Goal: Task Accomplishment & Management: Manage account settings

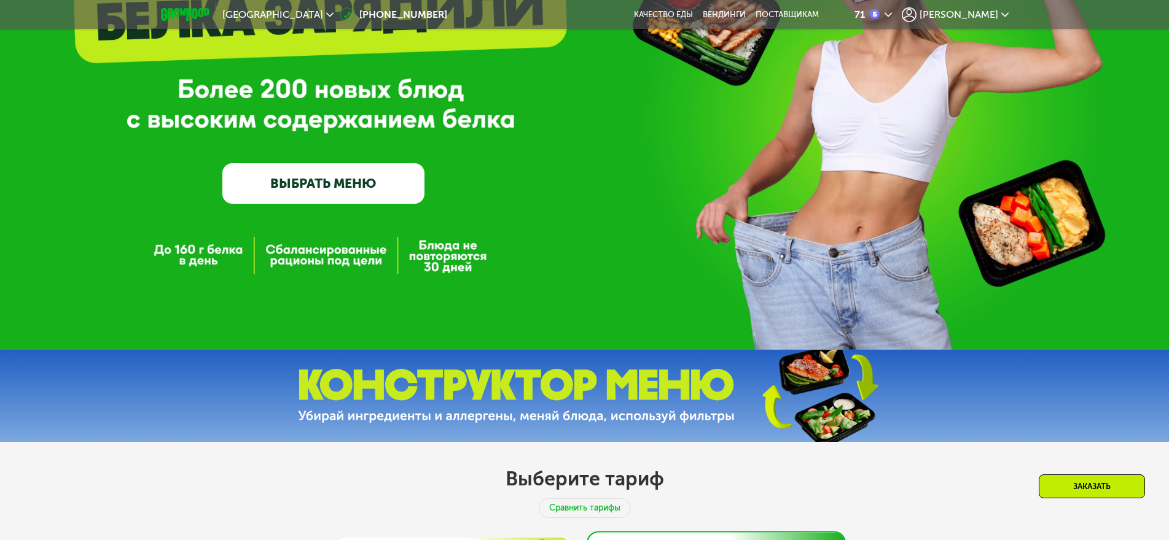
scroll to position [246, 0]
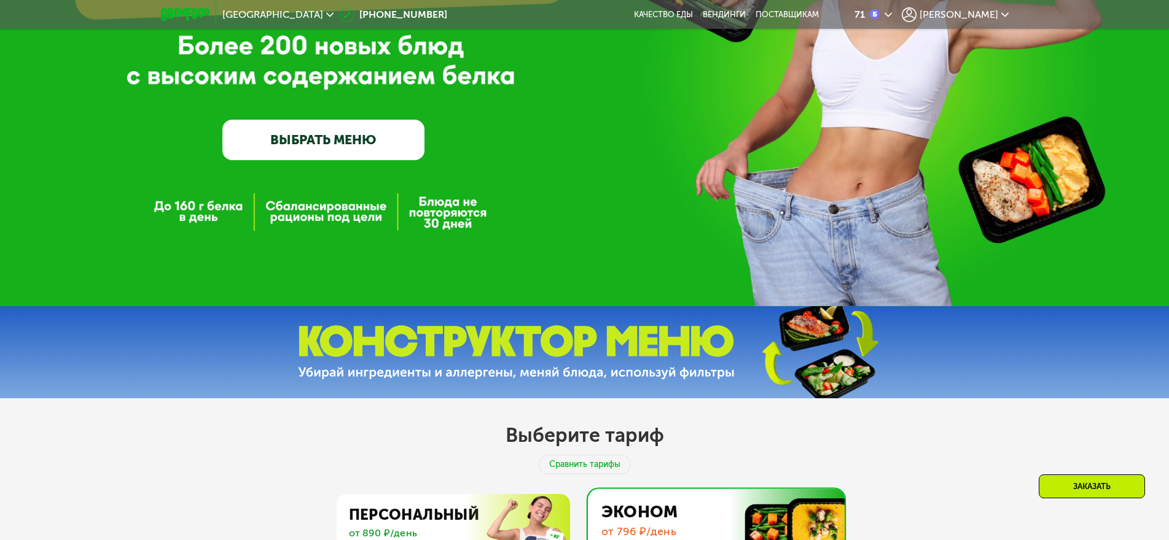
click at [351, 144] on link "ВЫБРАТЬ МЕНЮ" at bounding box center [323, 140] width 202 height 41
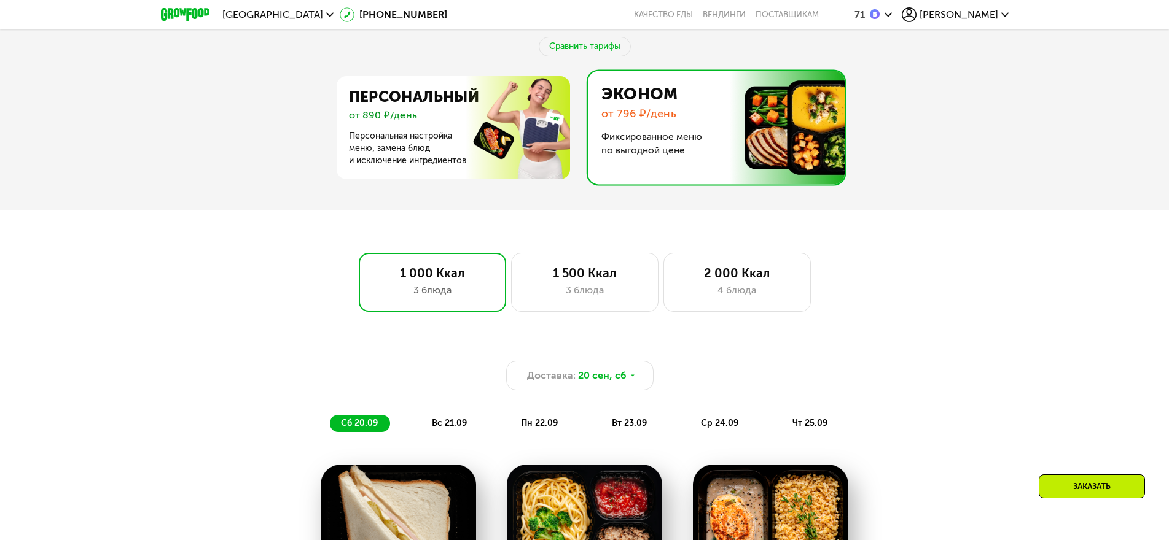
scroll to position [647, 0]
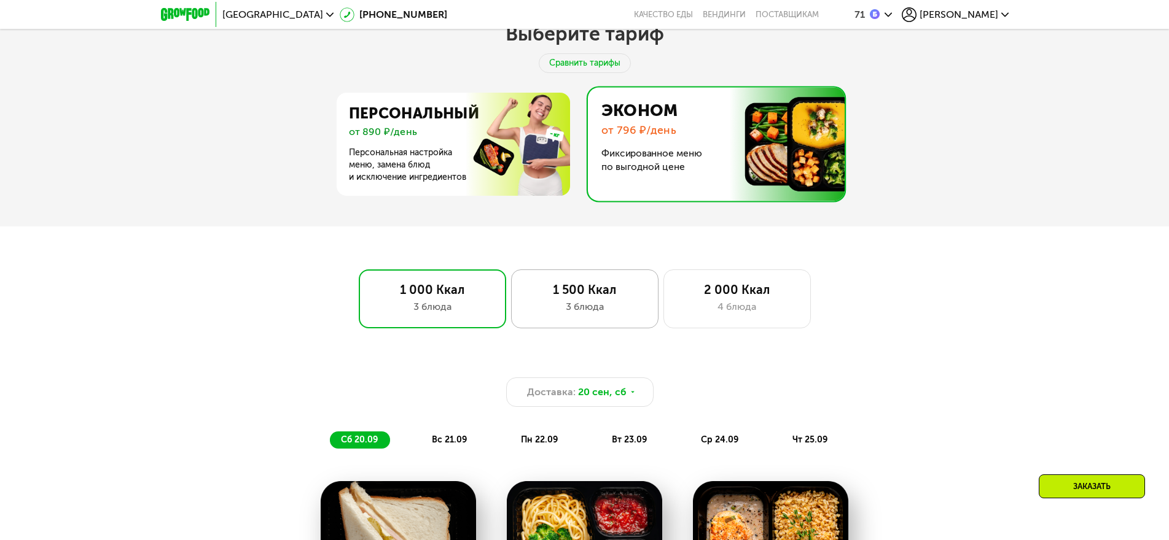
click at [583, 313] on div "3 блюда" at bounding box center [585, 307] width 122 height 15
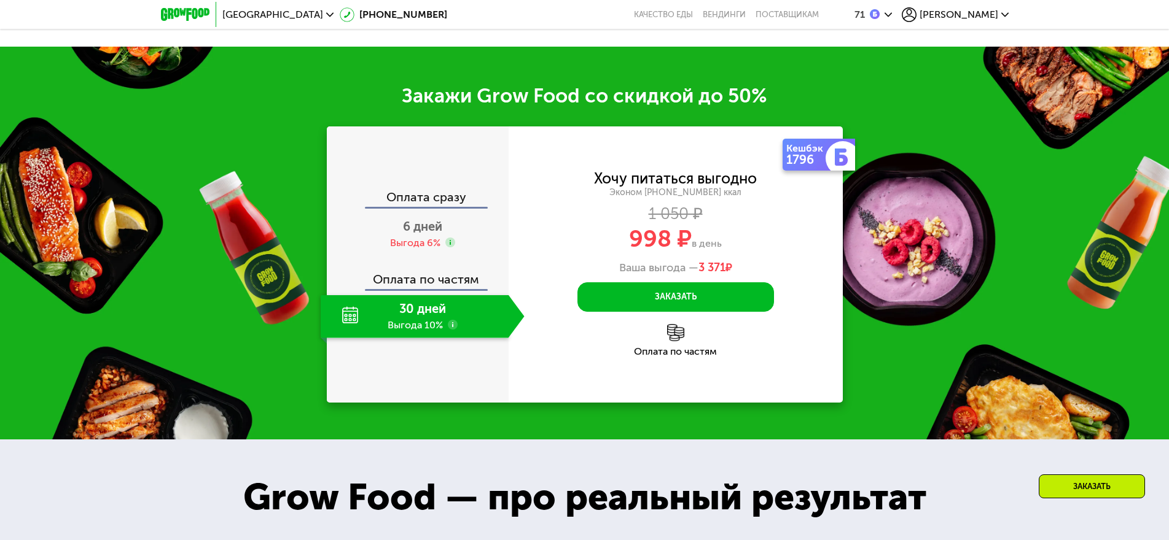
scroll to position [1507, 0]
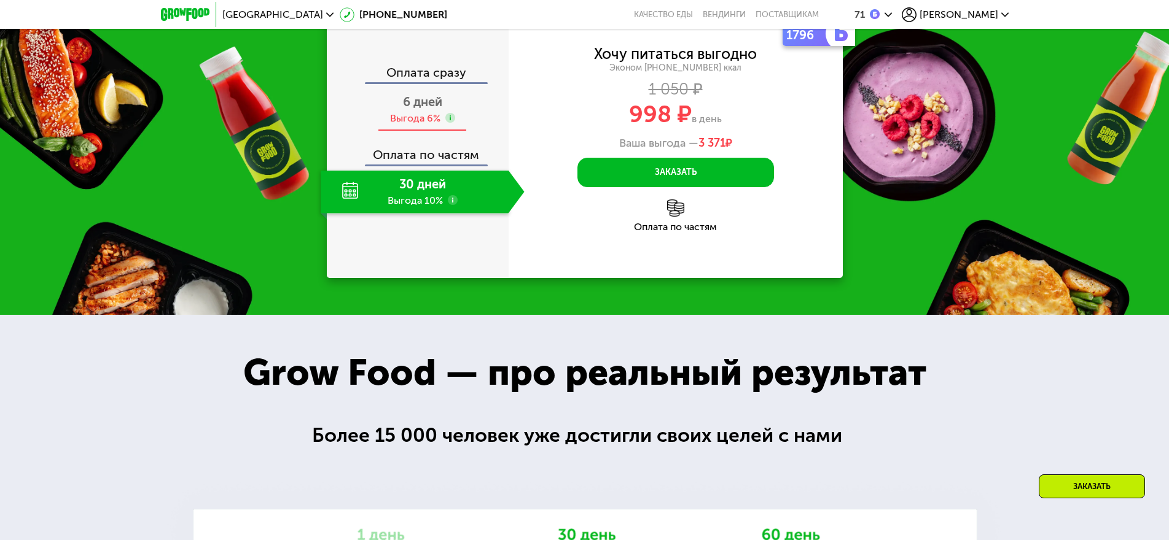
click at [420, 125] on div "Выгода 6%" at bounding box center [415, 119] width 50 height 14
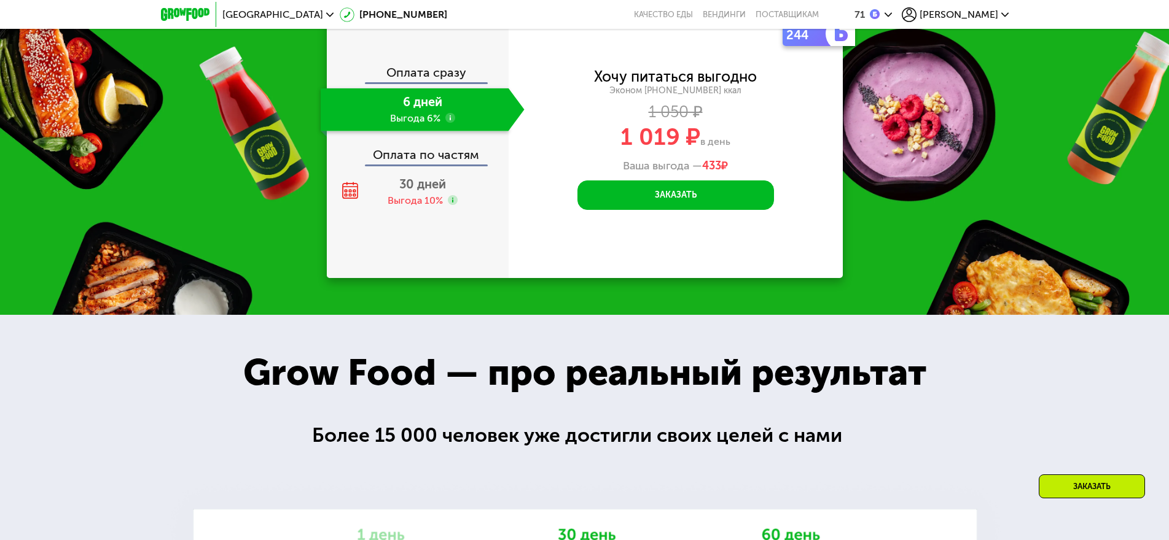
click at [420, 131] on div "6 дней Выгода 6%" at bounding box center [415, 109] width 188 height 43
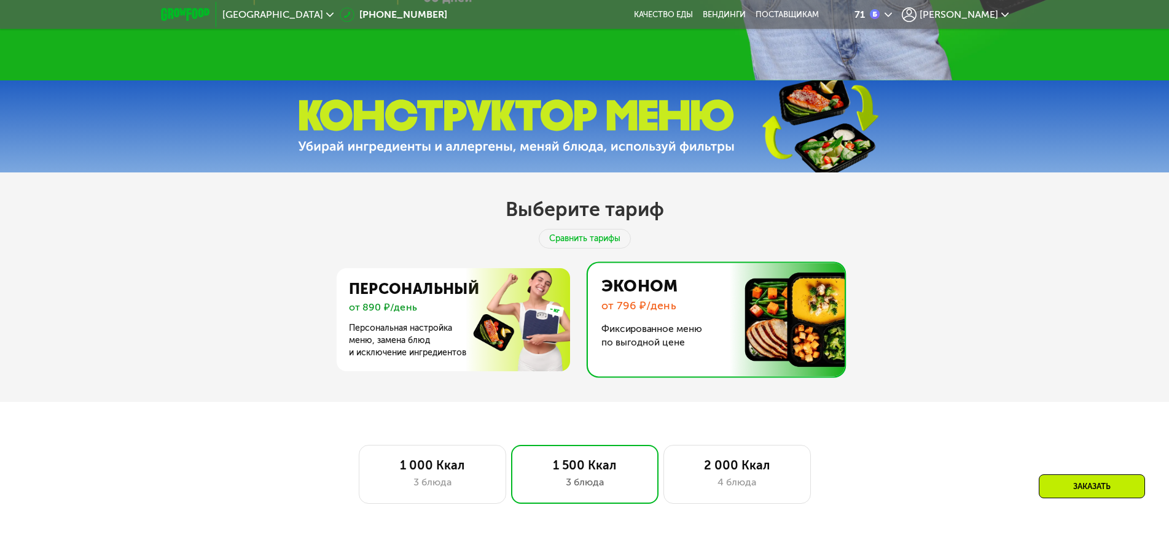
scroll to position [491, 0]
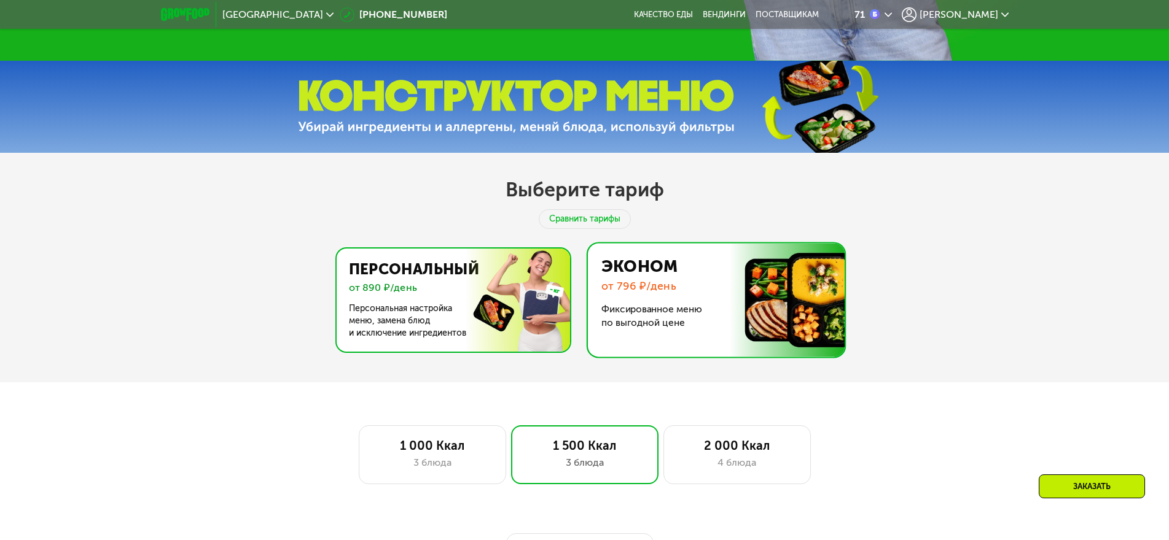
click at [404, 320] on img at bounding box center [449, 300] width 239 height 103
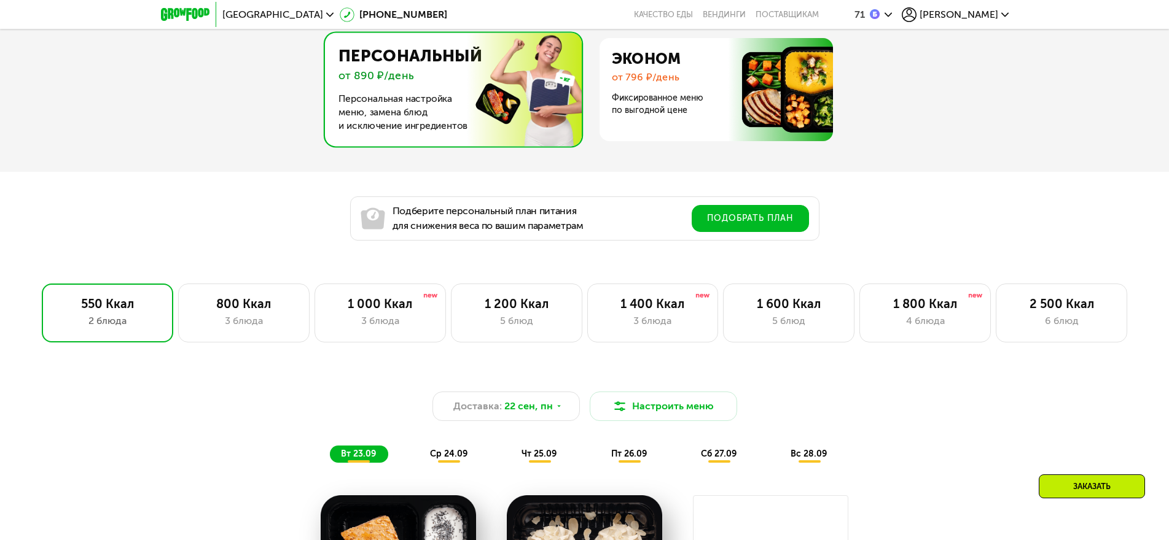
scroll to position [737, 0]
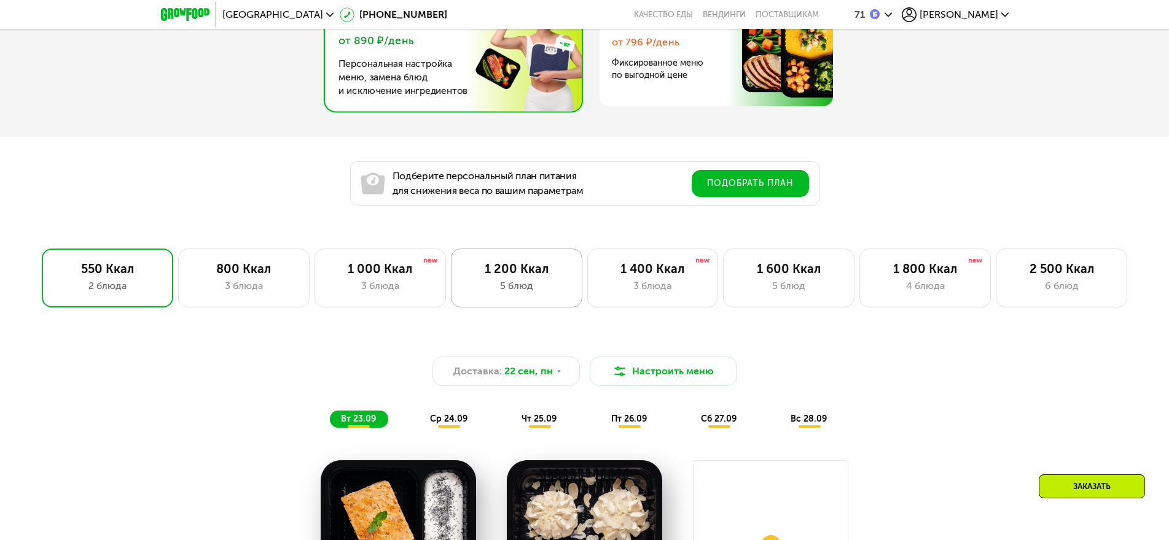
click at [509, 285] on div "5 блюд" at bounding box center [517, 286] width 106 height 15
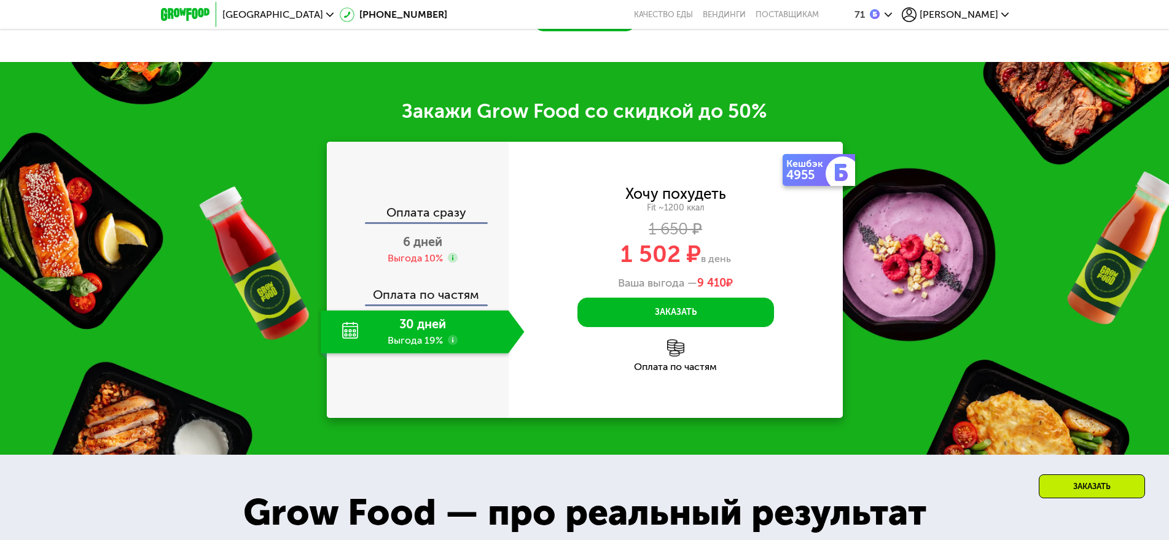
scroll to position [1535, 0]
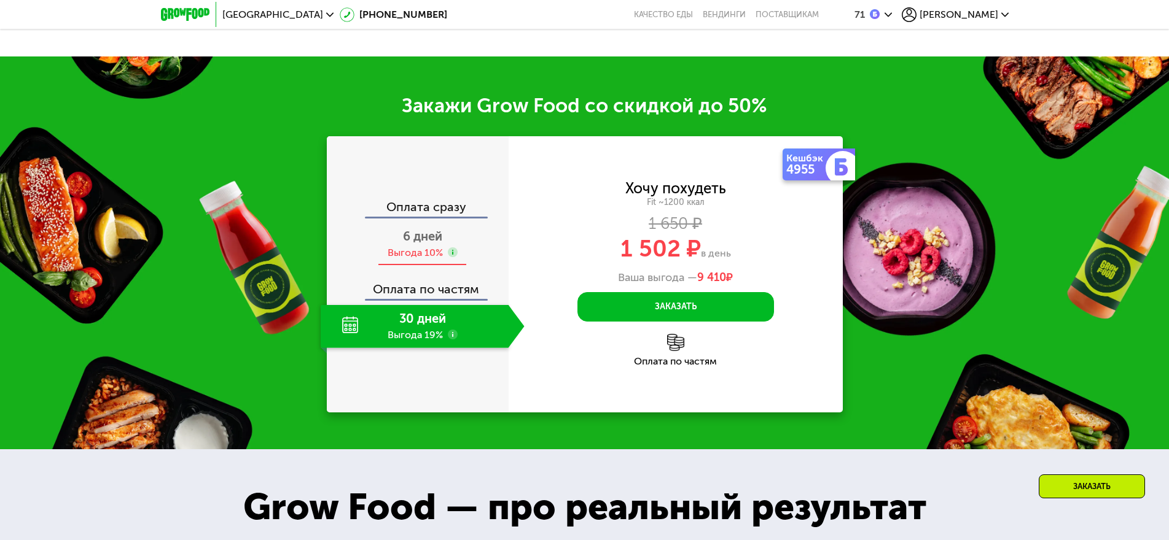
click at [415, 244] on span "6 дней" at bounding box center [422, 236] width 39 height 15
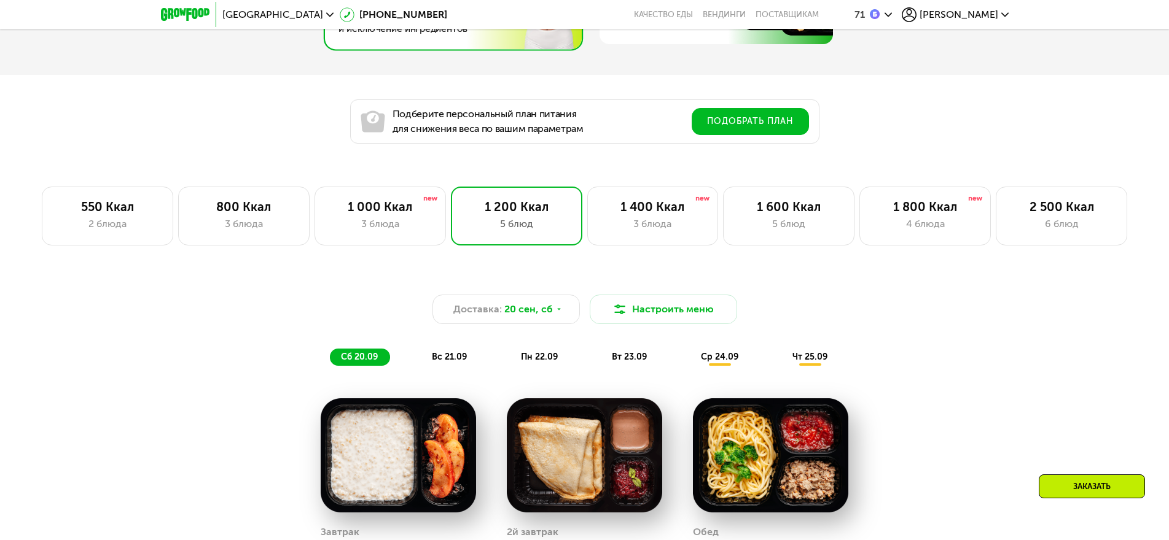
scroll to position [798, 0]
click at [657, 220] on div "1 400 Ккал 3 блюда" at bounding box center [652, 216] width 131 height 59
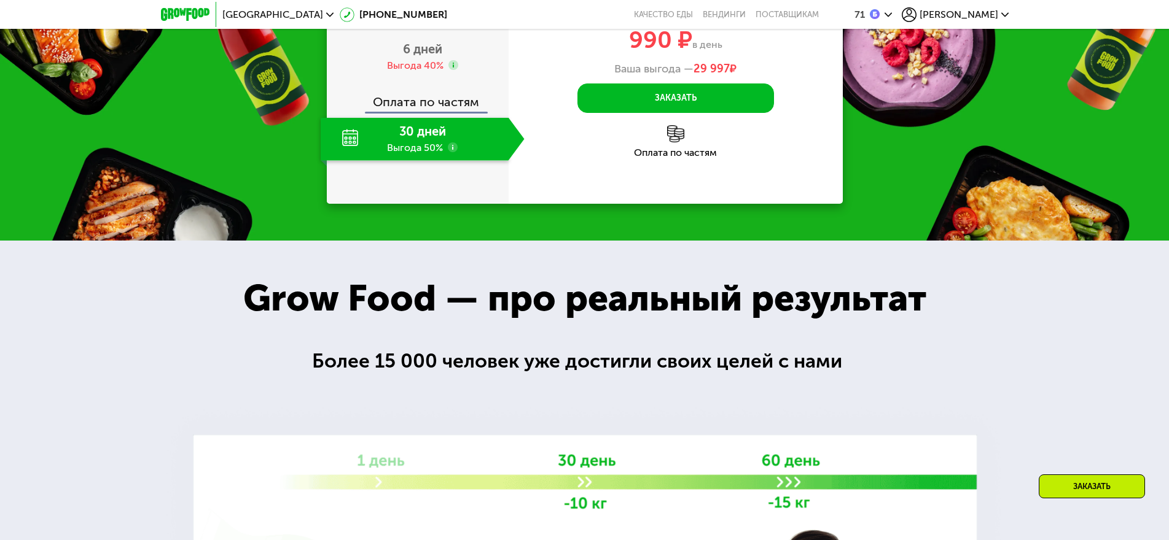
scroll to position [1658, 0]
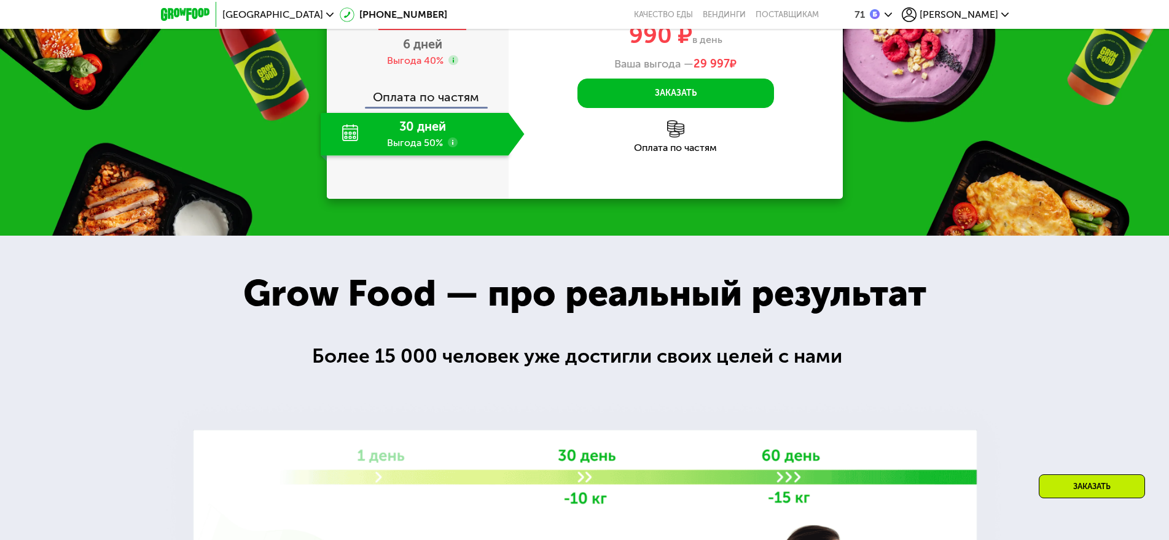
click at [421, 9] on span "2 дня" at bounding box center [423, 1] width 32 height 15
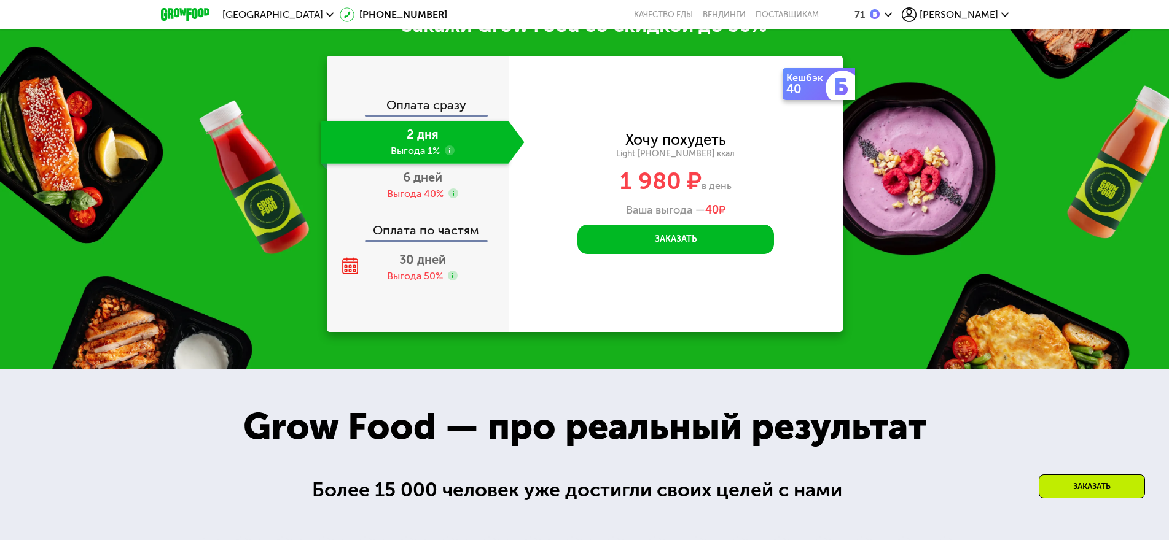
scroll to position [1736, 0]
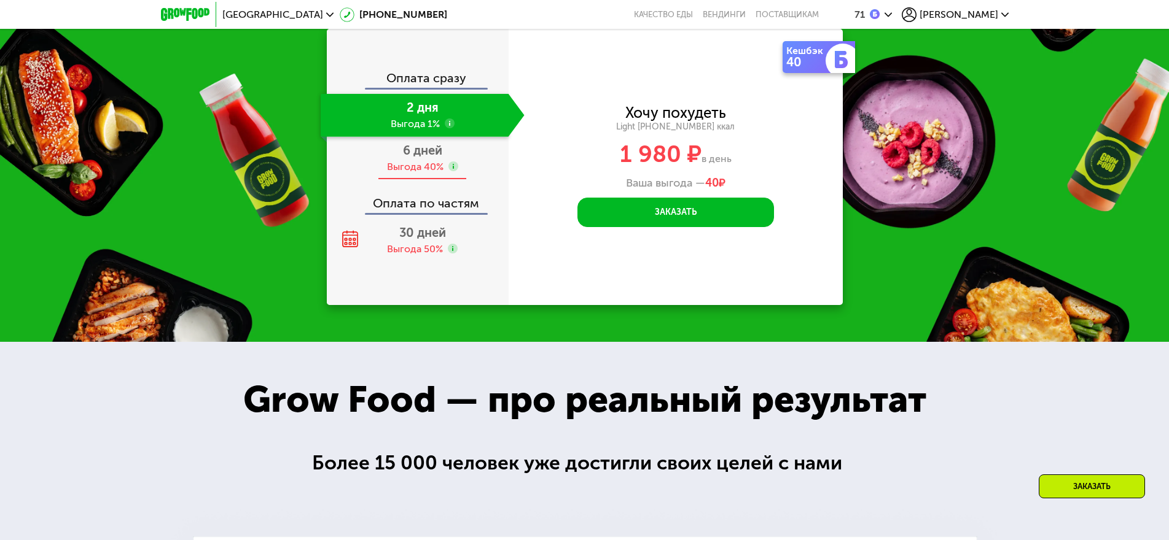
click at [416, 168] on div "Выгода 40%" at bounding box center [415, 167] width 57 height 14
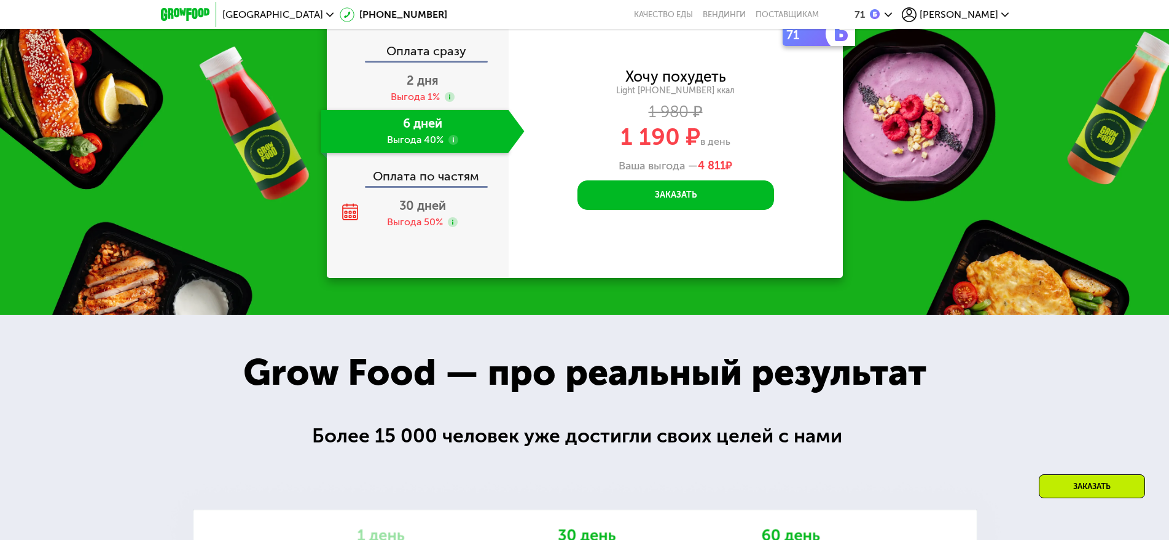
scroll to position [1709, 0]
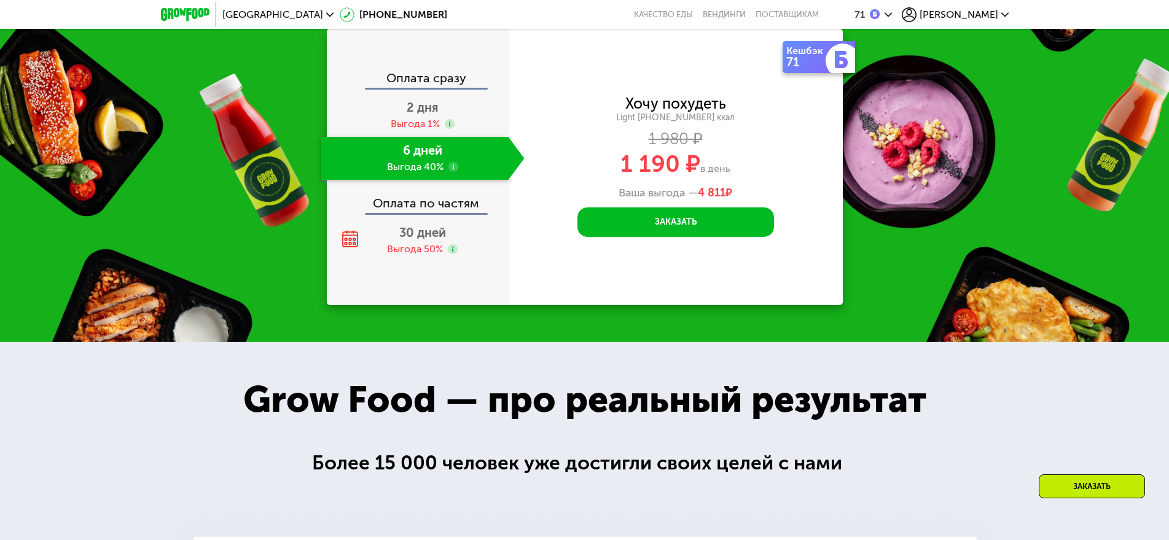
click at [416, 168] on div "6 дней Выгода 40%" at bounding box center [415, 158] width 188 height 43
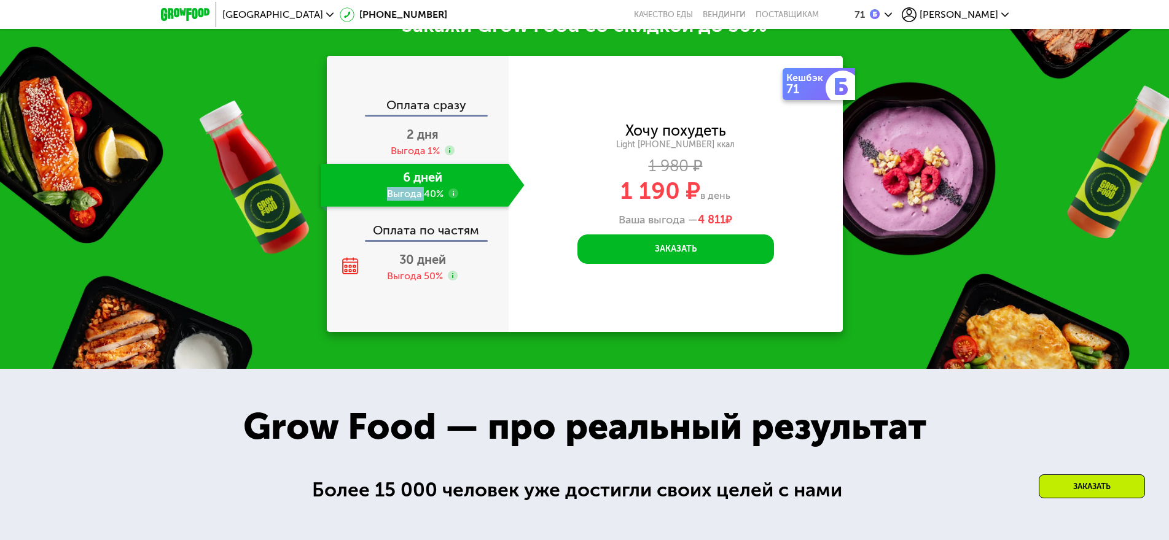
scroll to position [1736, 0]
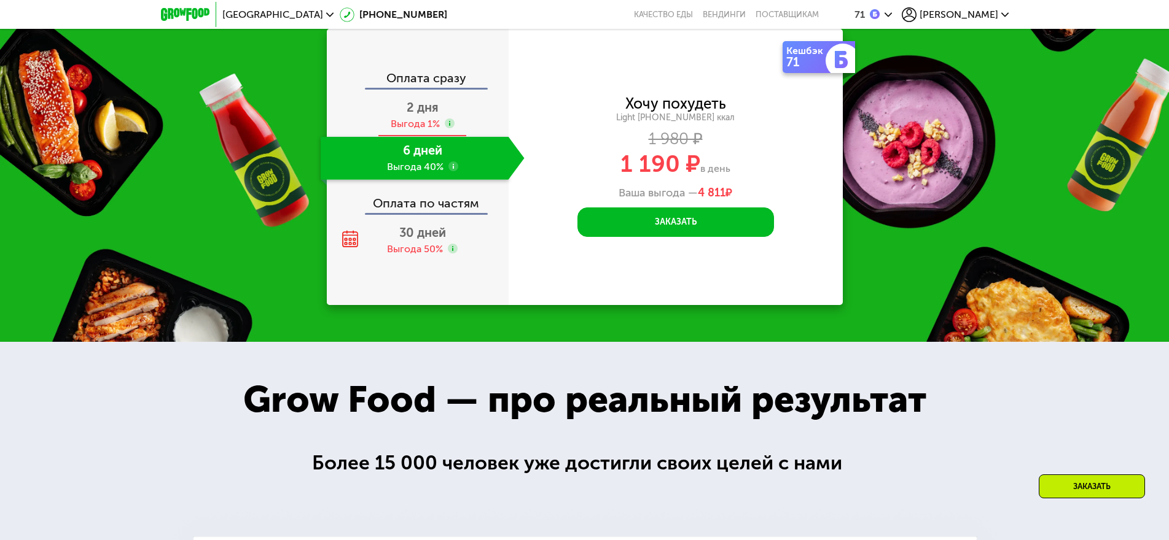
click at [381, 102] on div "2 дня Выгода 1%" at bounding box center [423, 115] width 204 height 43
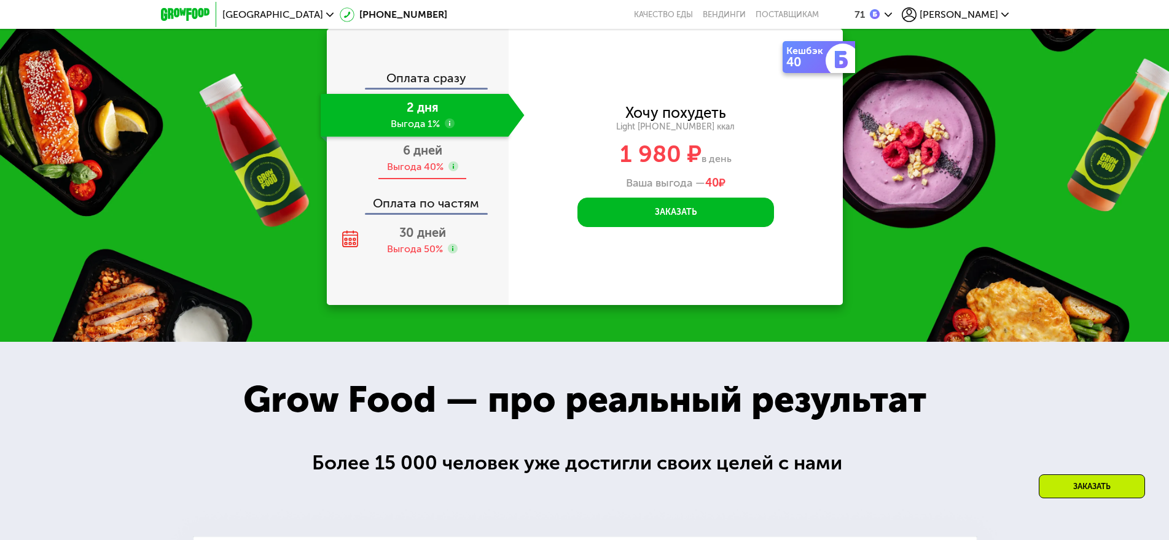
click at [425, 174] on div "Выгода 40%" at bounding box center [415, 167] width 57 height 14
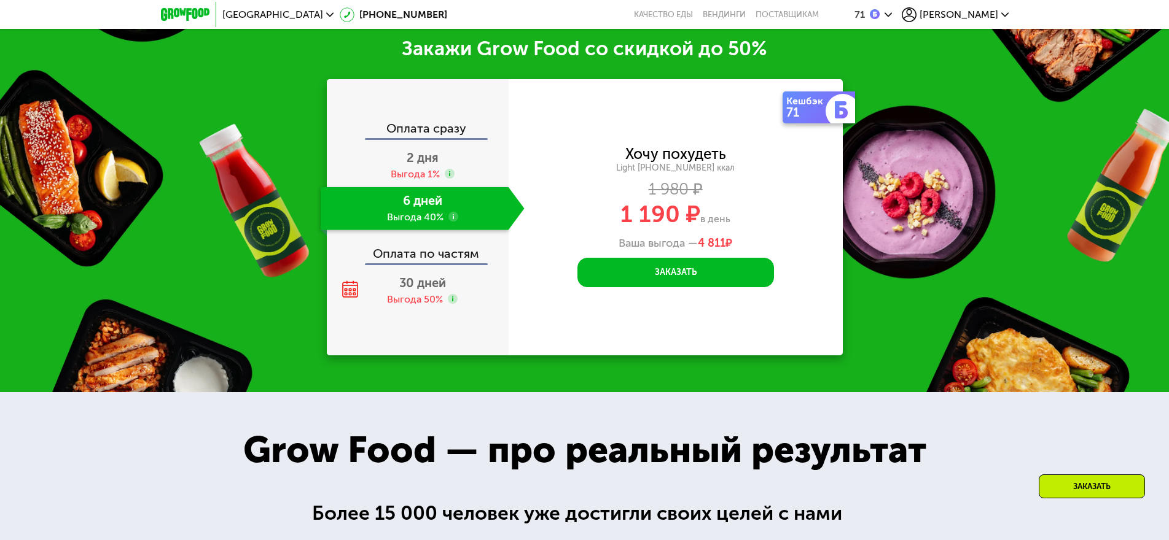
scroll to position [1674, 0]
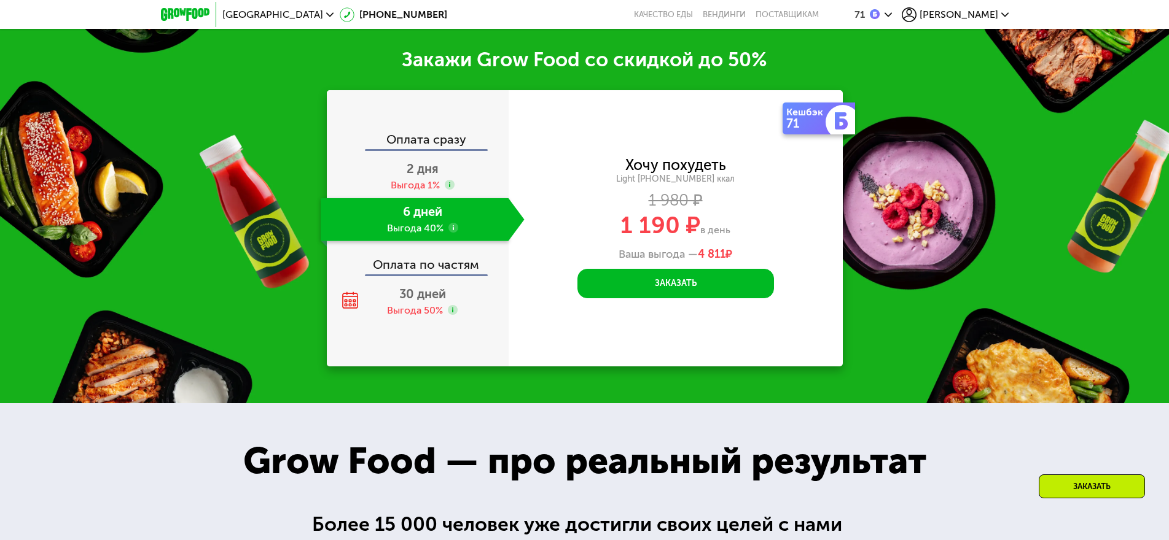
click at [432, 233] on div "6 дней Выгода 40%" at bounding box center [415, 219] width 188 height 43
click at [480, 222] on div "6 дней Выгода 40%" at bounding box center [415, 219] width 188 height 43
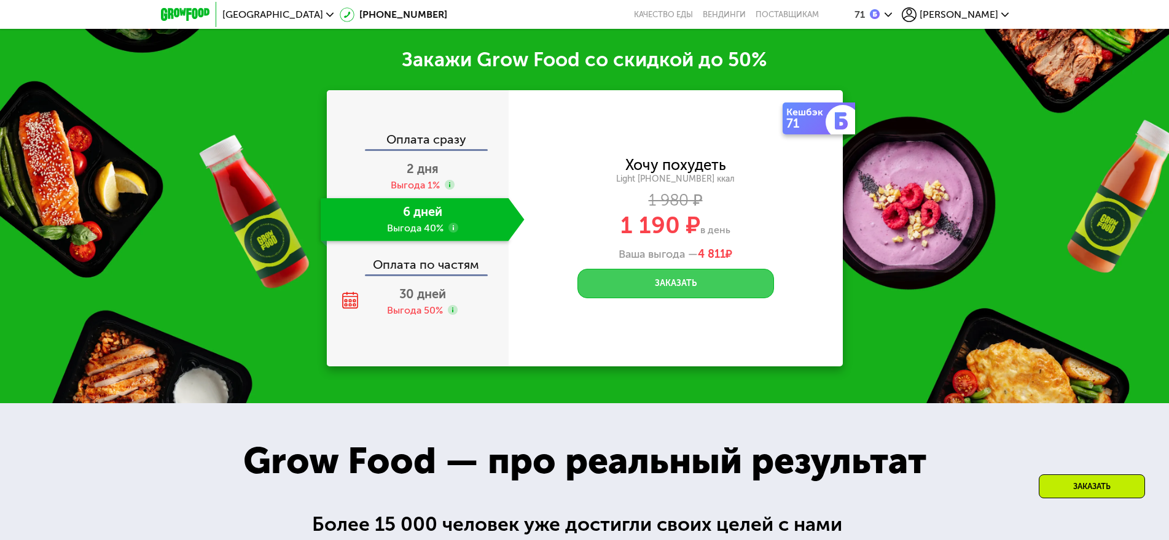
click at [694, 291] on button "Заказать" at bounding box center [675, 283] width 197 height 29
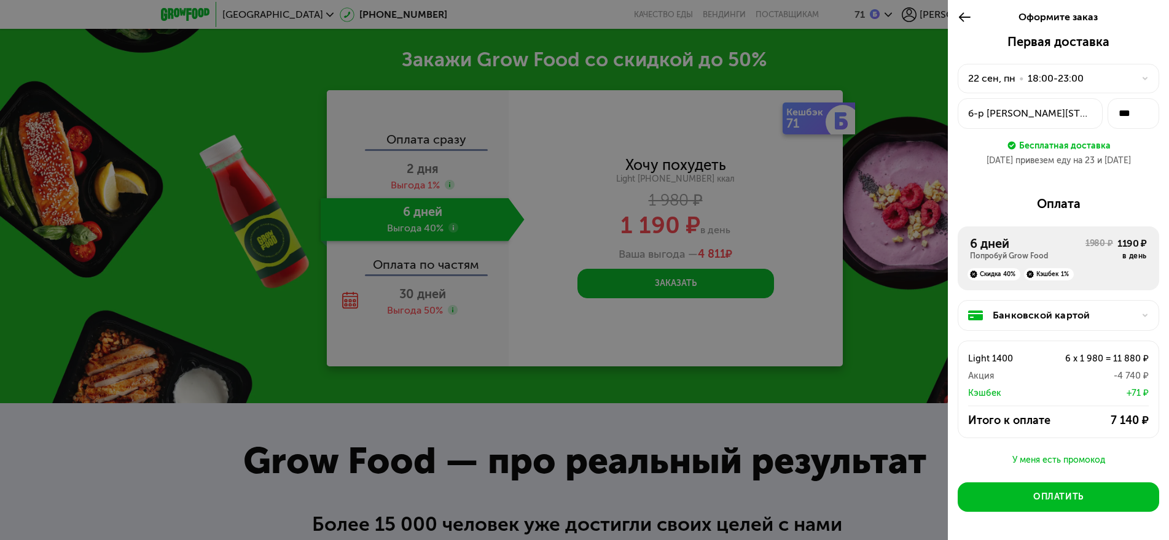
click at [1134, 76] on div at bounding box center [1141, 78] width 15 height 7
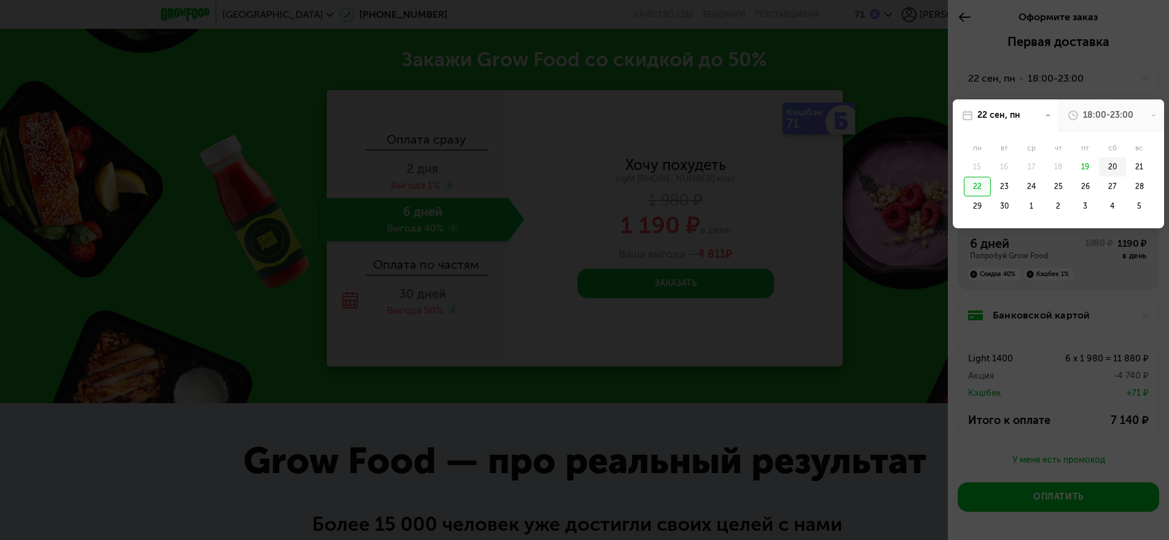
click at [1101, 165] on div "20" at bounding box center [1112, 167] width 27 height 20
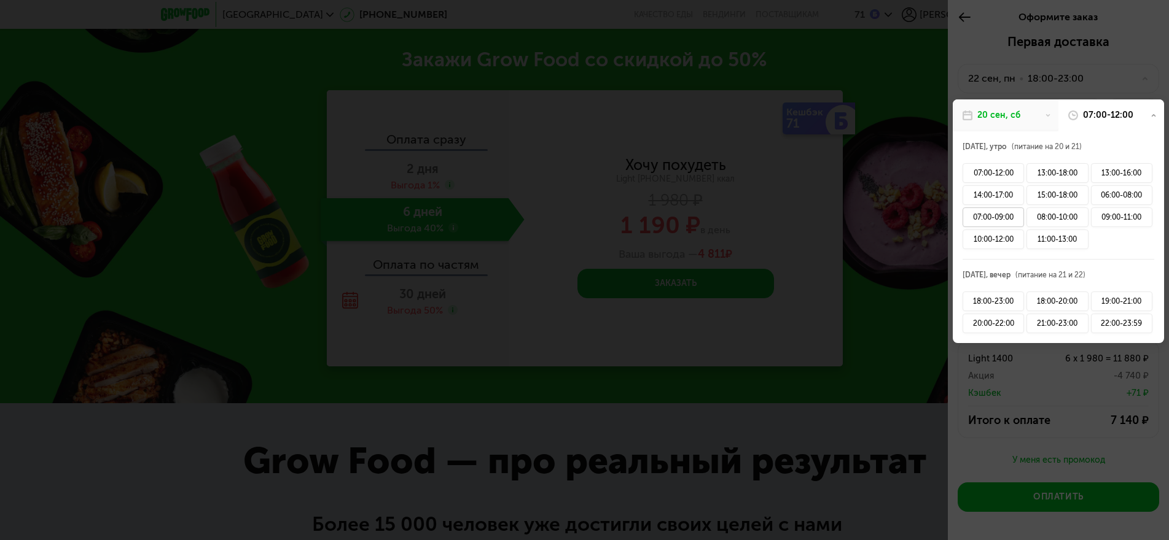
click at [982, 213] on div "07:00-09:00" at bounding box center [992, 218] width 61 height 20
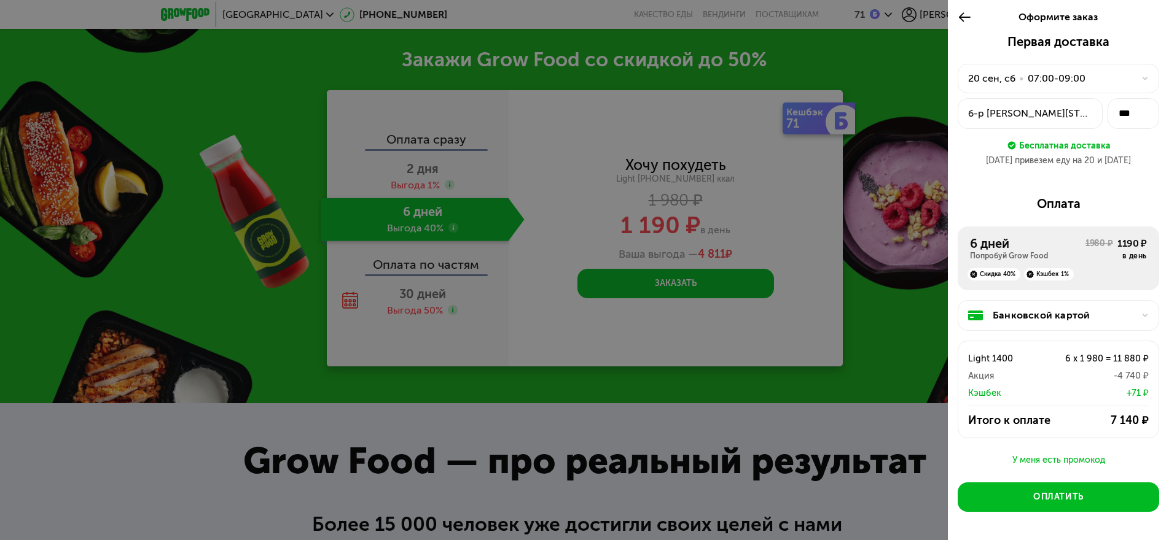
click at [1141, 79] on icon at bounding box center [1144, 78] width 7 height 7
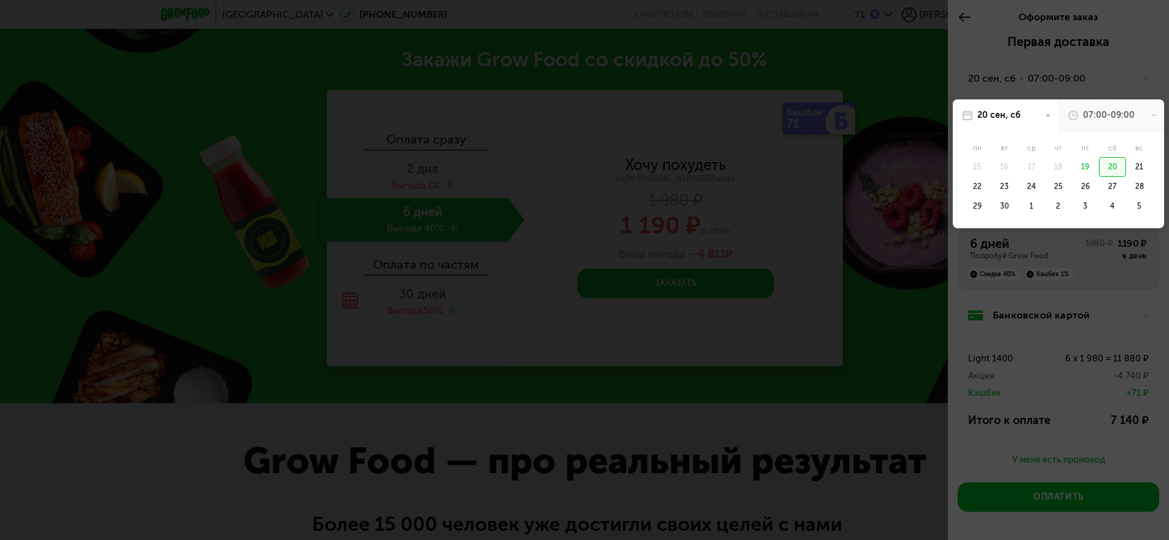
click at [1136, 79] on div at bounding box center [584, 270] width 1169 height 540
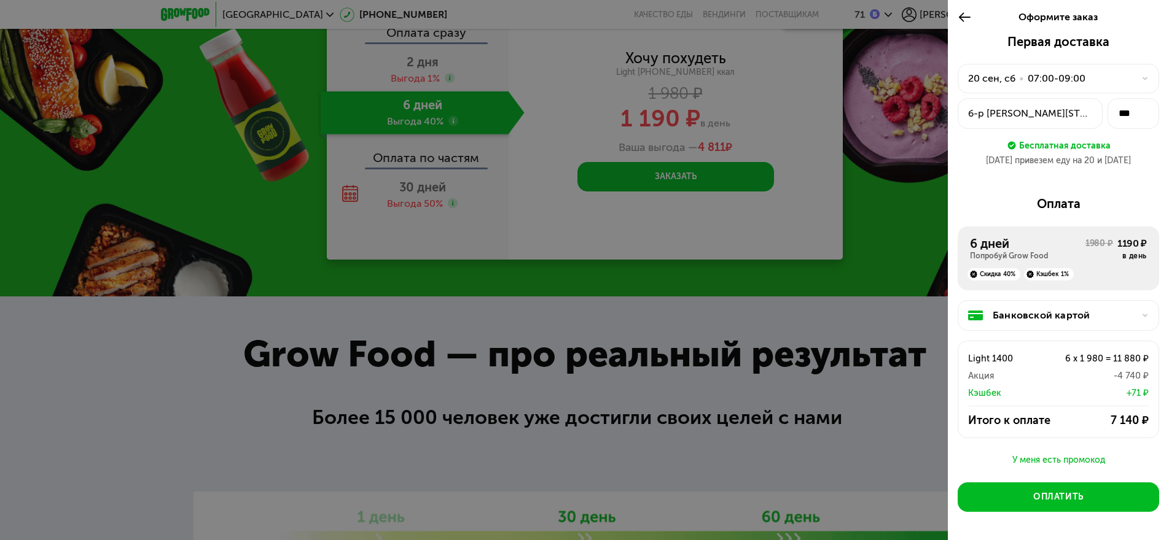
scroll to position [1797, 0]
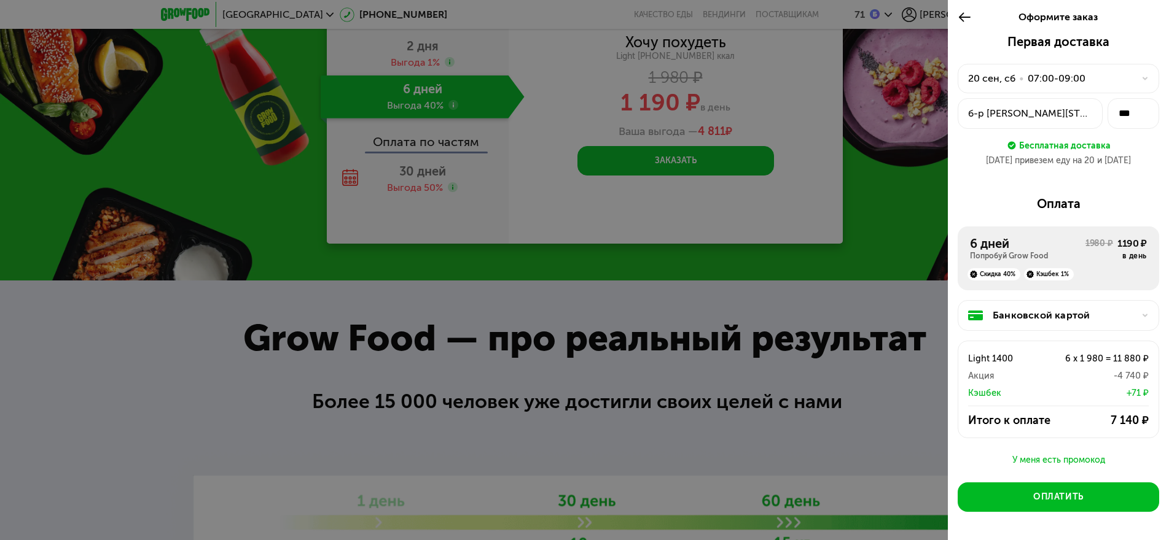
click at [860, 244] on div at bounding box center [584, 270] width 1169 height 540
click at [1036, 496] on div "Оплатить" at bounding box center [1058, 497] width 50 height 12
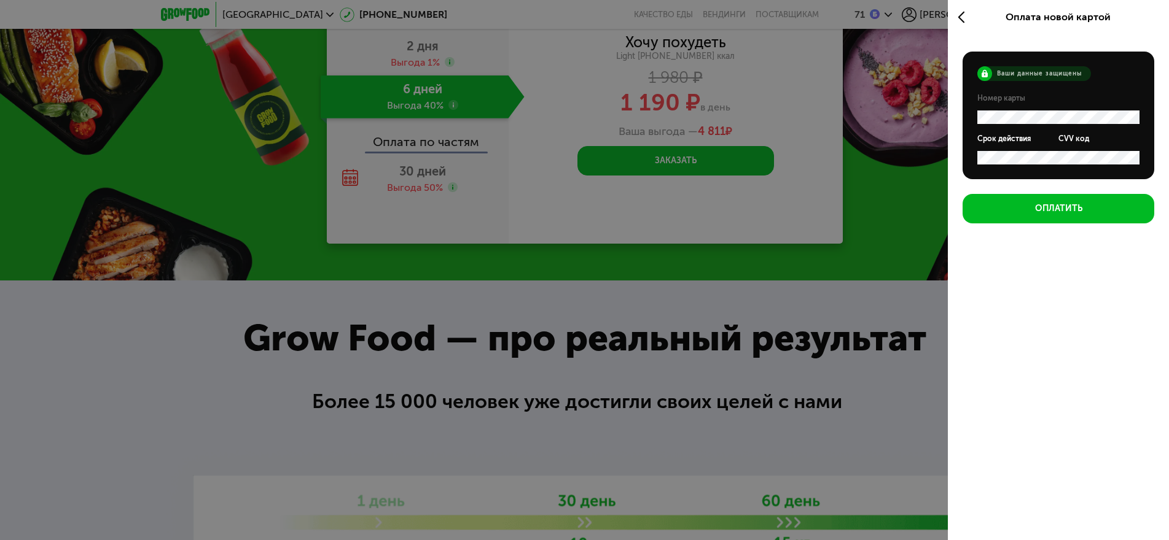
scroll to position [0, 0]
click at [499, 307] on div at bounding box center [584, 270] width 1169 height 540
click at [956, 14] on div "Оплата новой картой" at bounding box center [1058, 17] width 221 height 34
click at [961, 13] on icon at bounding box center [965, 17] width 14 height 15
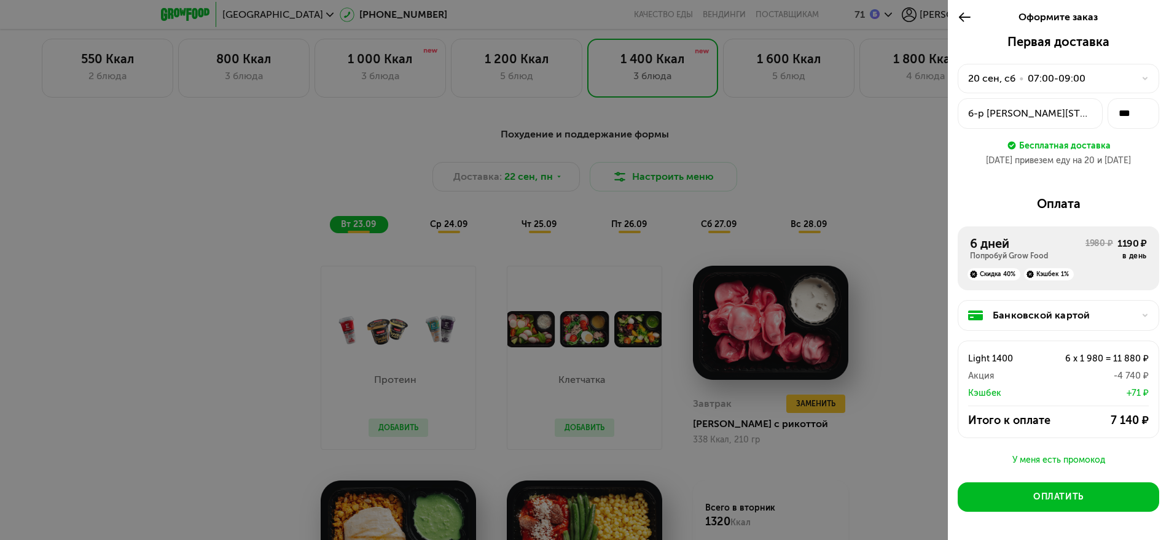
scroll to position [814, 0]
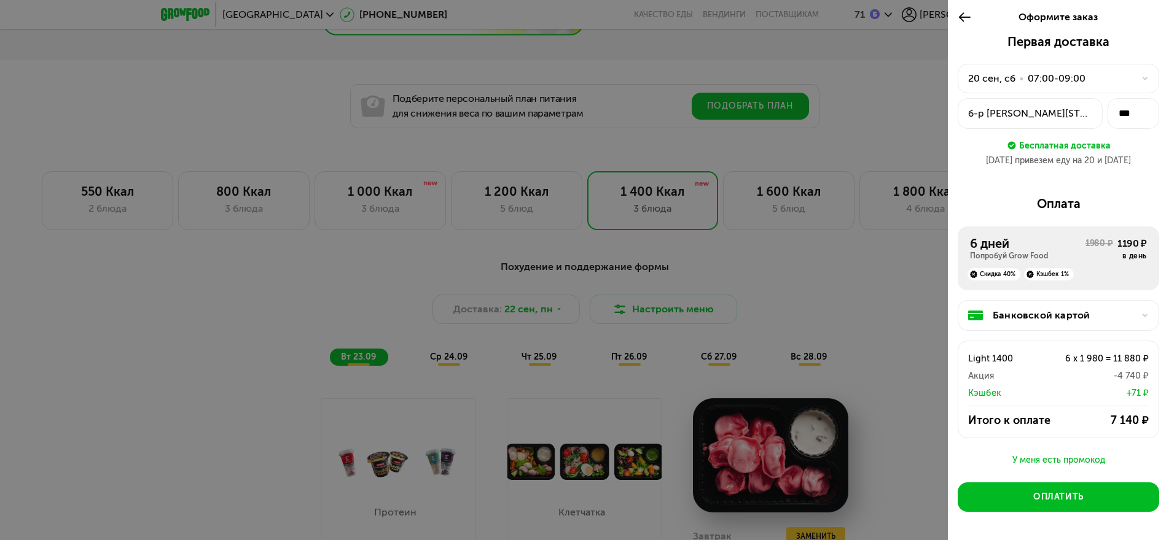
click at [555, 314] on div at bounding box center [584, 270] width 1169 height 540
click at [533, 312] on div at bounding box center [584, 270] width 1169 height 540
click at [553, 313] on div at bounding box center [584, 270] width 1169 height 540
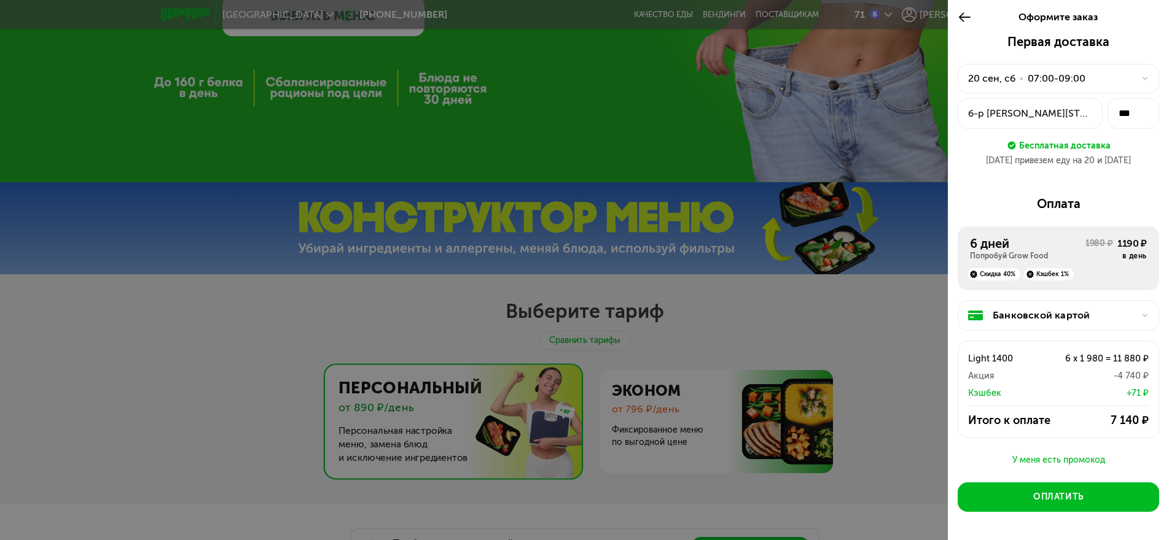
scroll to position [200, 0]
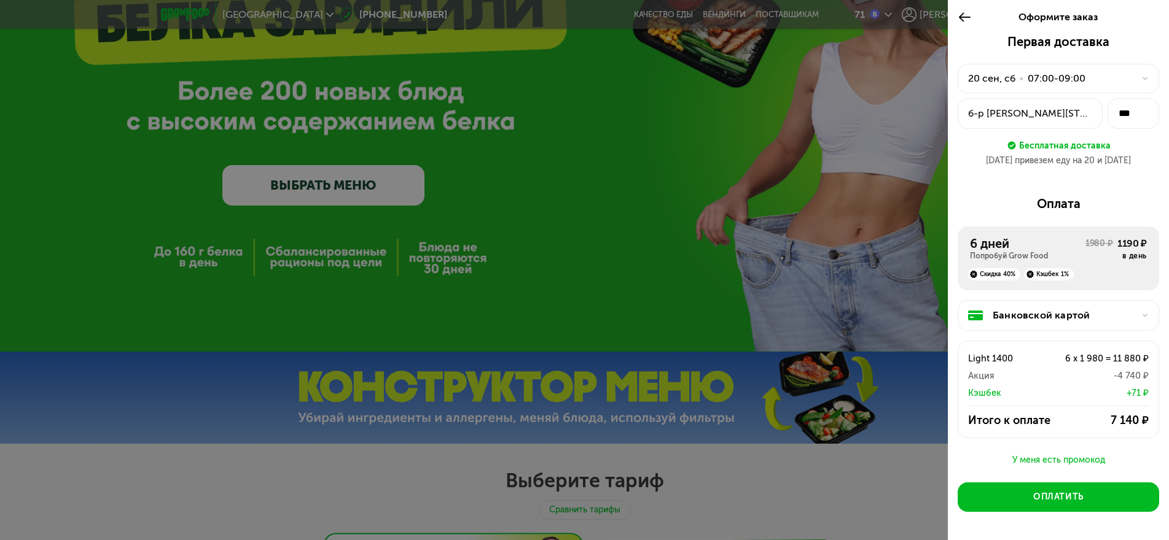
click at [959, 15] on icon at bounding box center [965, 17] width 14 height 15
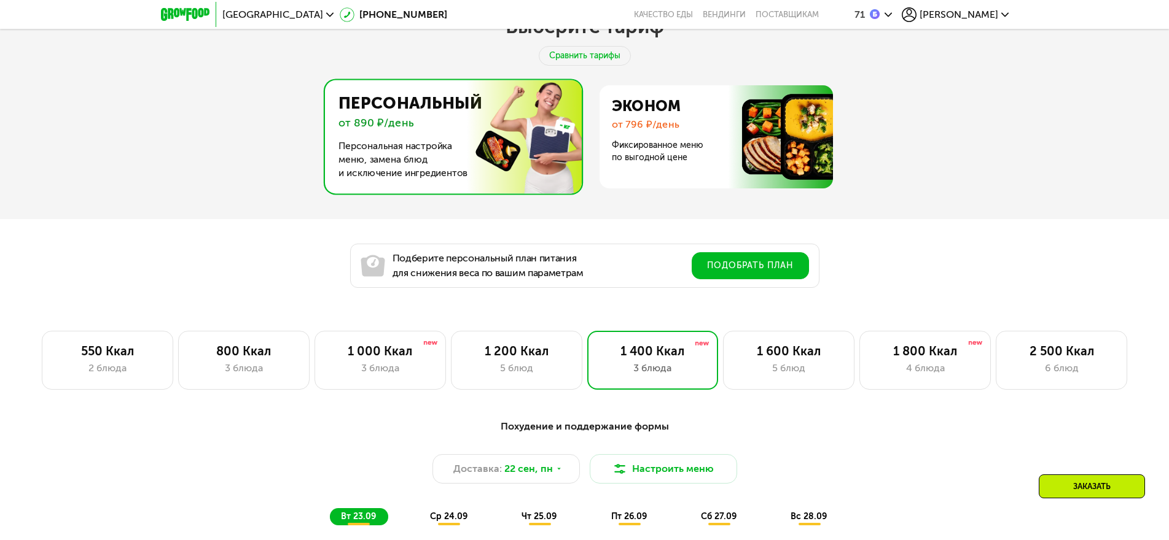
scroll to position [692, 0]
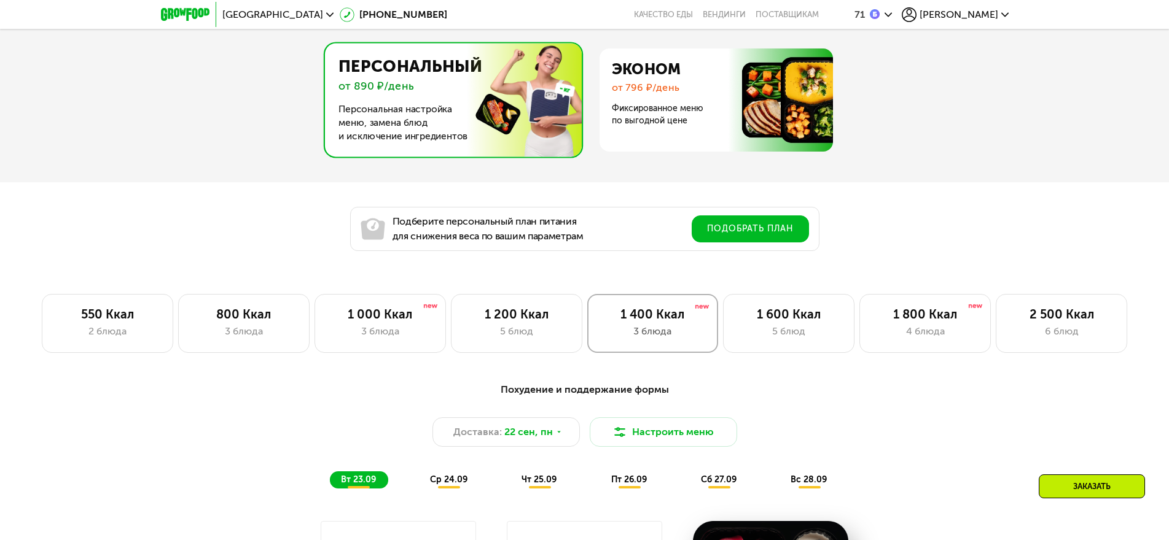
click at [641, 332] on div "3 блюда" at bounding box center [653, 331] width 106 height 15
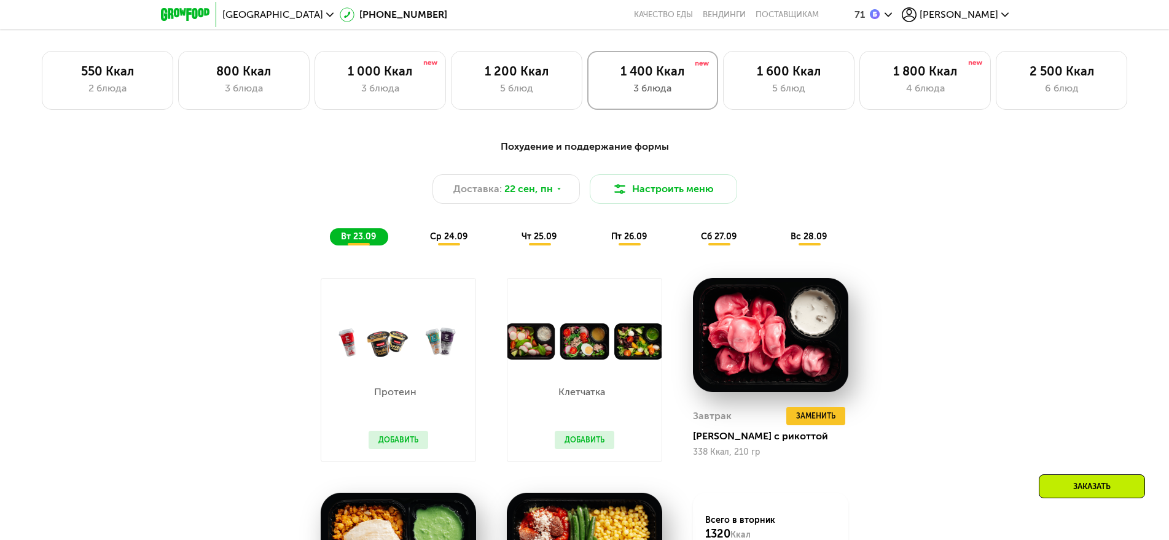
scroll to position [937, 0]
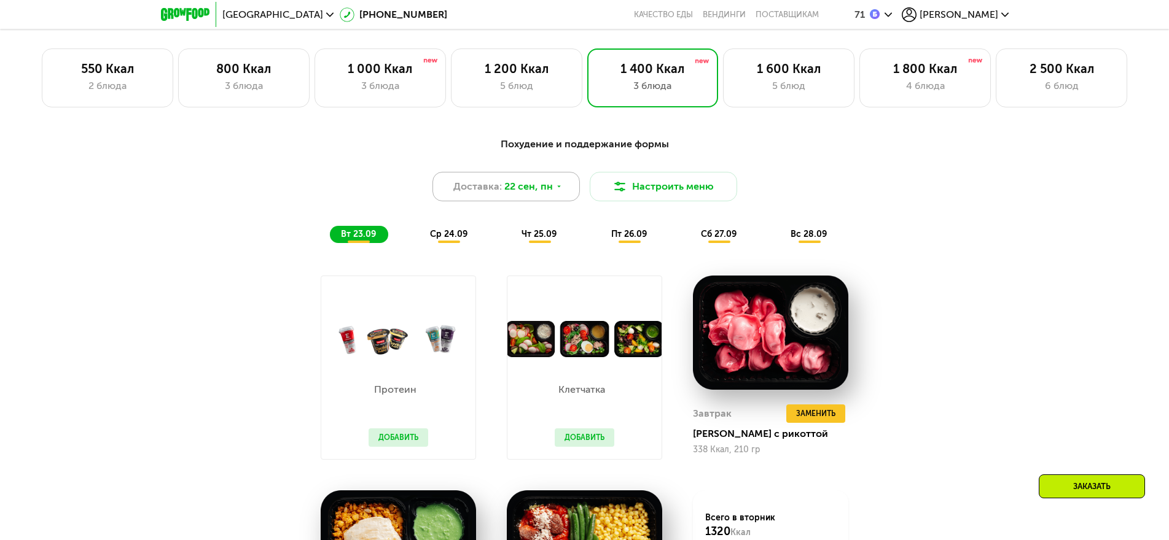
click at [558, 189] on icon at bounding box center [558, 186] width 7 height 7
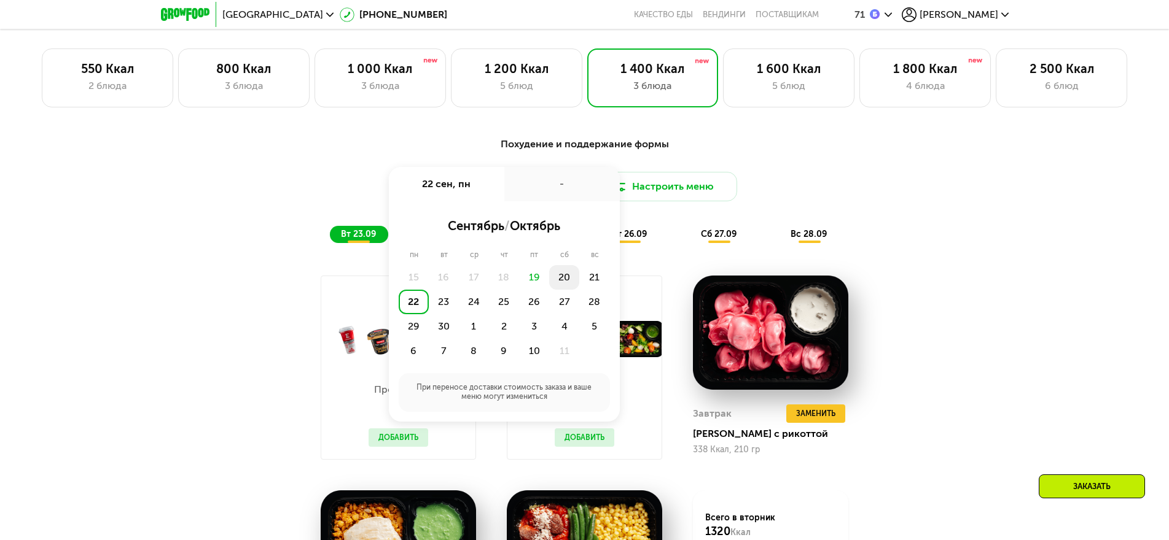
click at [562, 281] on div "20" at bounding box center [564, 277] width 30 height 25
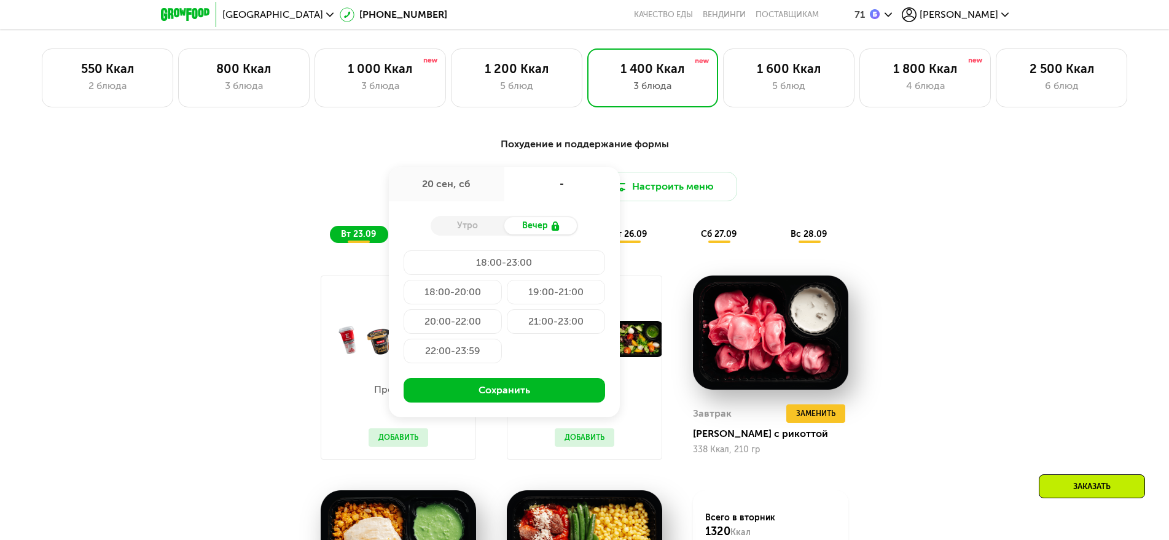
click at [461, 232] on div "Утро" at bounding box center [468, 225] width 74 height 17
click at [461, 228] on div "Утро" at bounding box center [468, 225] width 74 height 17
click at [814, 170] on div "Похудение и поддержание формы Доставка: 20 сен, сб 20 сен, сб - Утро Вечер 18:0…" at bounding box center [584, 190] width 727 height 106
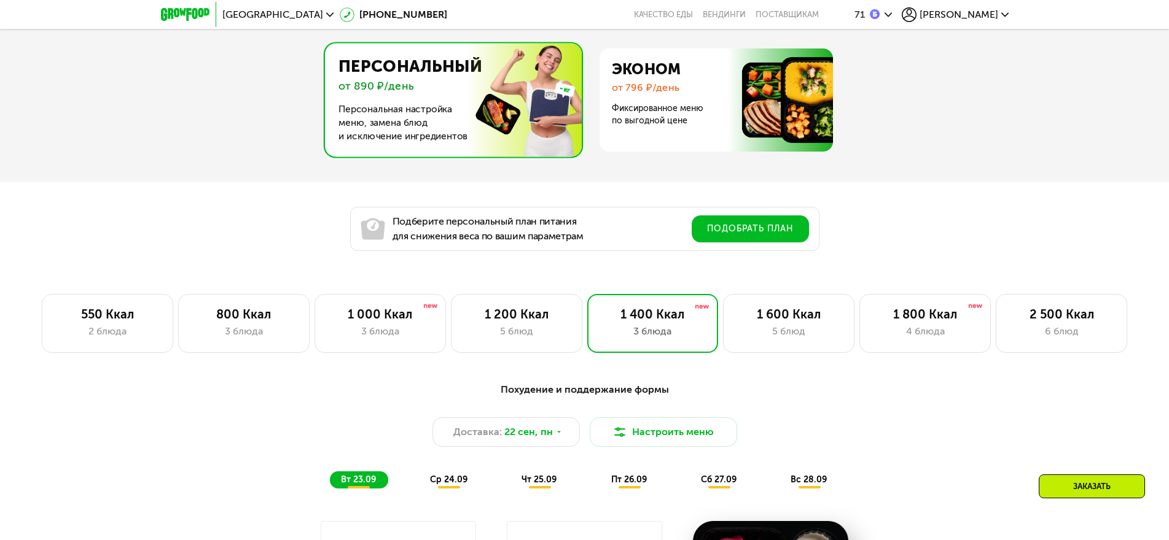
scroll to position [814, 0]
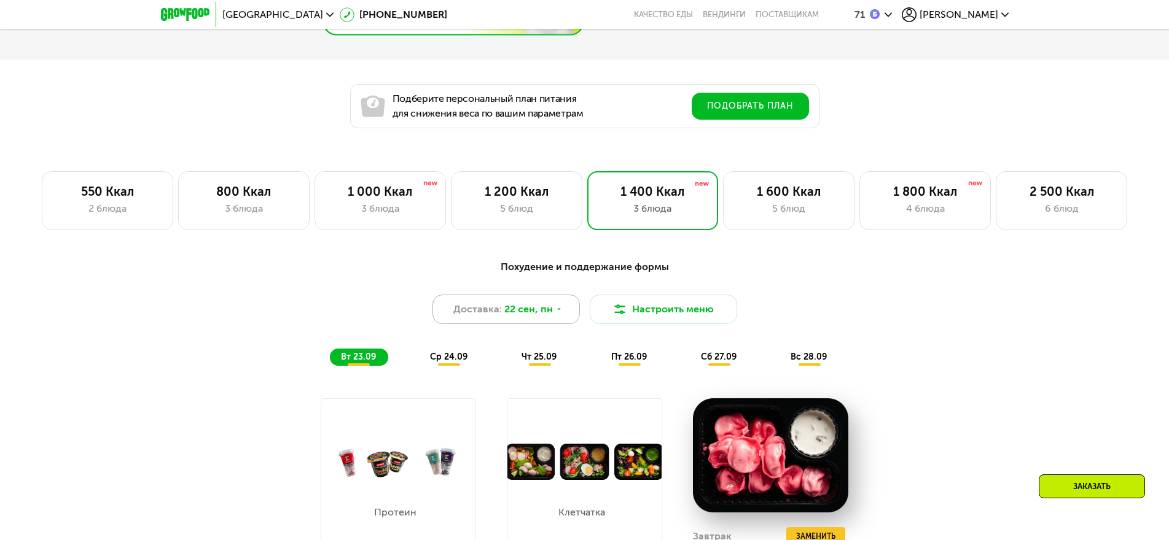
click at [552, 315] on div "Доставка: 22 сен, пн" at bounding box center [505, 309] width 147 height 29
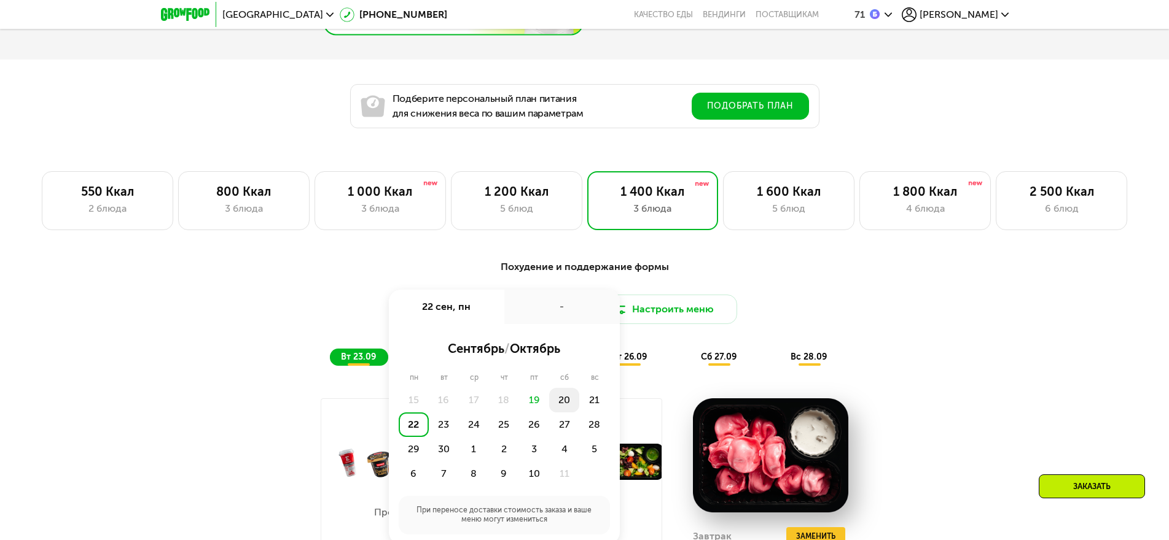
click at [563, 404] on div "20" at bounding box center [564, 400] width 30 height 25
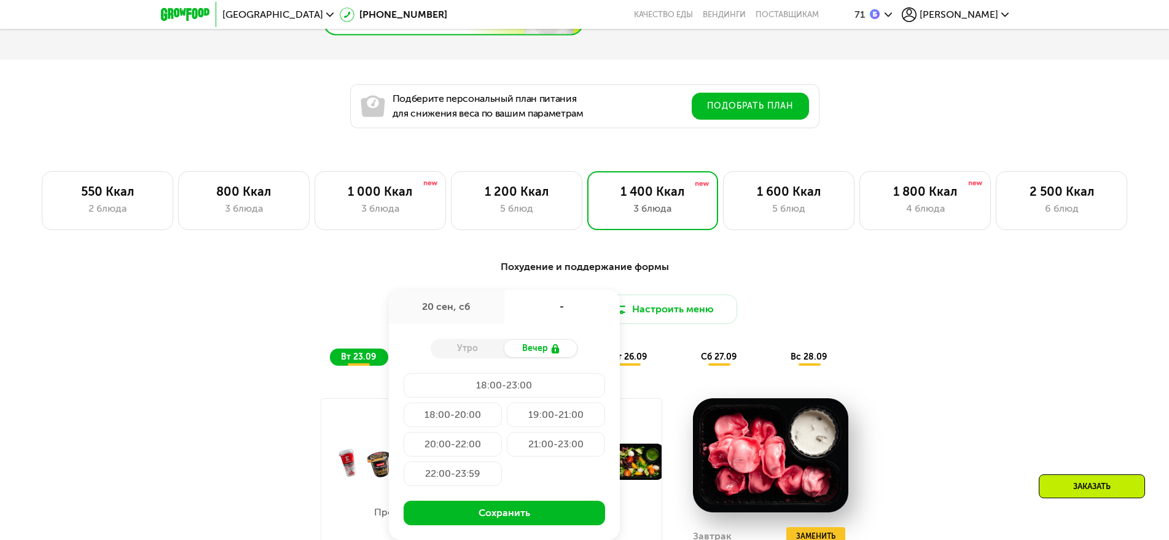
click at [459, 354] on div "Утро" at bounding box center [468, 348] width 74 height 17
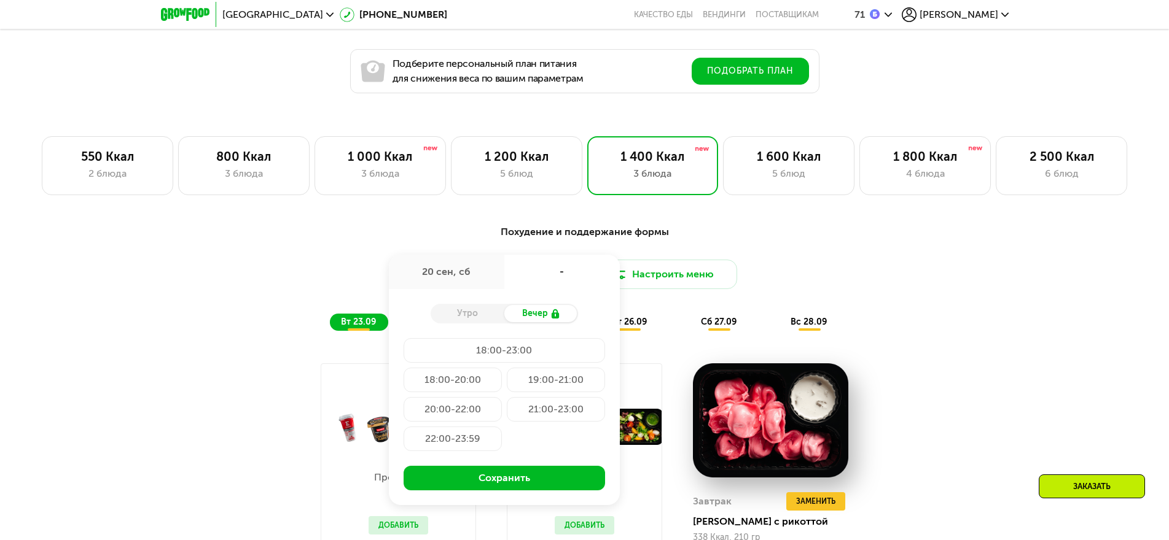
scroll to position [876, 0]
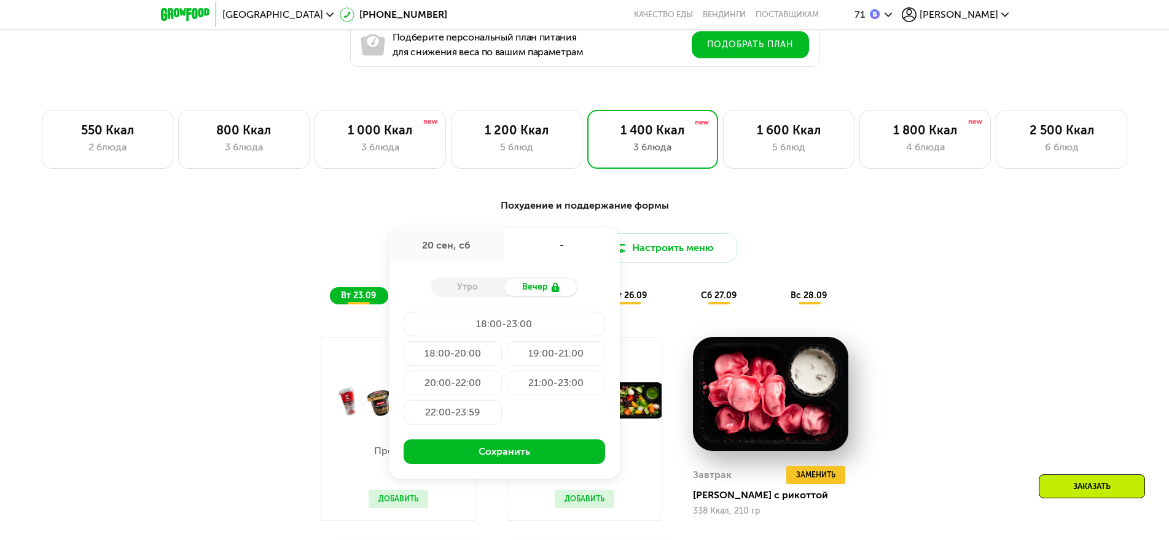
click at [679, 325] on div "Похудение и поддержание формы Доставка: 20 сен, сб 20 сен, сб - Утро Вечер 18:0…" at bounding box center [584, 484] width 757 height 587
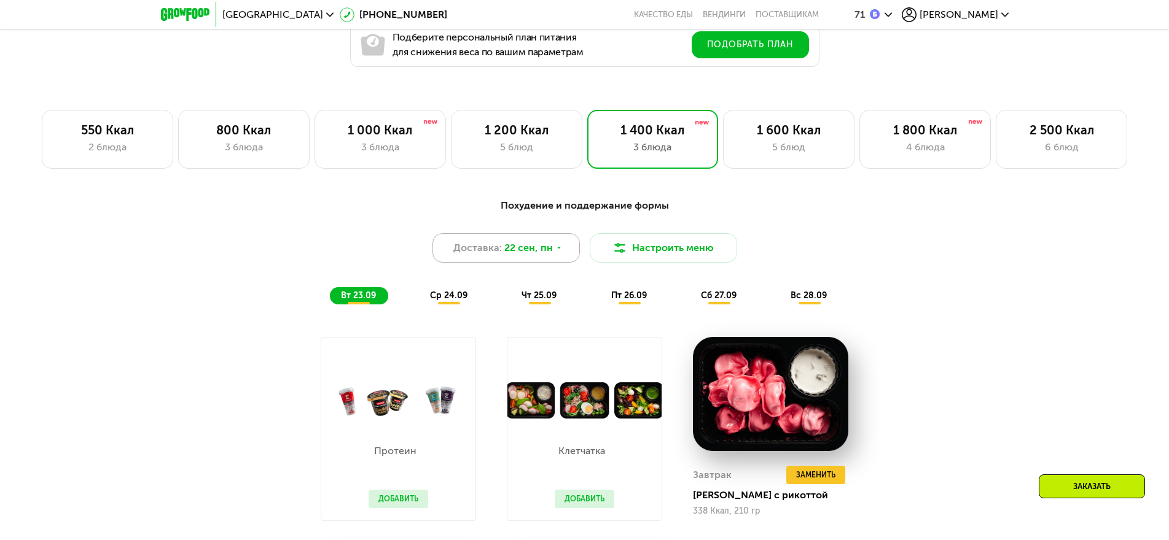
click at [558, 249] on use at bounding box center [559, 248] width 4 height 2
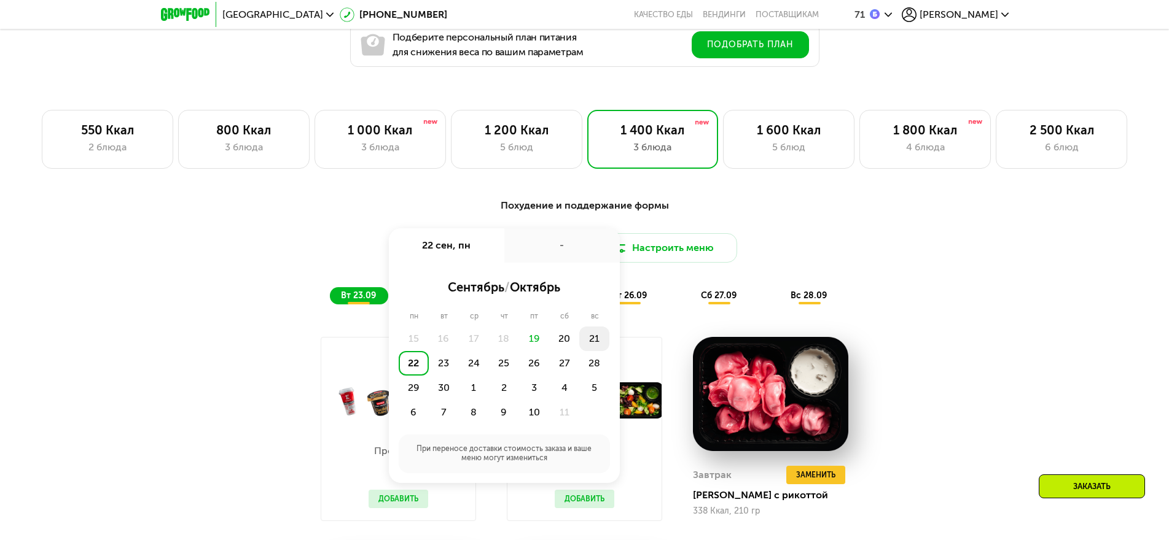
click at [593, 342] on div "21" at bounding box center [594, 339] width 30 height 25
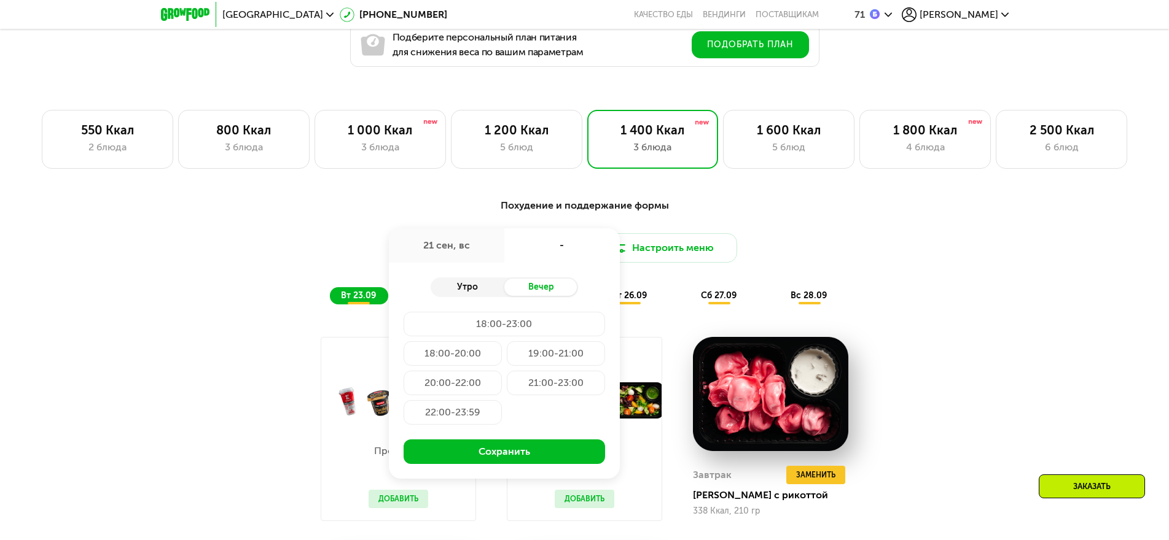
click at [467, 291] on div "Утро" at bounding box center [468, 287] width 74 height 17
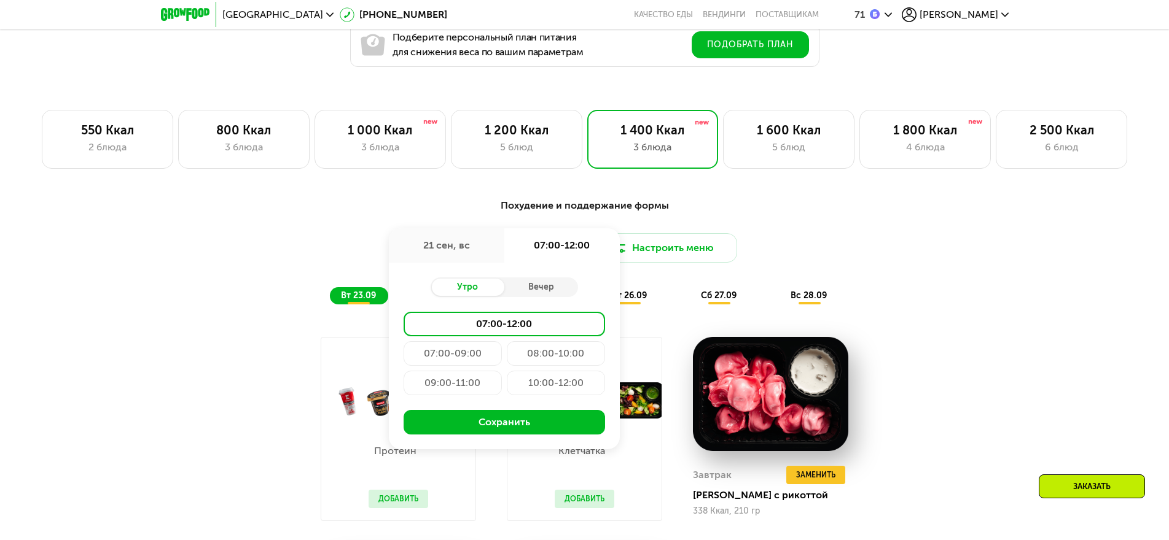
click at [448, 359] on div "07:00-09:00" at bounding box center [453, 353] width 98 height 25
click at [896, 229] on div "Похудение и поддержание формы Доставка: 21 сен, вс 21 сен, вс 07:00-09:00 Утро …" at bounding box center [584, 251] width 727 height 106
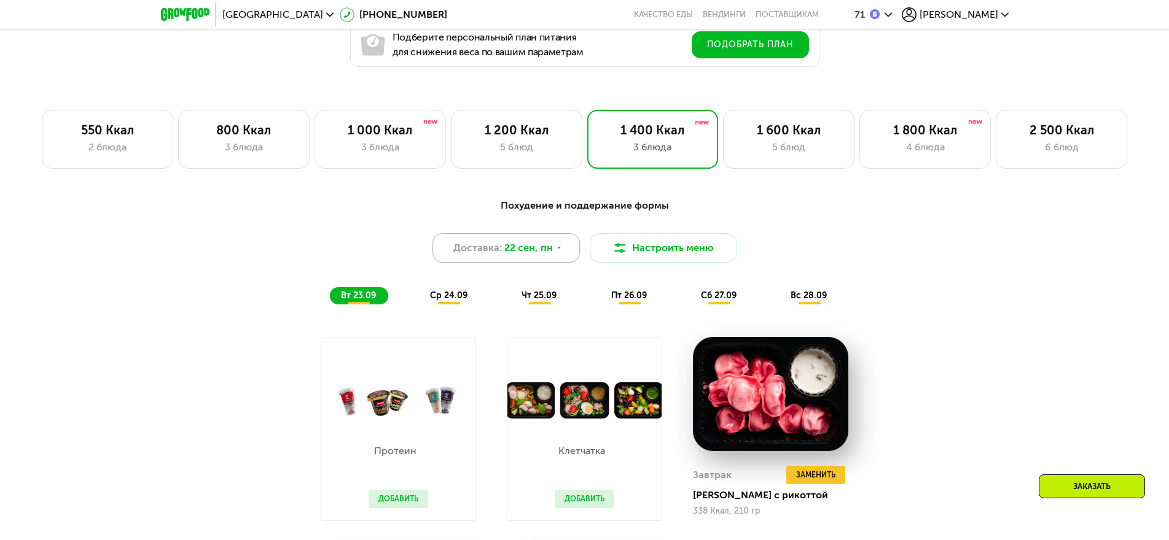
click at [555, 249] on icon at bounding box center [558, 247] width 7 height 7
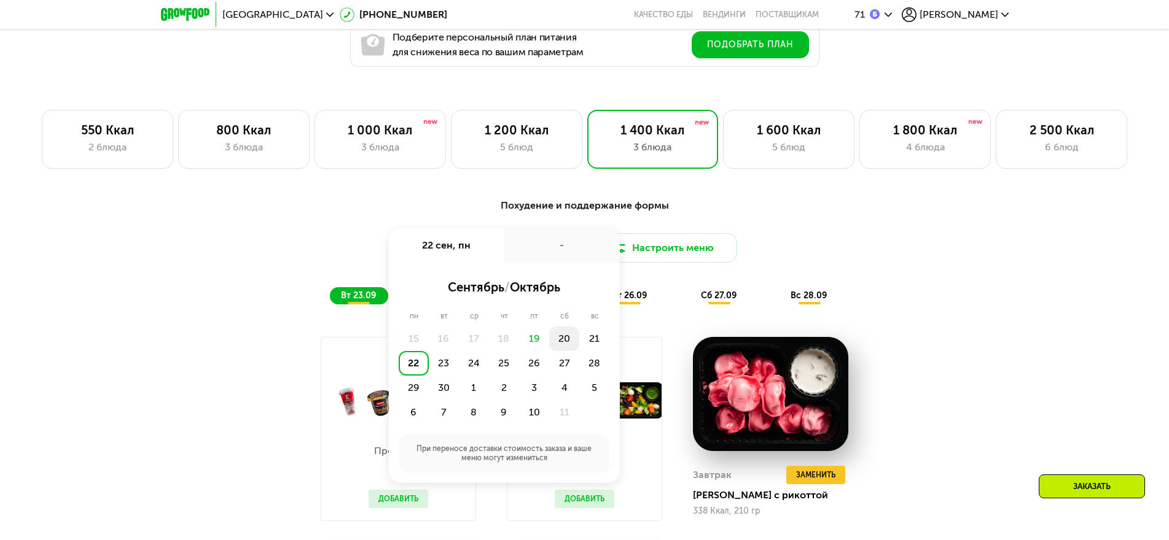
click at [563, 345] on div "20" at bounding box center [564, 339] width 30 height 25
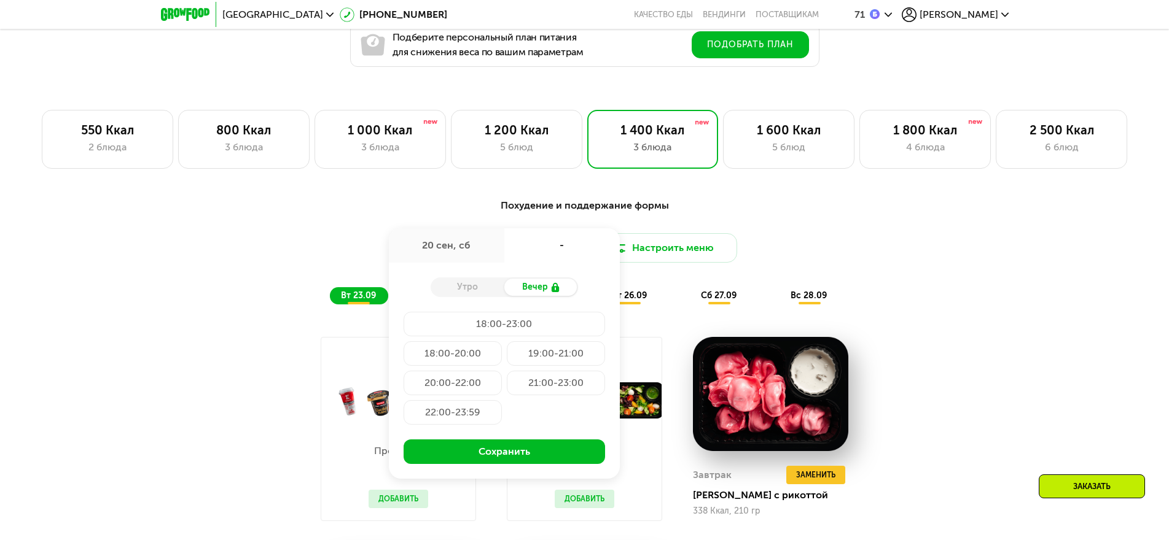
click at [447, 292] on div "Утро" at bounding box center [468, 287] width 74 height 17
click at [456, 294] on div "Утро" at bounding box center [468, 287] width 74 height 17
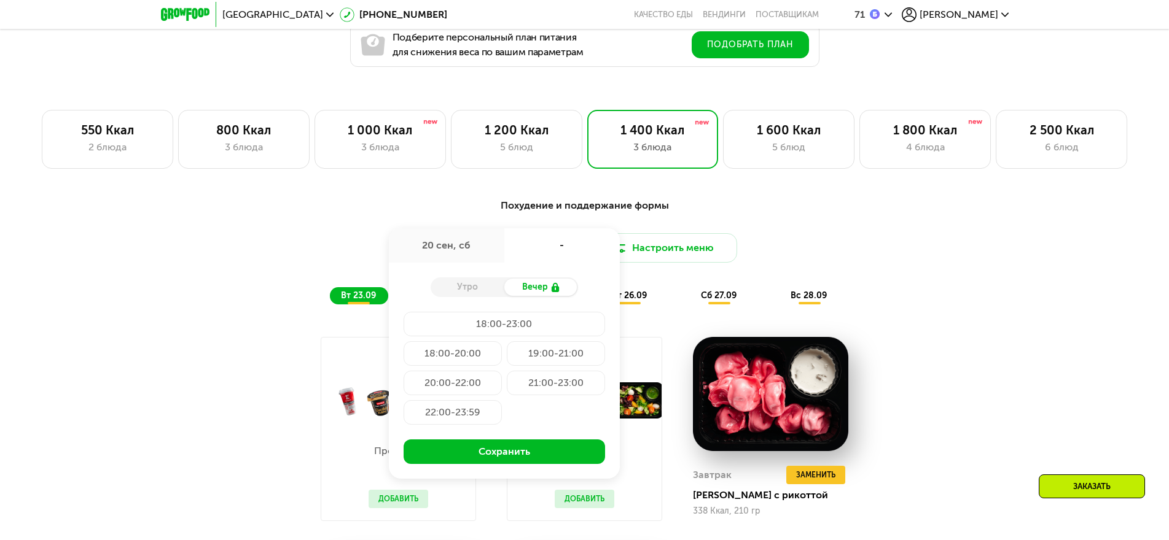
click at [752, 220] on div "Похудение и поддержание формы Доставка: 20 сен, сб 20 сен, сб - Утро Вечер 18:0…" at bounding box center [584, 251] width 727 height 106
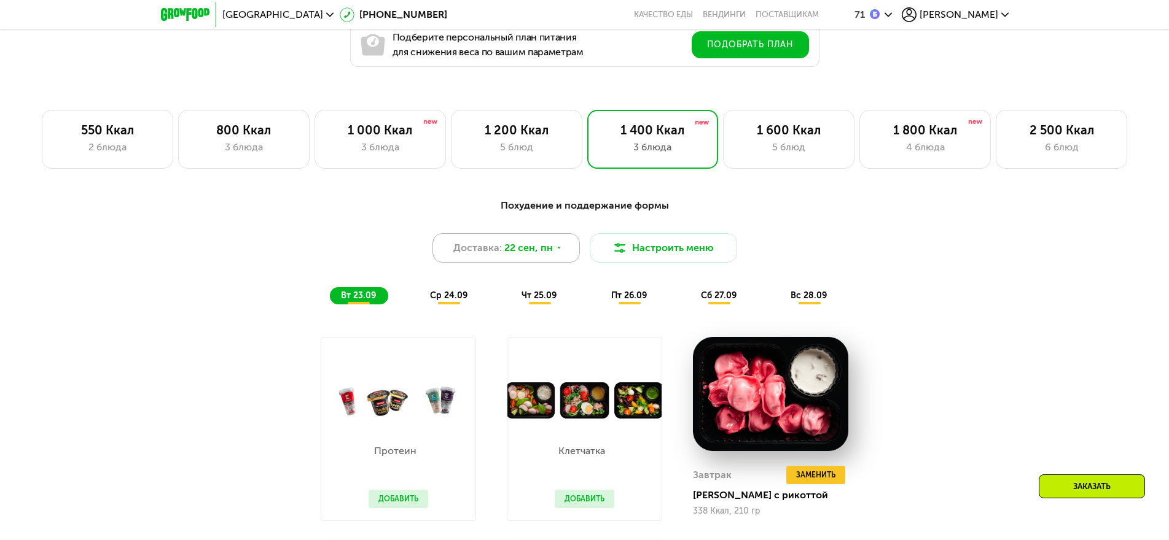
click at [555, 252] on icon at bounding box center [558, 247] width 7 height 7
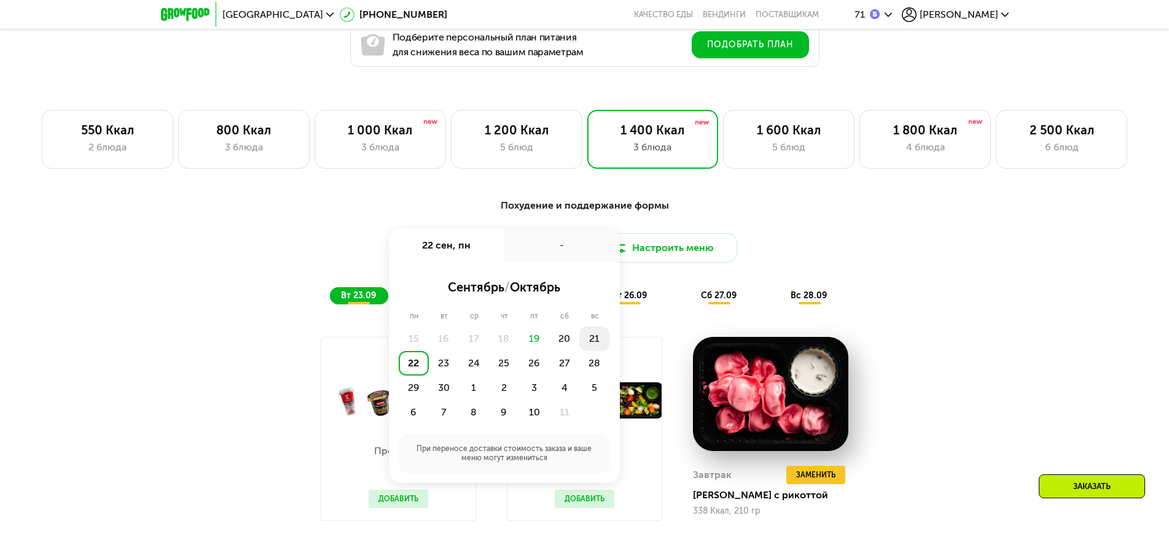
click at [590, 342] on div "21" at bounding box center [594, 339] width 30 height 25
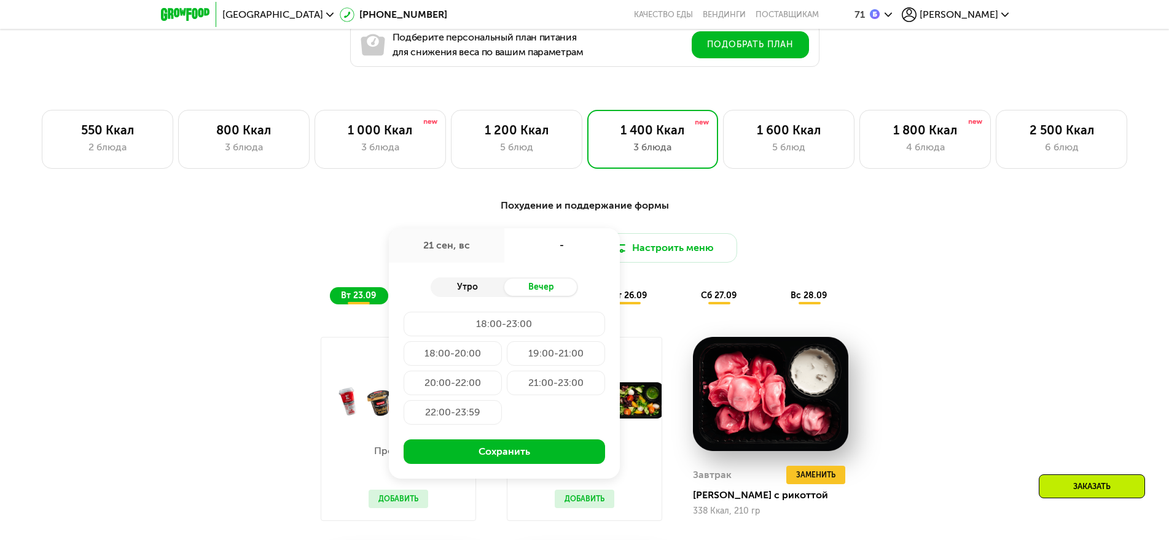
click at [458, 291] on div "Утро" at bounding box center [468, 287] width 74 height 17
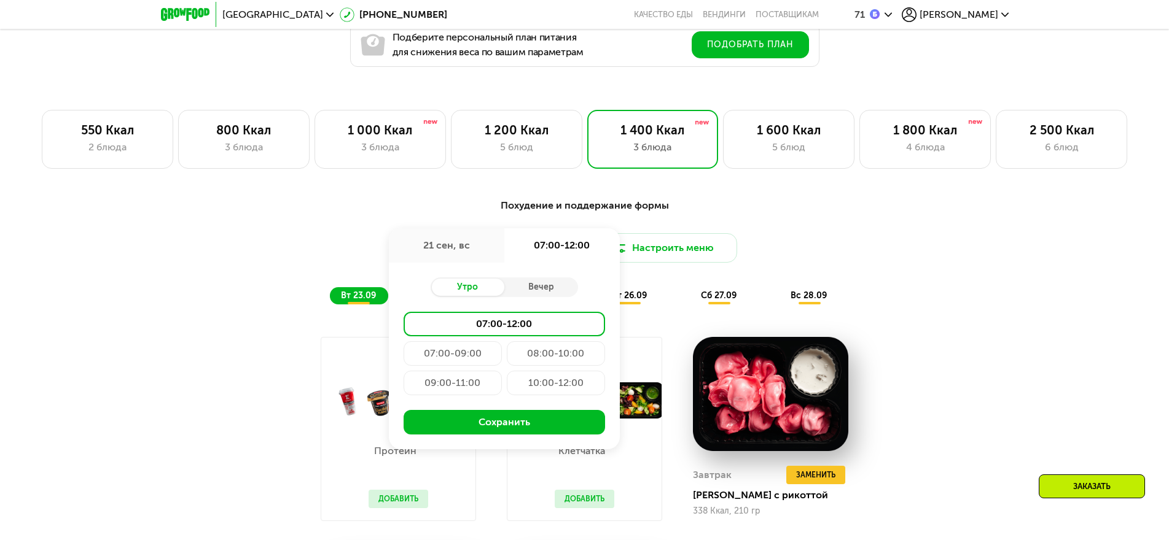
click at [439, 357] on div "07:00-09:00" at bounding box center [453, 353] width 98 height 25
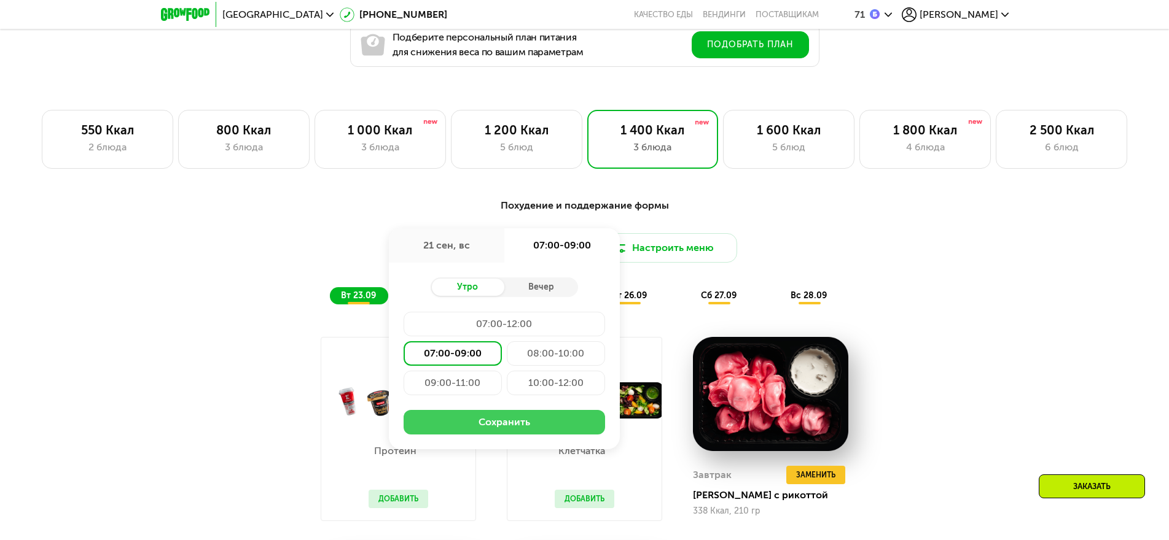
drag, startPoint x: 537, startPoint y: 431, endPoint x: 414, endPoint y: 432, distance: 123.5
click at [414, 432] on button "Сохранить" at bounding box center [504, 422] width 201 height 25
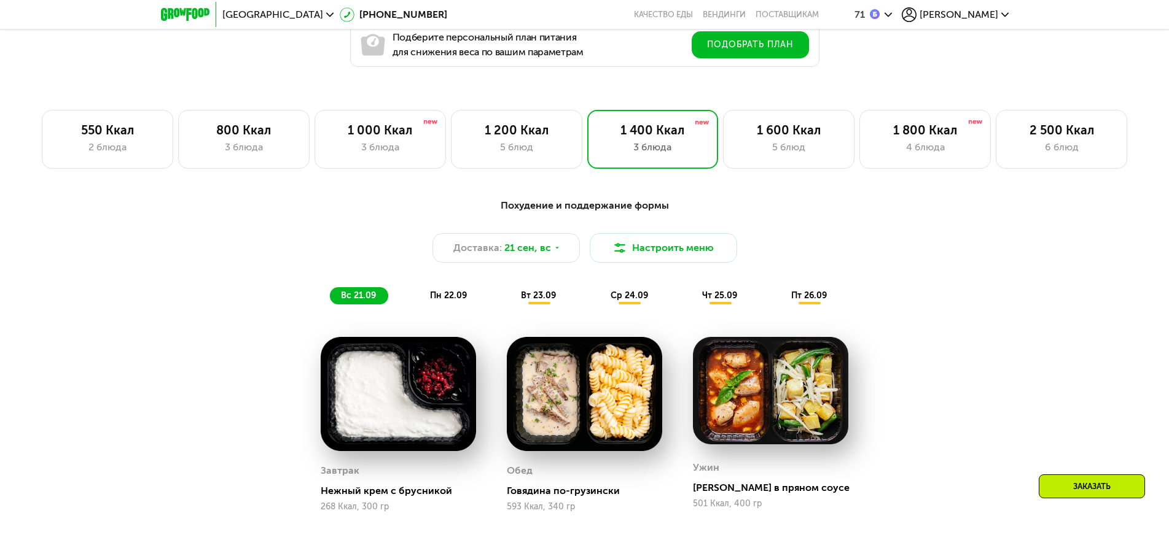
click at [441, 301] on span "пн 22.09" at bounding box center [448, 296] width 37 height 10
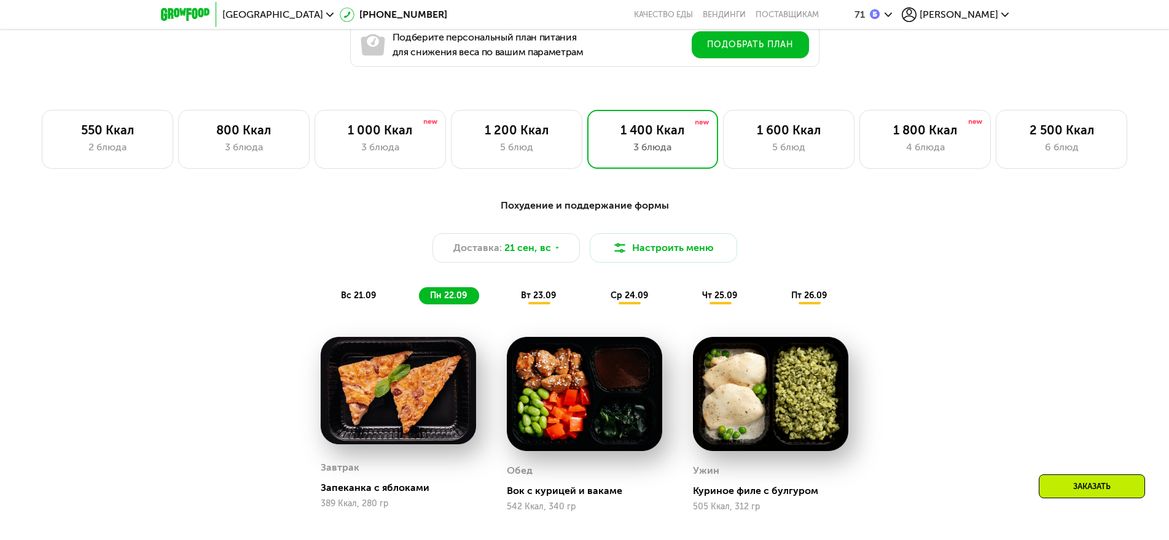
click at [542, 300] on span "вт 23.09" at bounding box center [538, 296] width 35 height 10
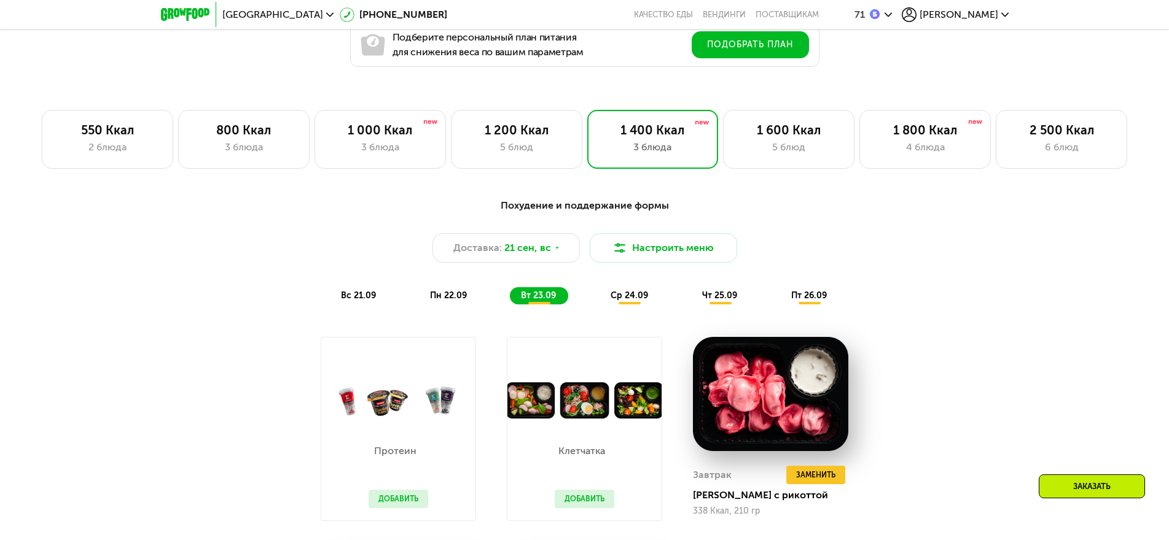
click at [628, 300] on span "ср 24.09" at bounding box center [629, 296] width 37 height 10
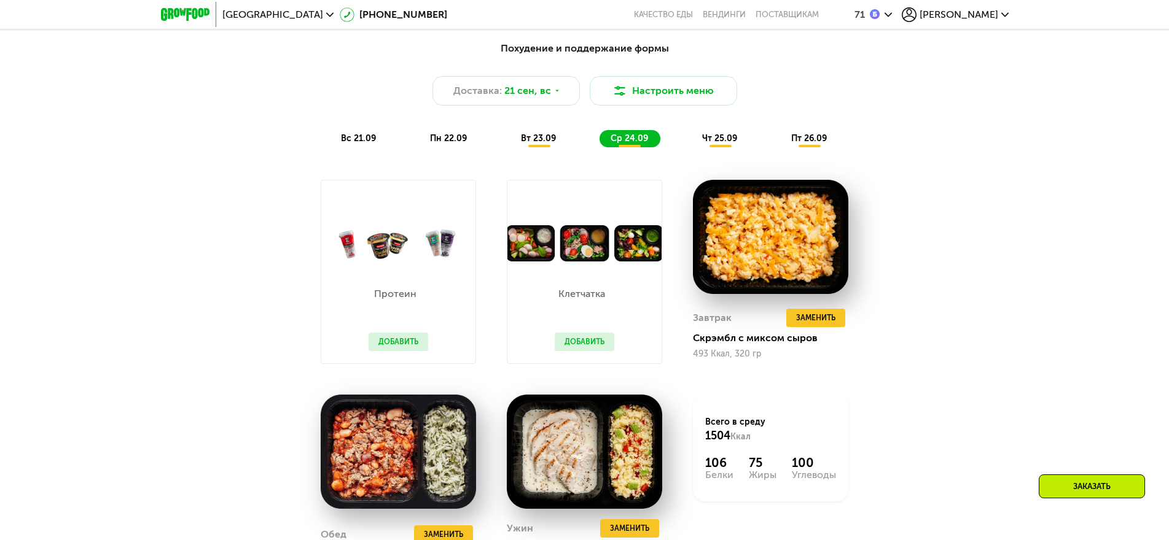
scroll to position [999, 0]
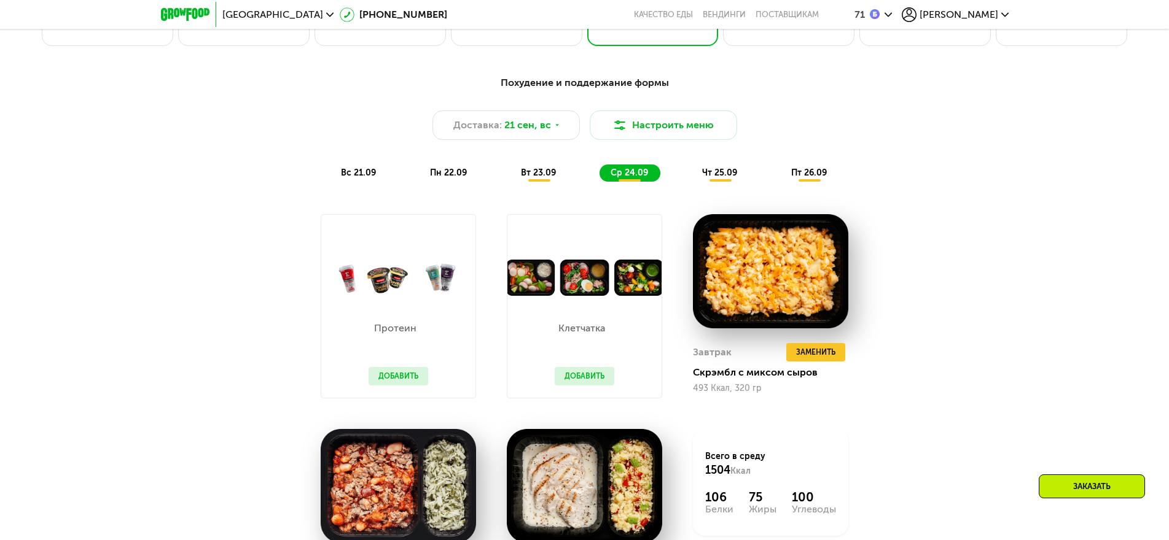
click at [714, 178] on span "чт 25.09" at bounding box center [719, 173] width 35 height 10
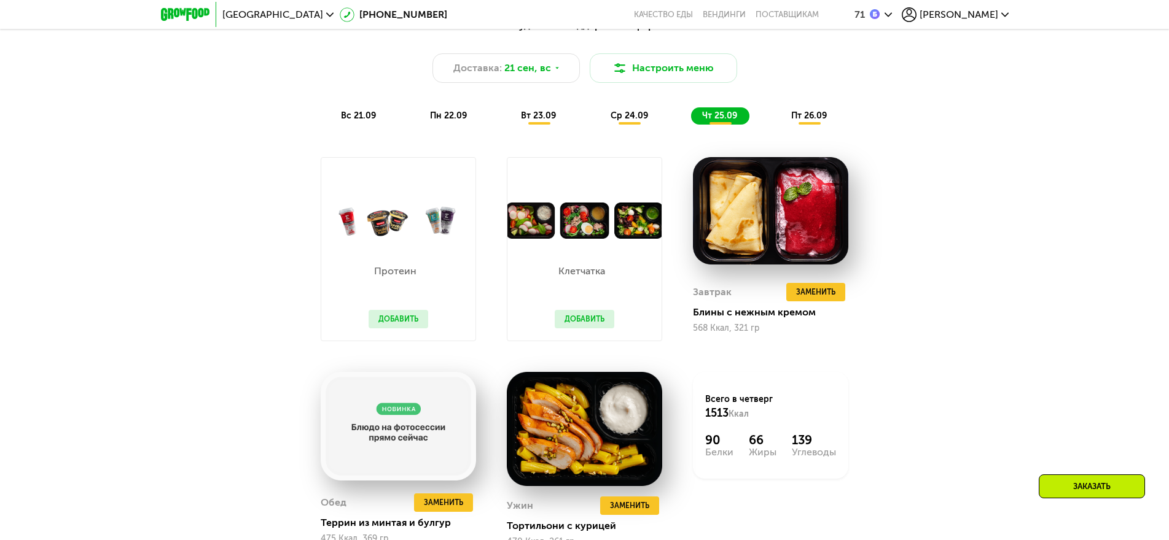
scroll to position [1060, 0]
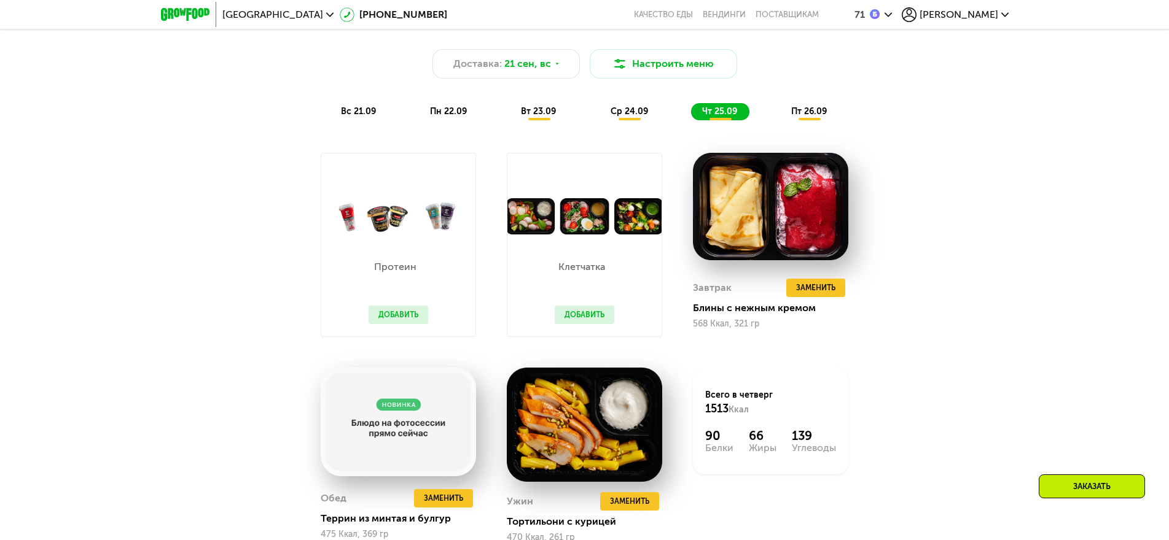
click at [1066, 483] on div "Заказать" at bounding box center [1092, 487] width 106 height 24
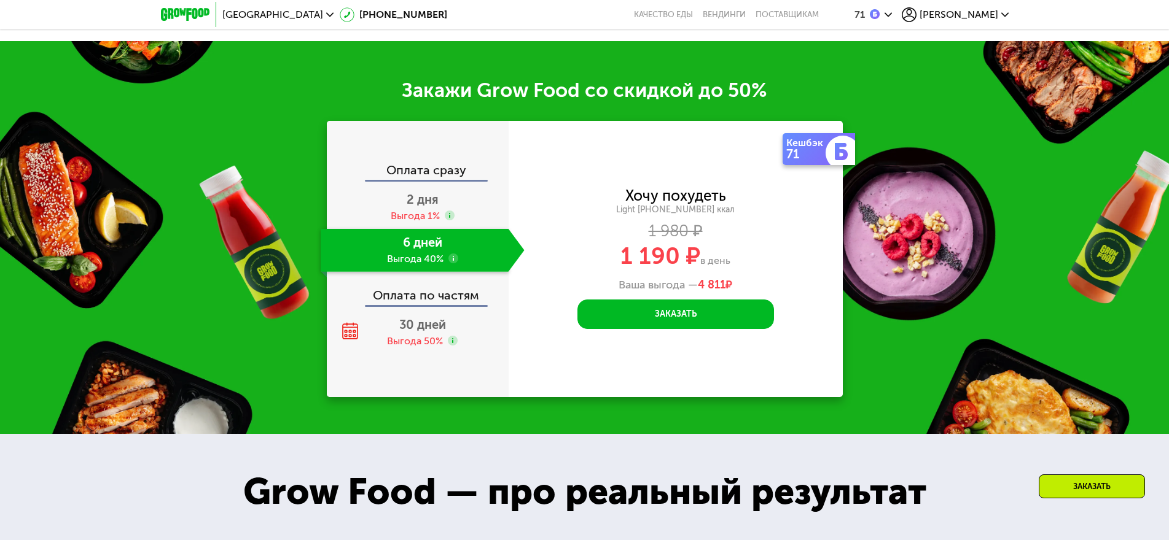
scroll to position [1689, 0]
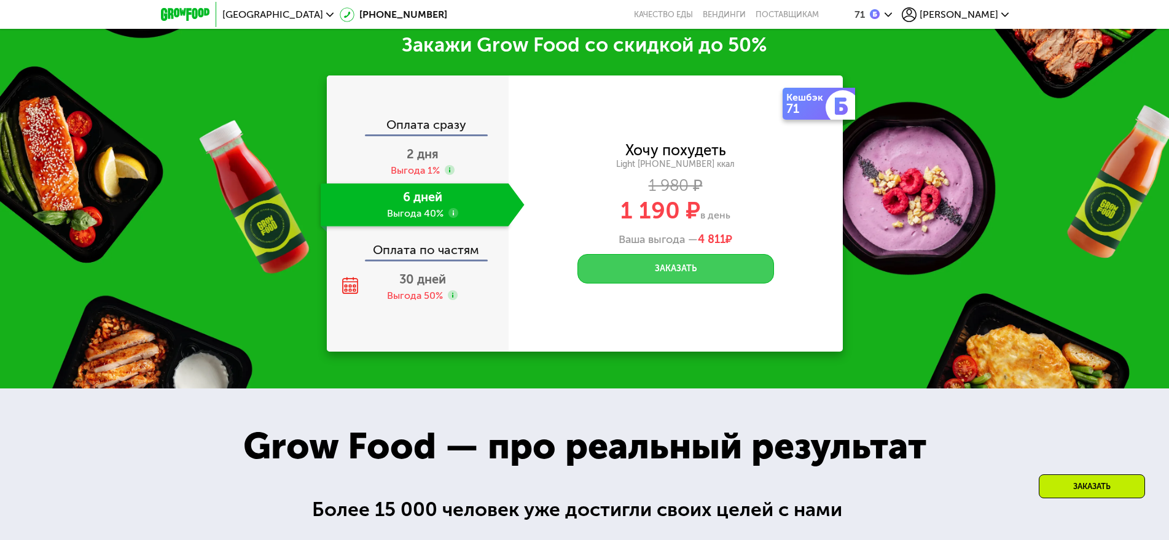
click at [634, 275] on button "Заказать" at bounding box center [675, 268] width 197 height 29
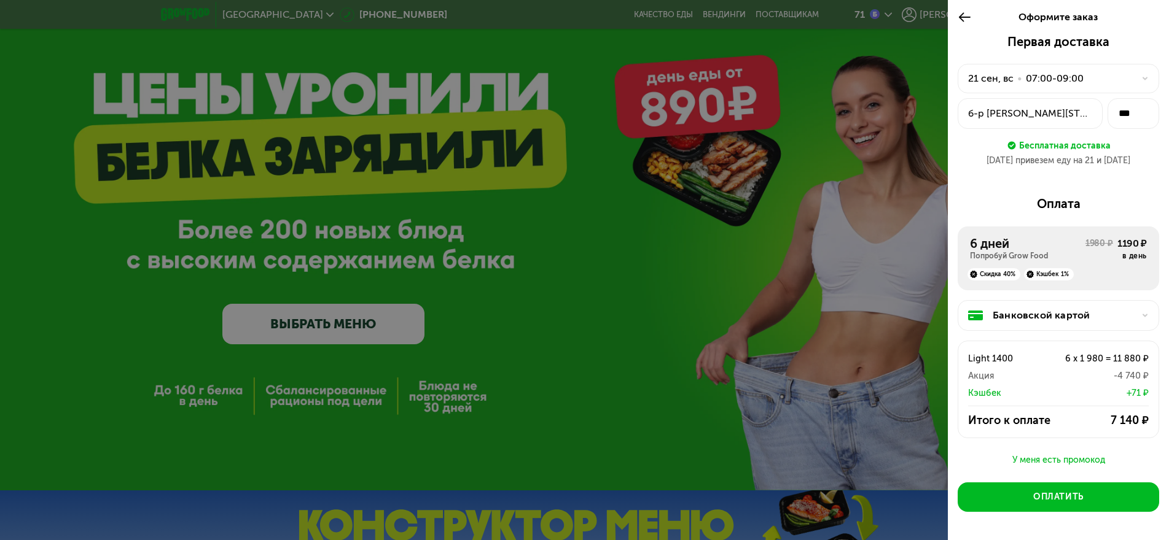
scroll to position [43, 0]
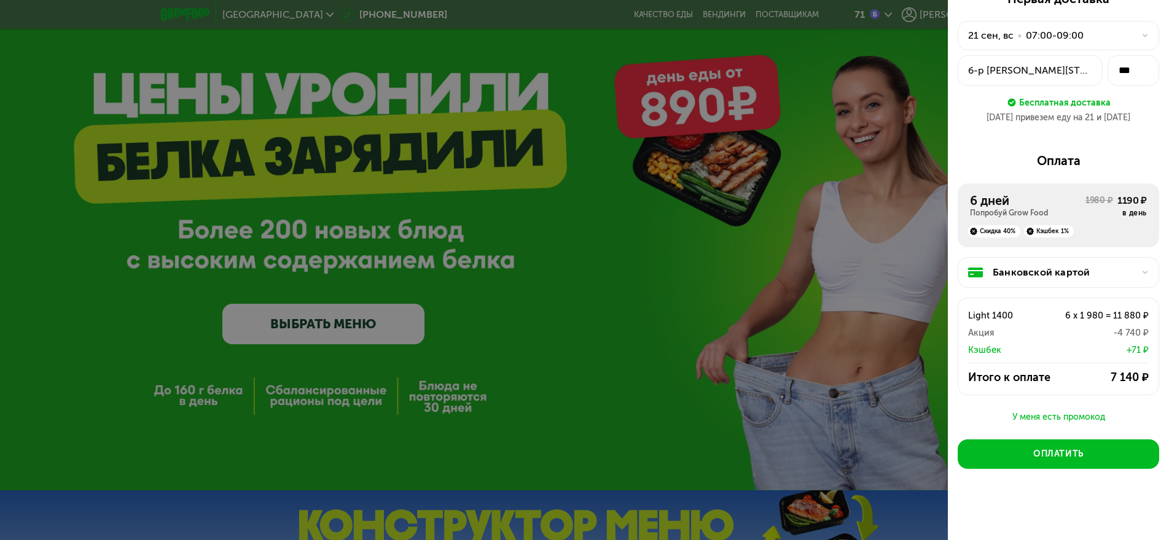
click at [986, 351] on div "Кэшбек" at bounding box center [1004, 350] width 72 height 15
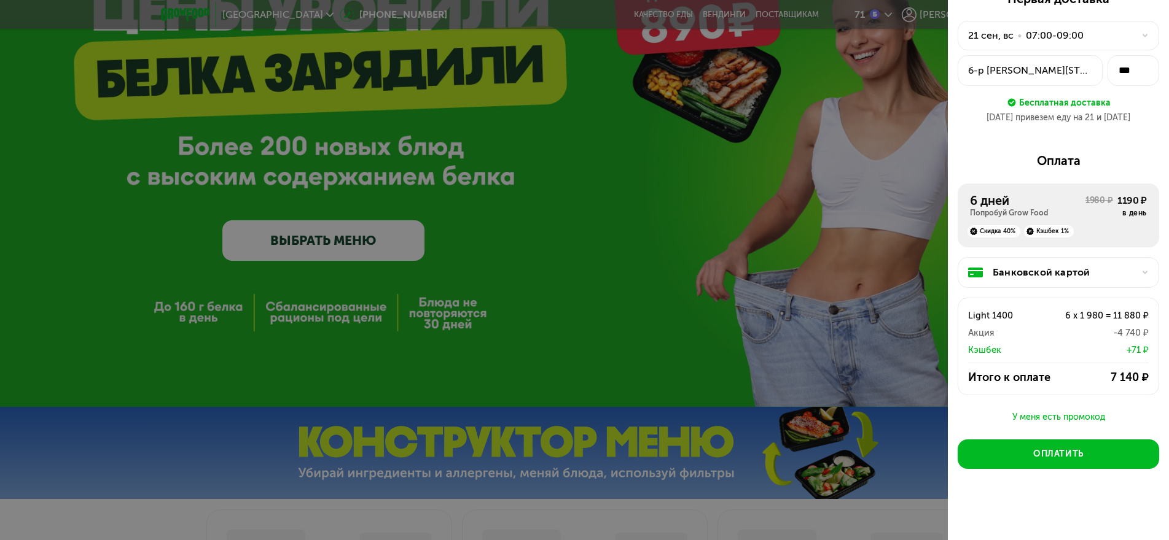
scroll to position [184, 0]
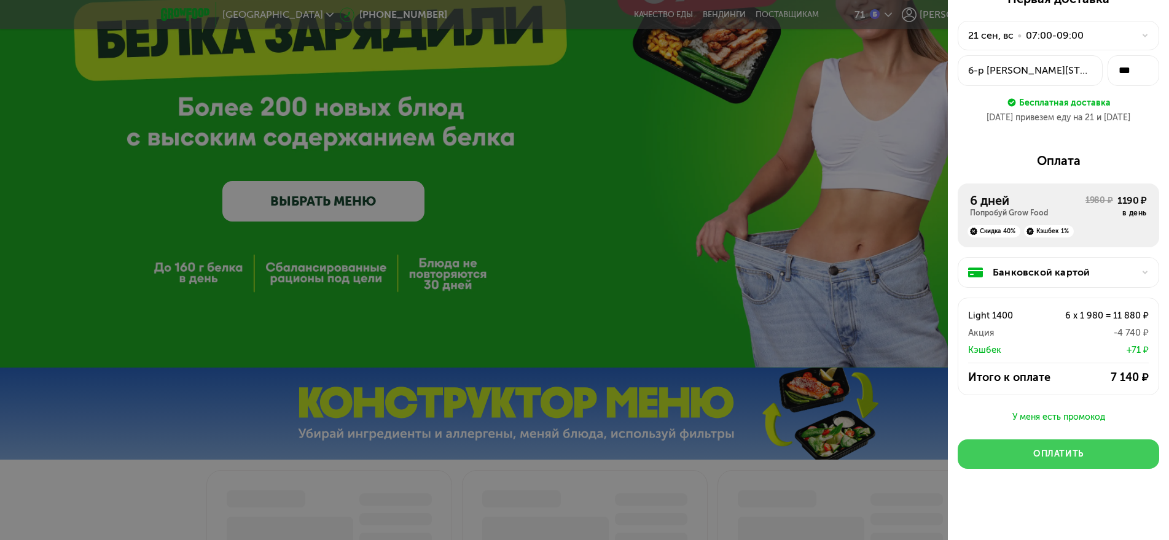
click at [1060, 457] on div "Оплатить" at bounding box center [1058, 454] width 50 height 12
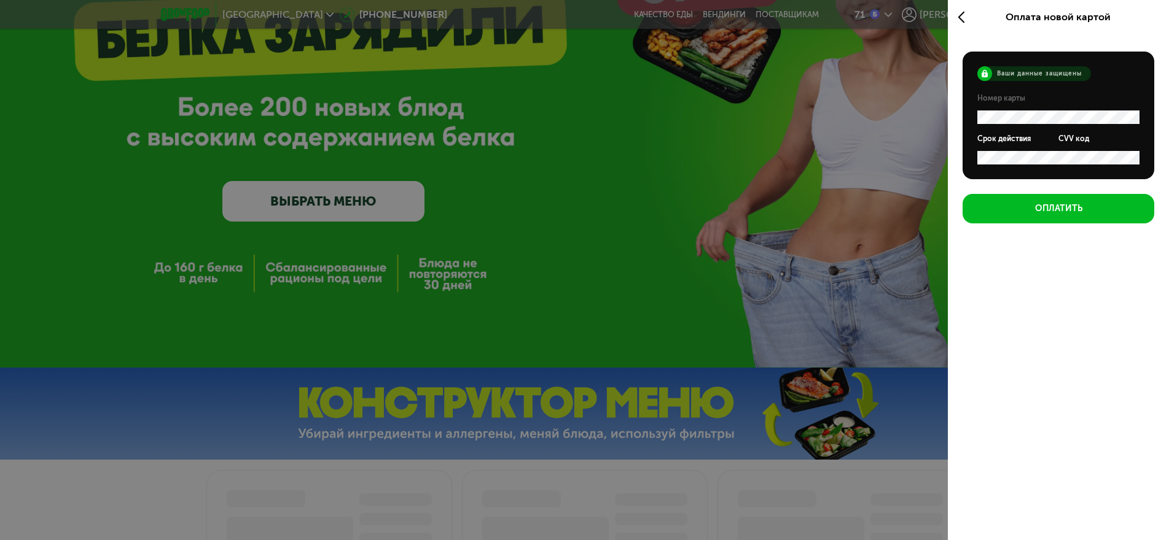
scroll to position [0, 0]
click at [959, 15] on icon at bounding box center [965, 17] width 14 height 15
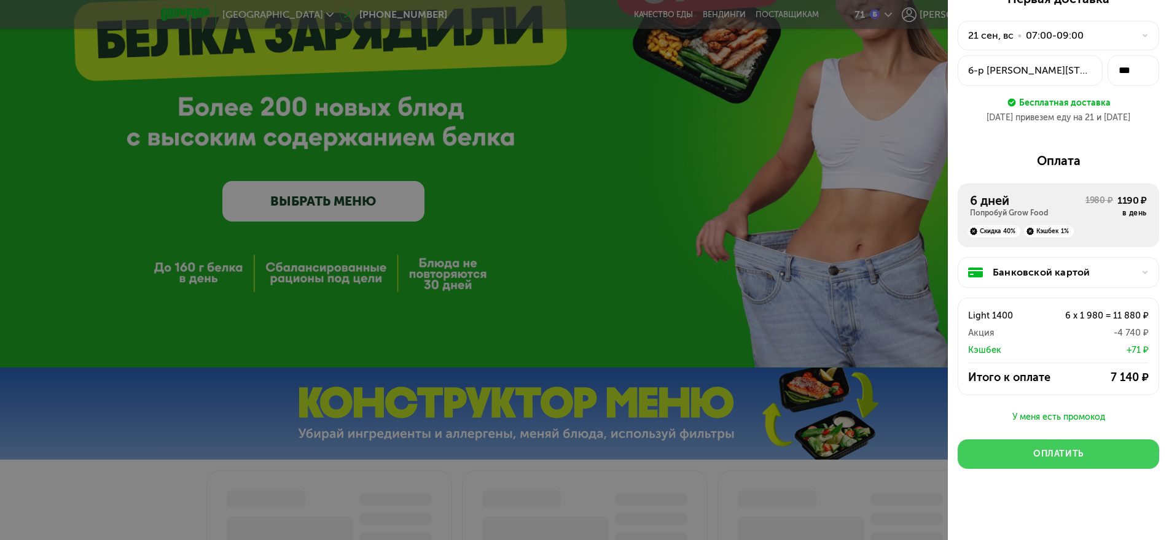
click at [1007, 454] on button "Оплатить" at bounding box center [1058, 454] width 201 height 29
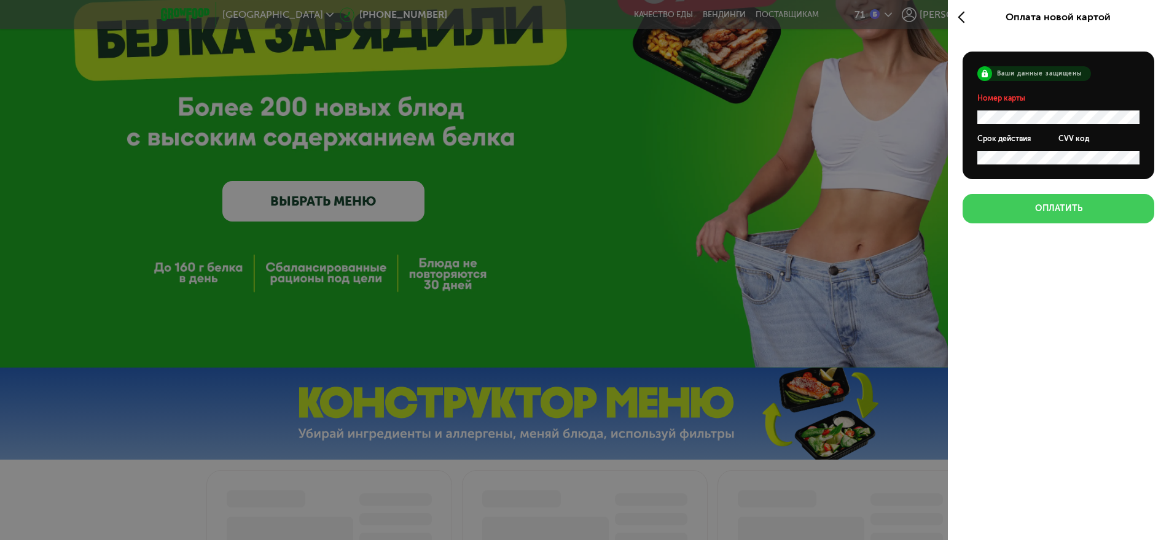
click at [1010, 211] on button "Оплатить" at bounding box center [1058, 208] width 192 height 29
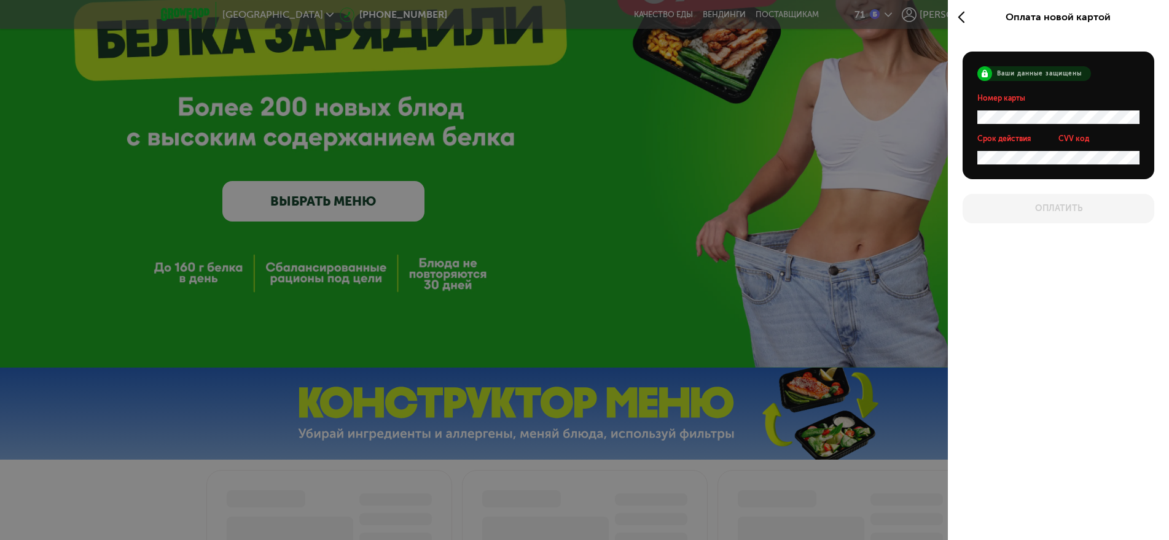
click at [1010, 211] on div "Оплатить" at bounding box center [1058, 208] width 192 height 29
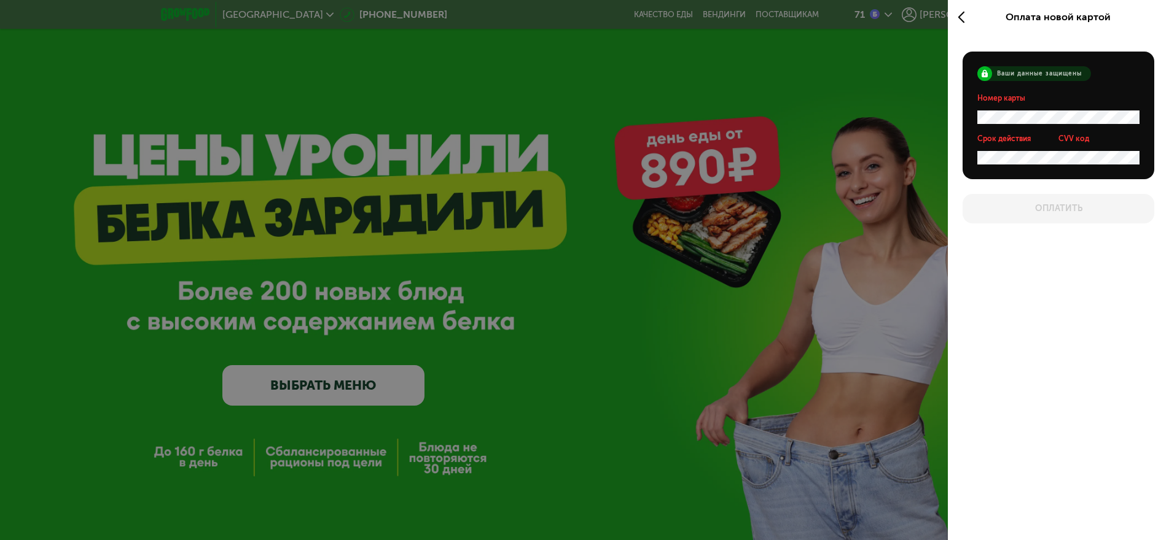
click at [963, 17] on icon at bounding box center [965, 17] width 14 height 15
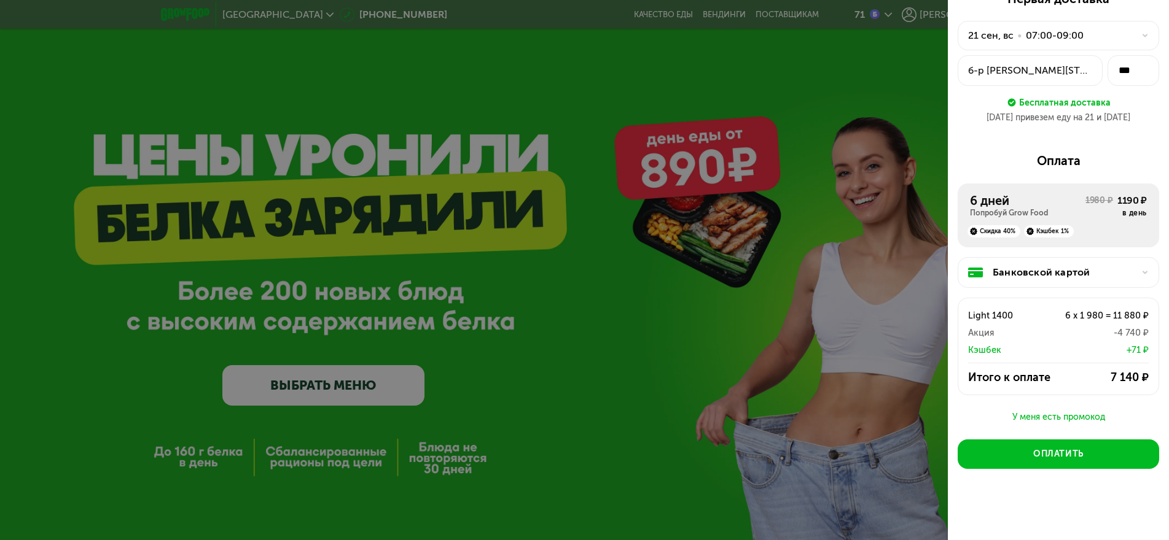
click at [1134, 270] on div at bounding box center [1141, 272] width 15 height 7
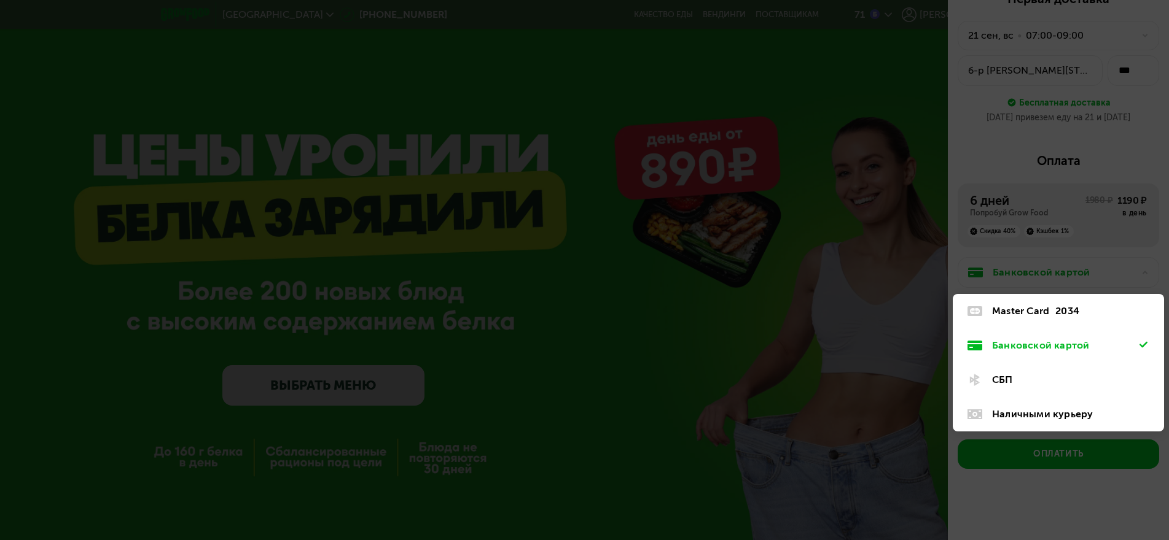
click at [970, 382] on img at bounding box center [974, 380] width 15 height 15
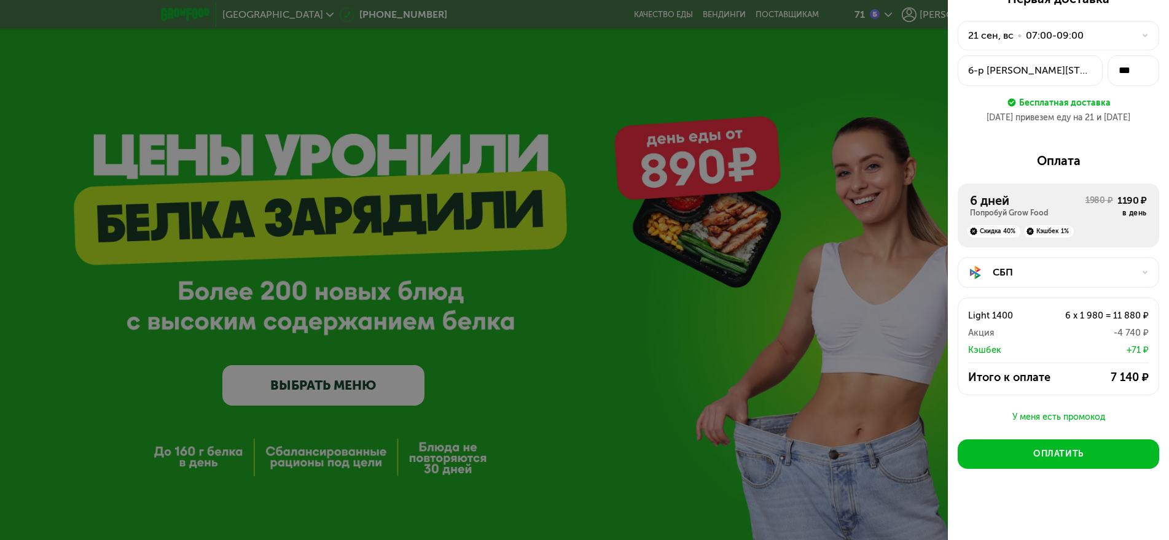
click at [1001, 349] on div "Кэшбек" at bounding box center [1004, 350] width 72 height 15
click at [1118, 349] on div "+71 ₽" at bounding box center [1094, 350] width 108 height 15
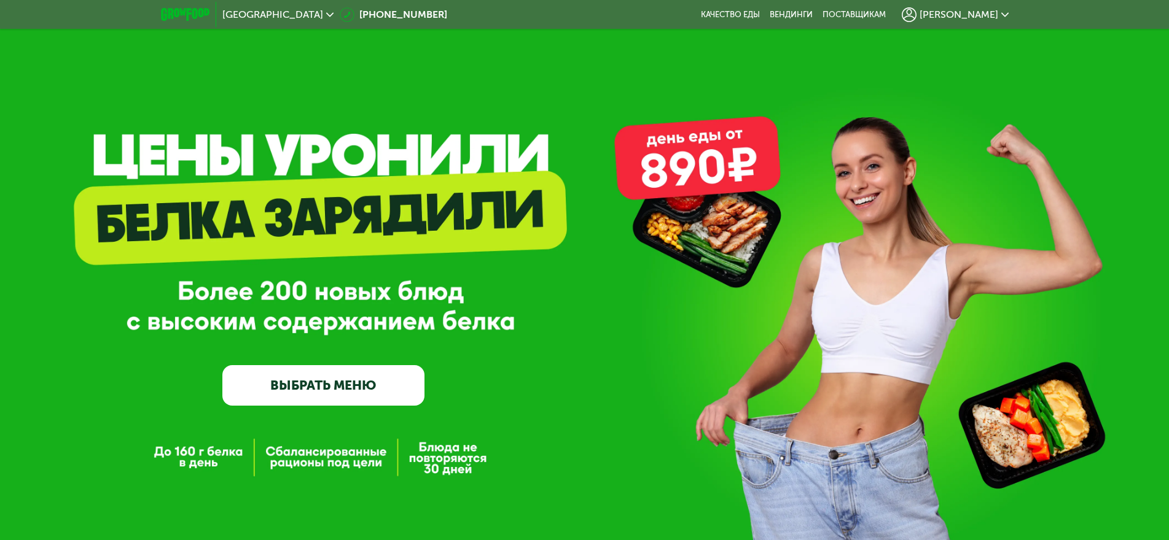
click at [970, 19] on span "[PERSON_NAME]" at bounding box center [958, 15] width 79 height 10
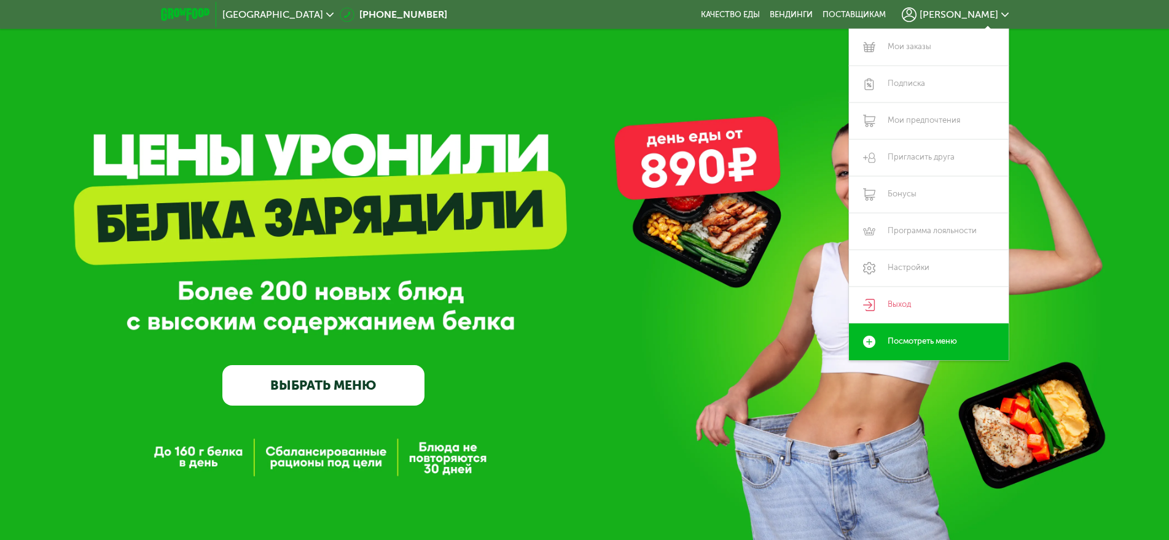
click at [797, 176] on div "GrowFood — доставка правильного питания ВЫБРАТЬ МЕНЮ" at bounding box center [584, 276] width 1169 height 552
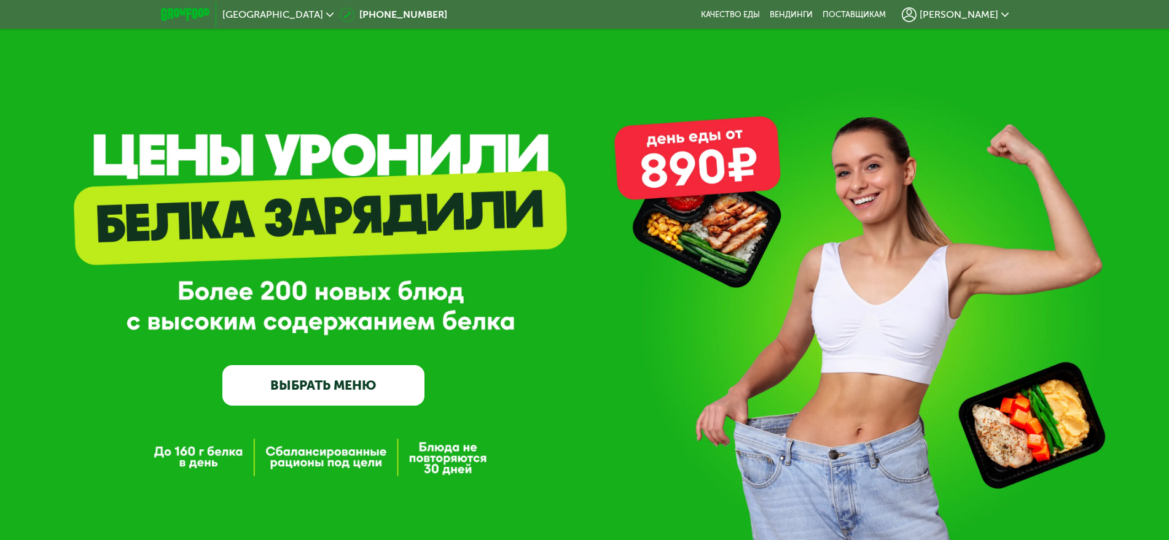
click at [967, 15] on span "[PERSON_NAME]" at bounding box center [958, 15] width 79 height 10
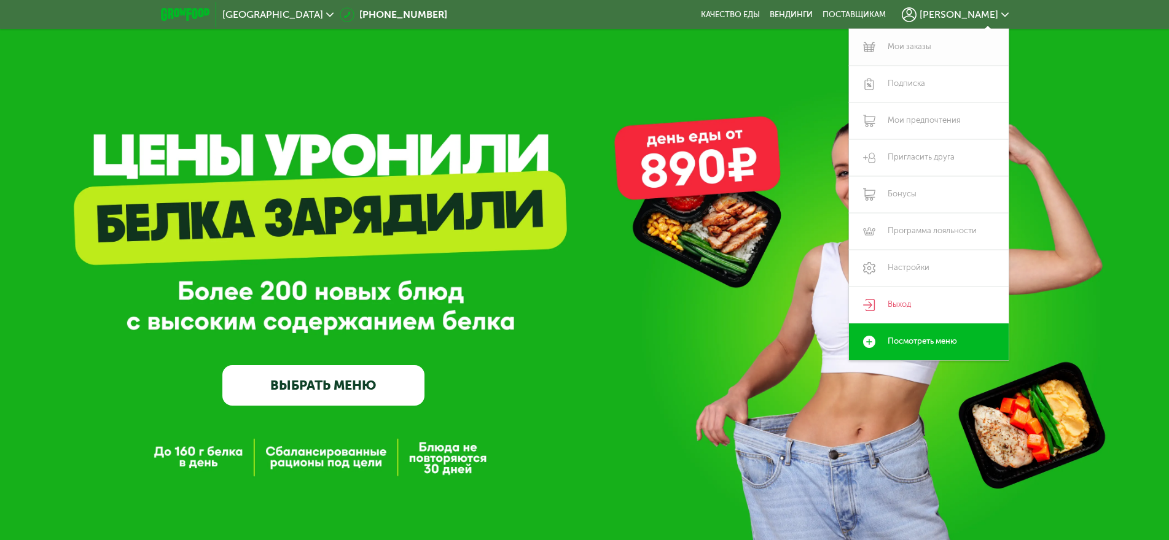
click at [900, 48] on link "Мои заказы" at bounding box center [929, 47] width 160 height 37
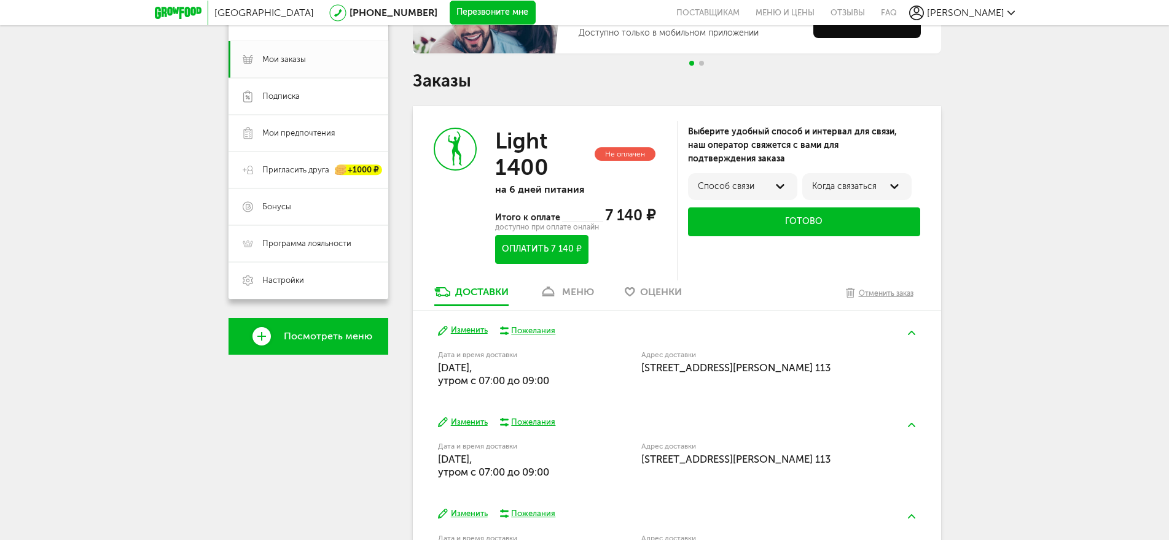
scroll to position [184, 0]
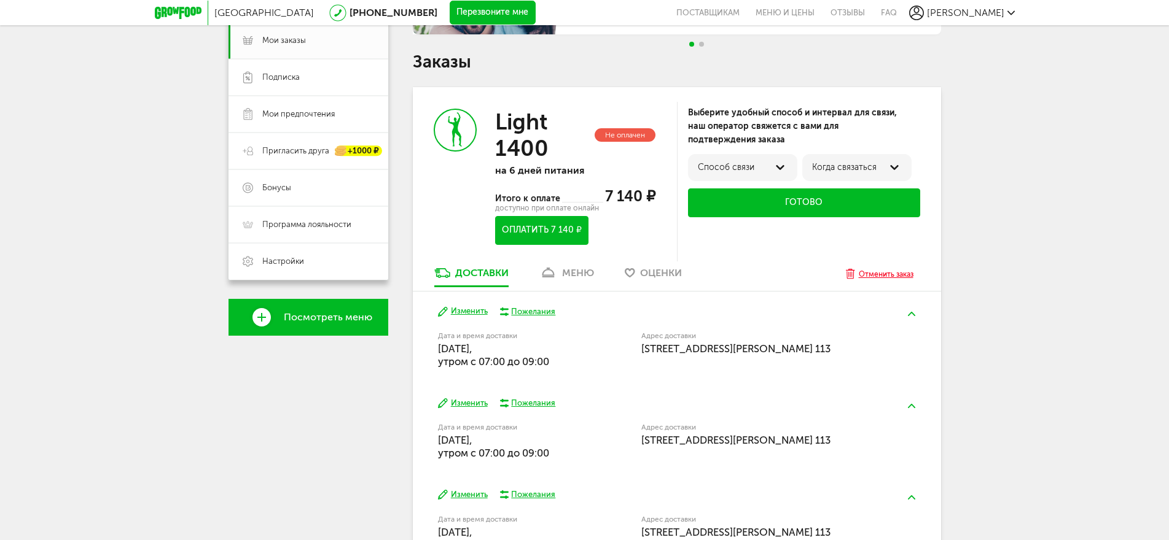
click at [898, 273] on div "Отменить заказ" at bounding box center [886, 274] width 55 height 12
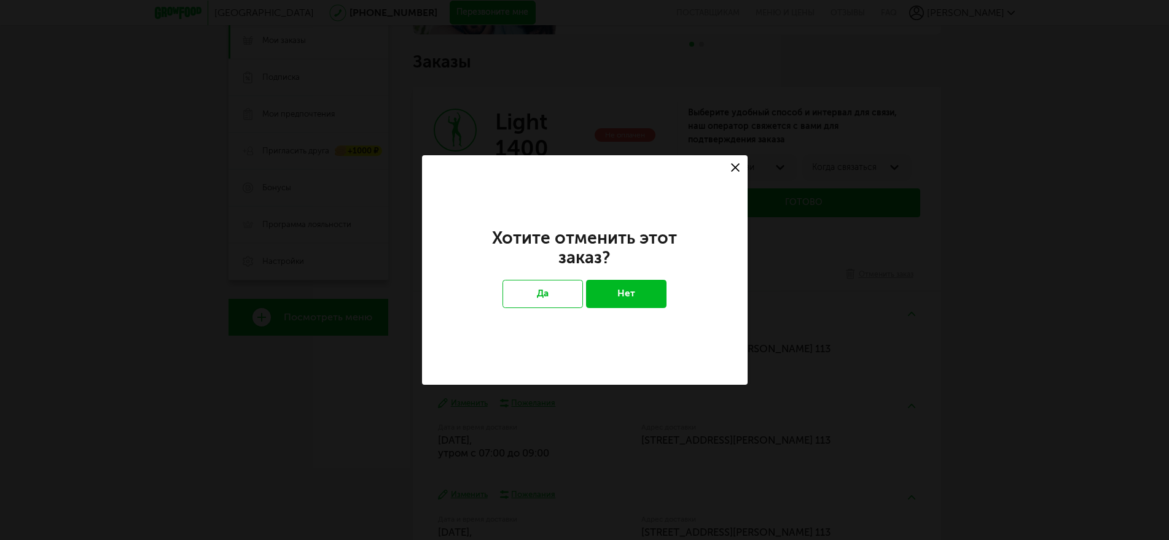
click at [736, 169] on use at bounding box center [735, 167] width 9 height 9
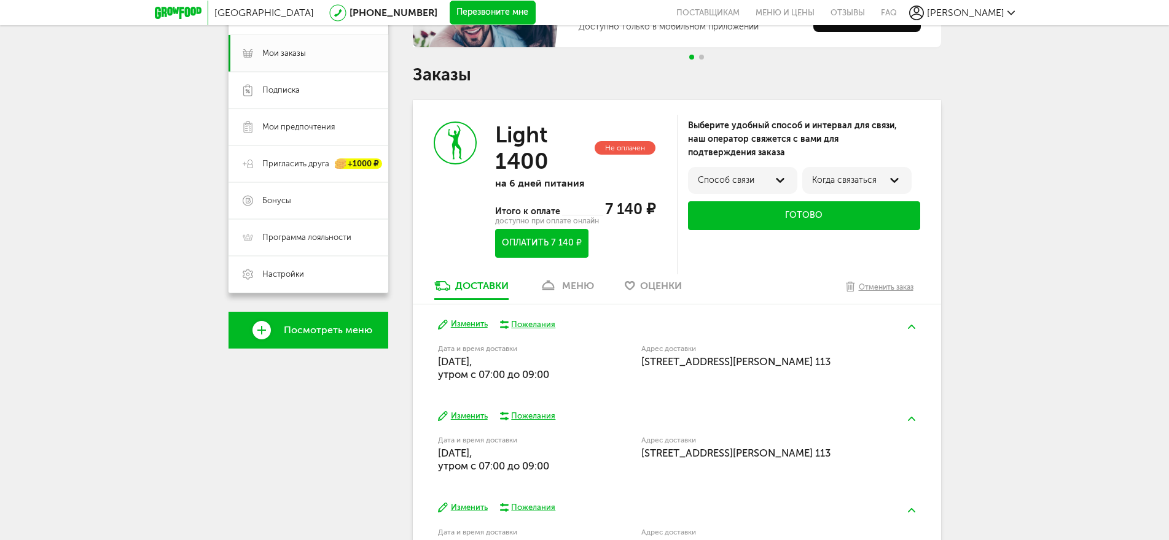
scroll to position [246, 0]
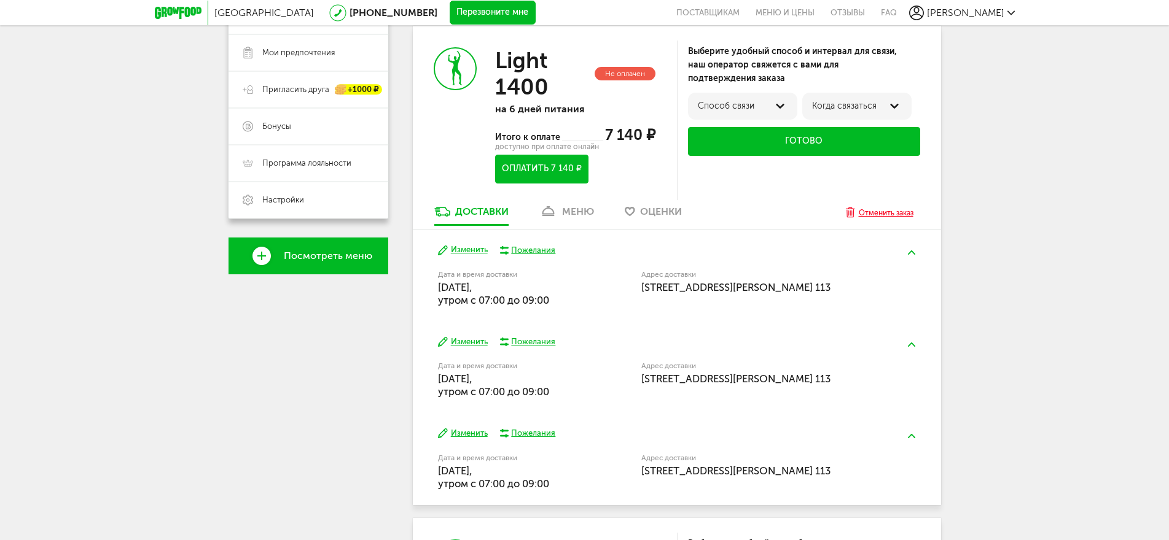
click at [875, 213] on div "Отменить заказ" at bounding box center [886, 213] width 55 height 12
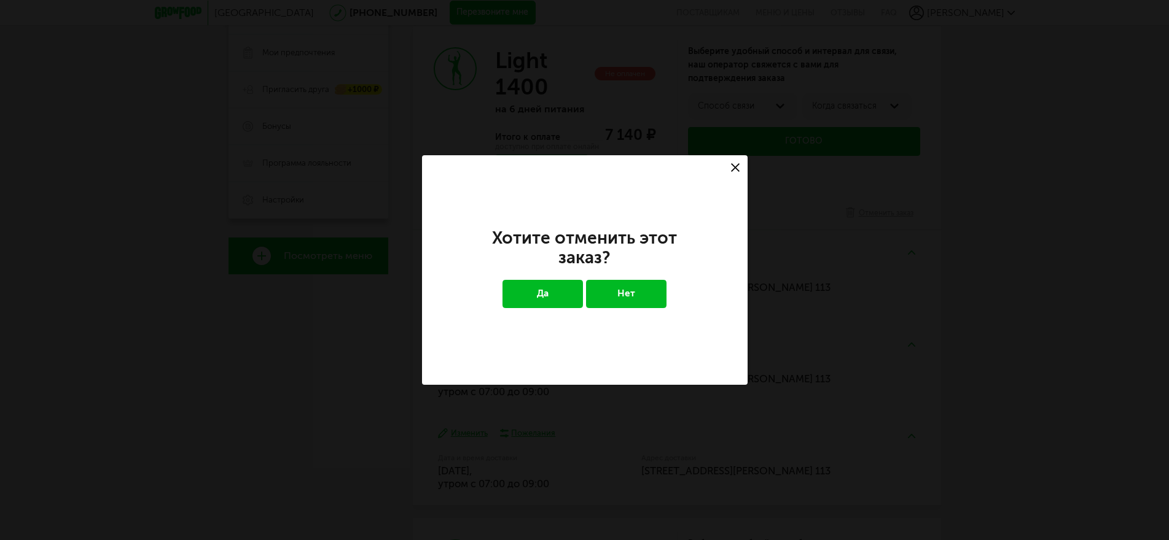
click at [544, 290] on button "Да" at bounding box center [542, 294] width 80 height 28
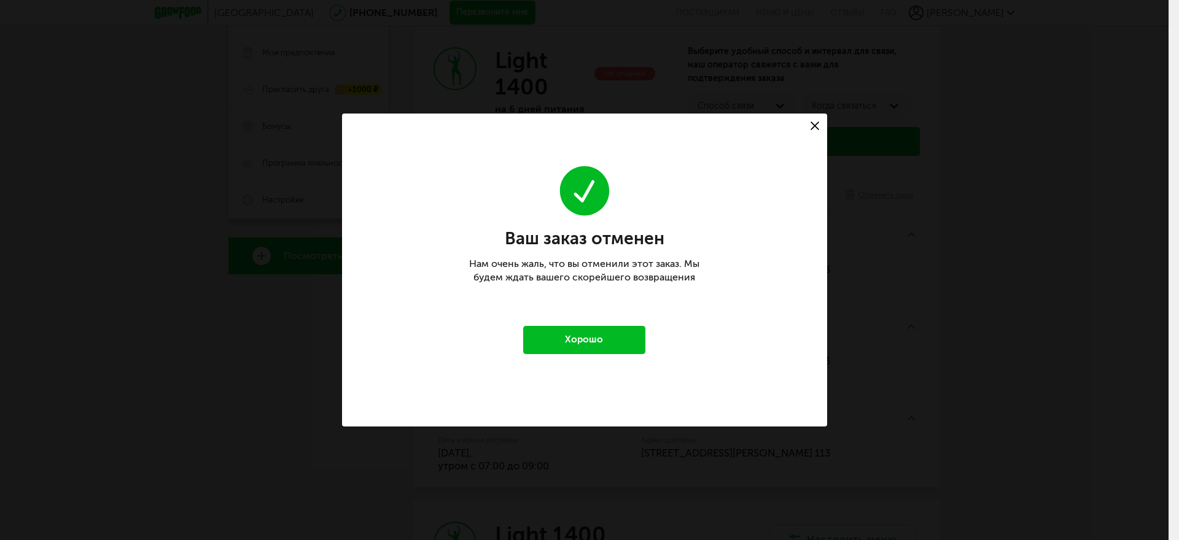
click at [599, 341] on button "Хорошо" at bounding box center [584, 340] width 123 height 28
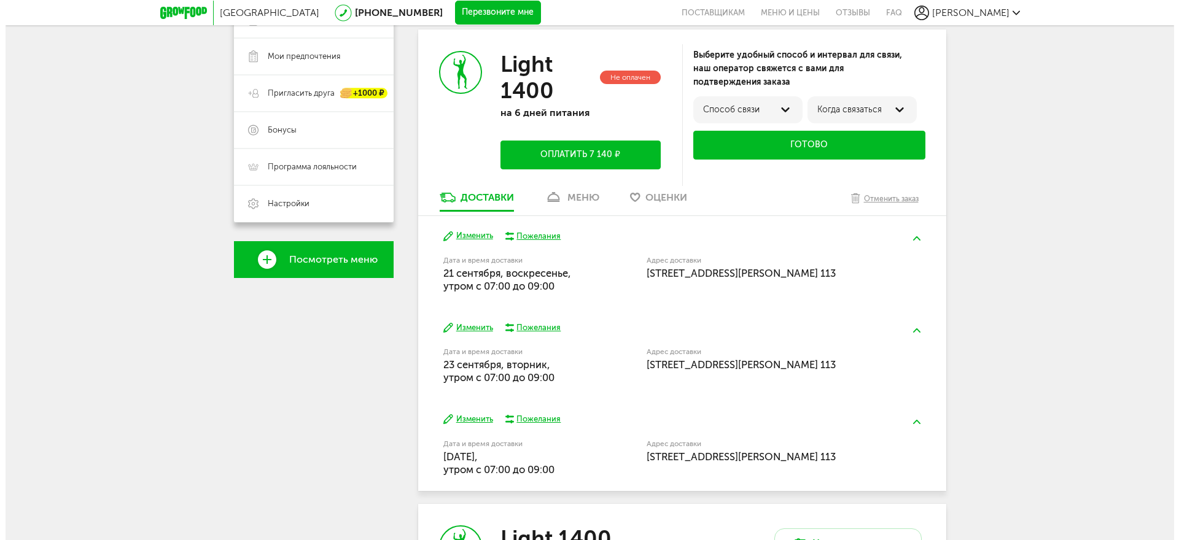
scroll to position [240, 0]
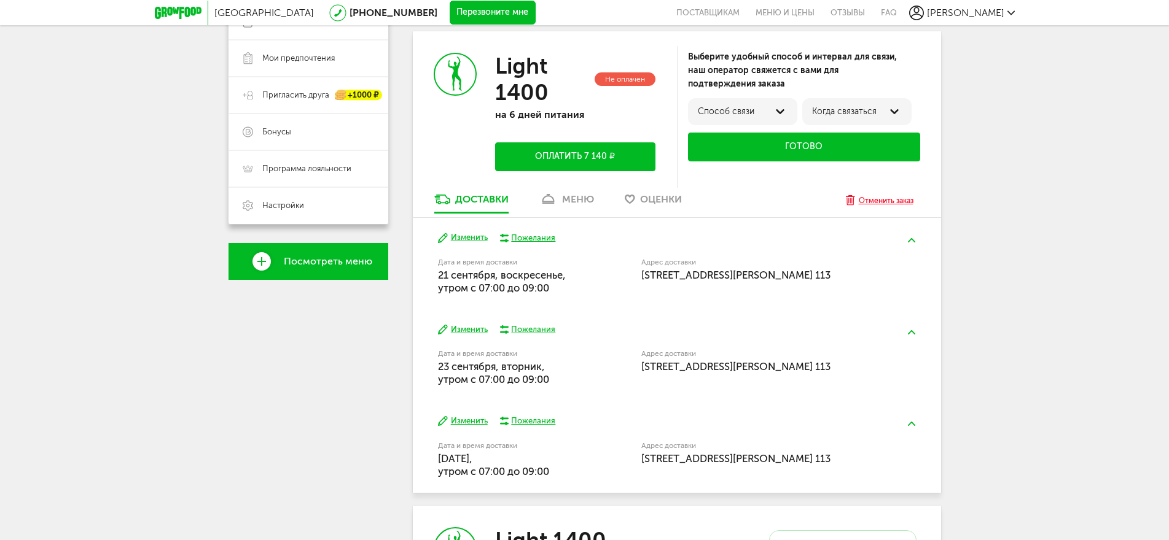
click at [891, 200] on div "Отменить заказ" at bounding box center [886, 201] width 55 height 12
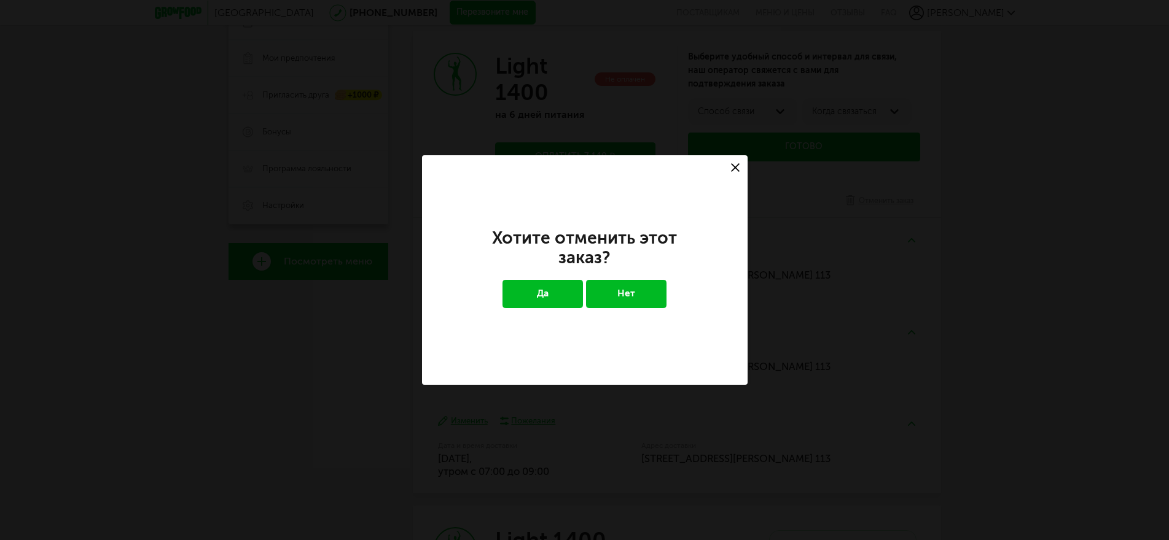
click at [551, 292] on button "Да" at bounding box center [542, 294] width 80 height 28
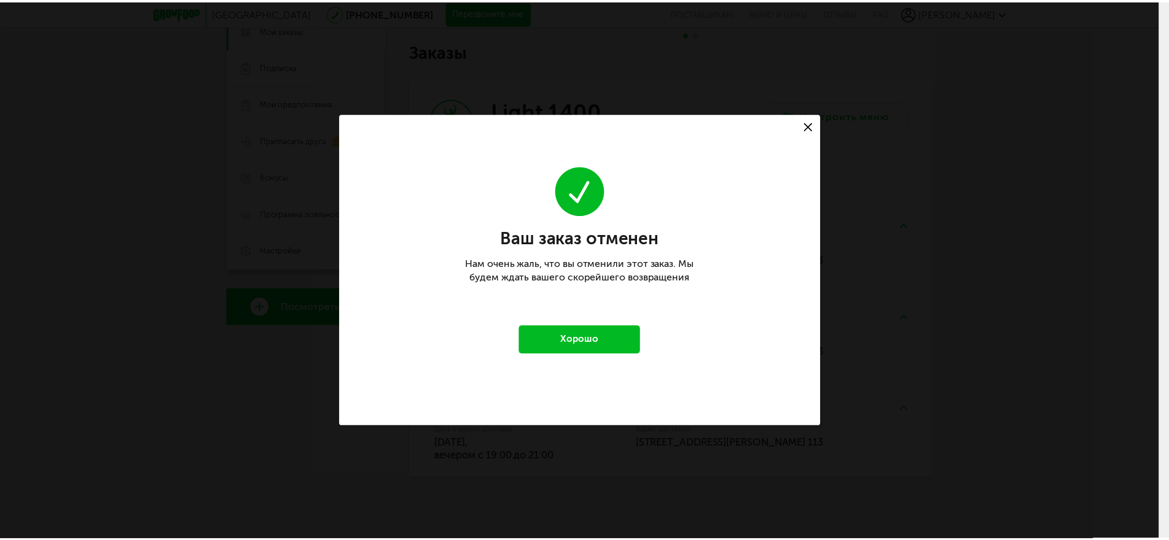
scroll to position [195, 0]
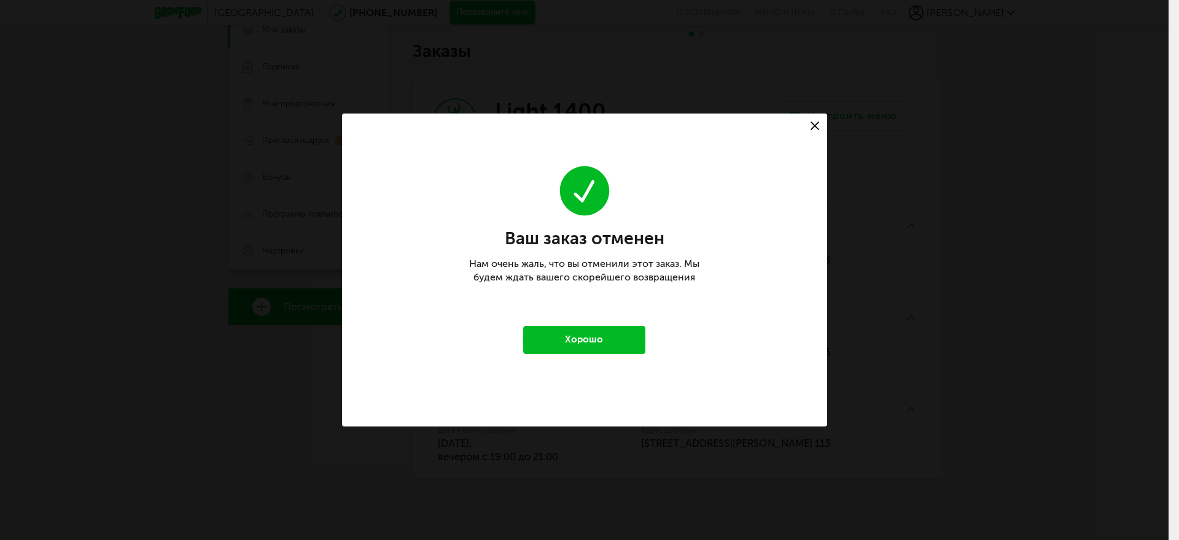
click at [607, 340] on button "Хорошо" at bounding box center [584, 340] width 123 height 28
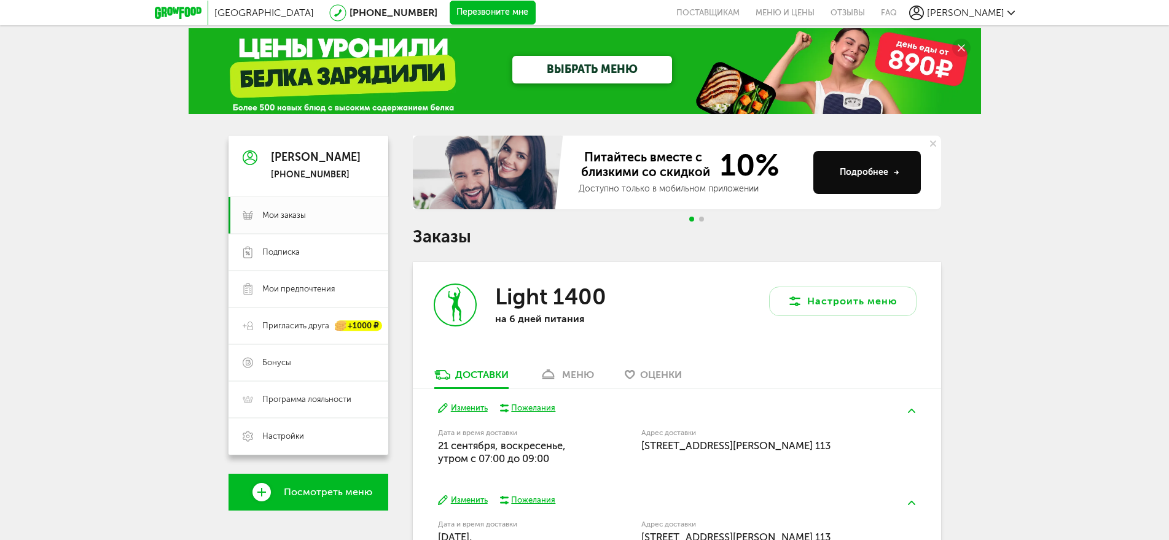
scroll to position [0, 0]
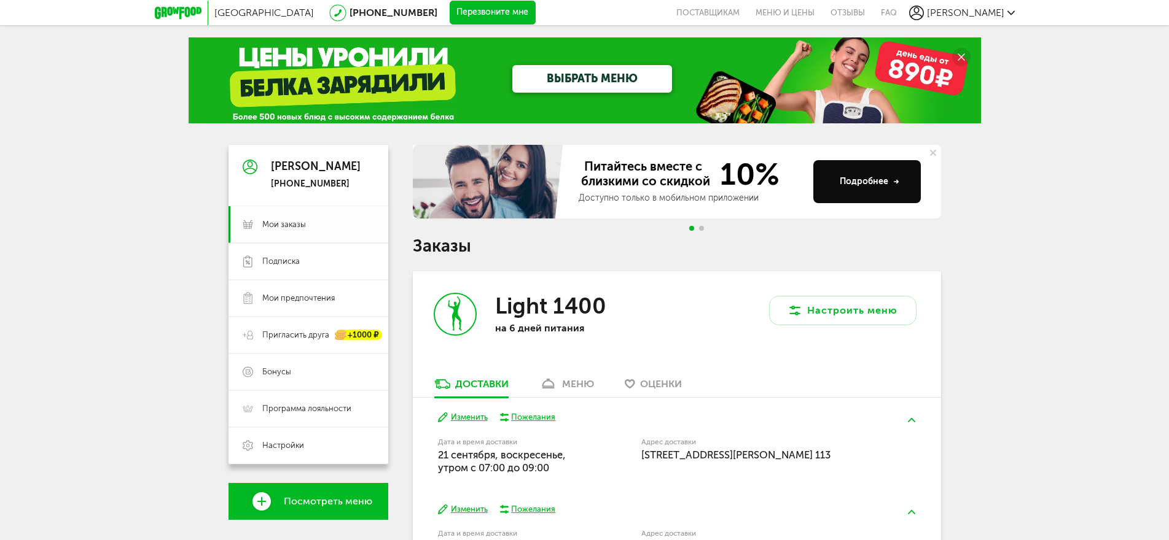
click at [281, 219] on span "Мои заказы" at bounding box center [284, 224] width 44 height 11
click at [281, 225] on span "Мои заказы" at bounding box center [284, 224] width 44 height 11
click at [287, 224] on span "Мои заказы" at bounding box center [284, 224] width 44 height 11
click at [298, 174] on div "[PERSON_NAME] [PHONE_NUMBER]" at bounding box center [316, 175] width 90 height 29
click at [275, 224] on span "Мои заказы" at bounding box center [284, 224] width 44 height 11
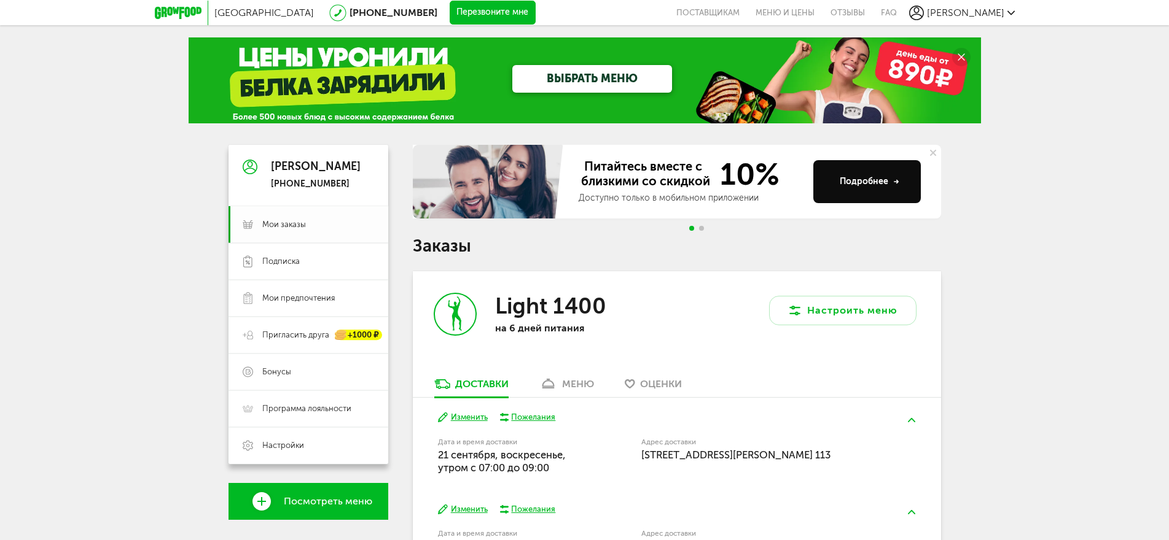
click at [268, 219] on span "Мои заказы" at bounding box center [284, 224] width 44 height 11
click at [281, 54] on div "ВЫБРАТЬ МЕНЮ" at bounding box center [585, 80] width 792 height 86
click at [227, 15] on span "[GEOGRAPHIC_DATA]" at bounding box center [264, 13] width 100 height 12
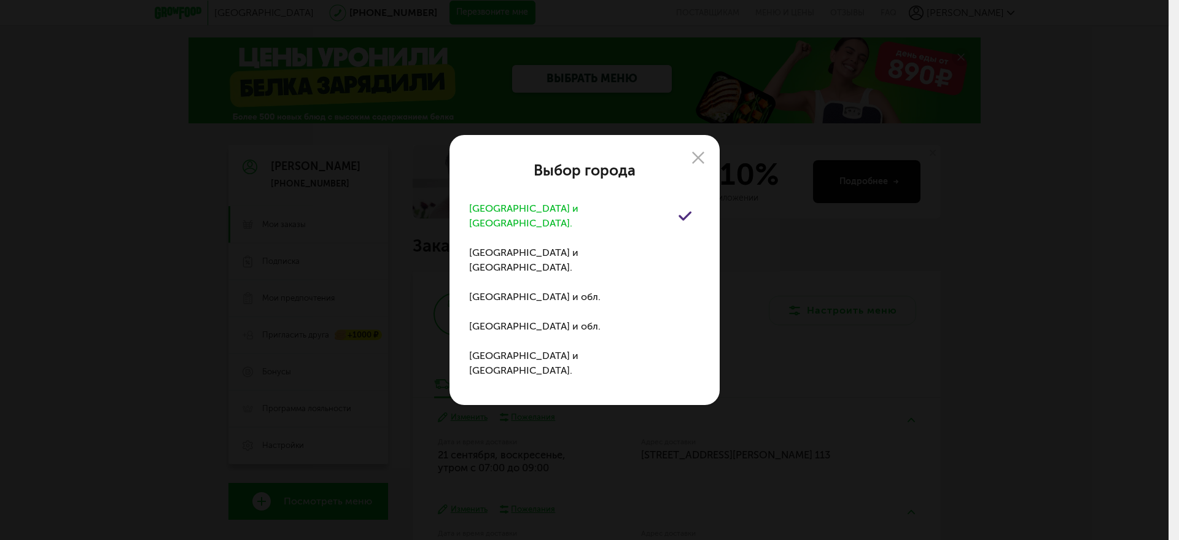
click at [521, 230] on div "[GEOGRAPHIC_DATA] и [GEOGRAPHIC_DATA]." at bounding box center [573, 215] width 209 height 29
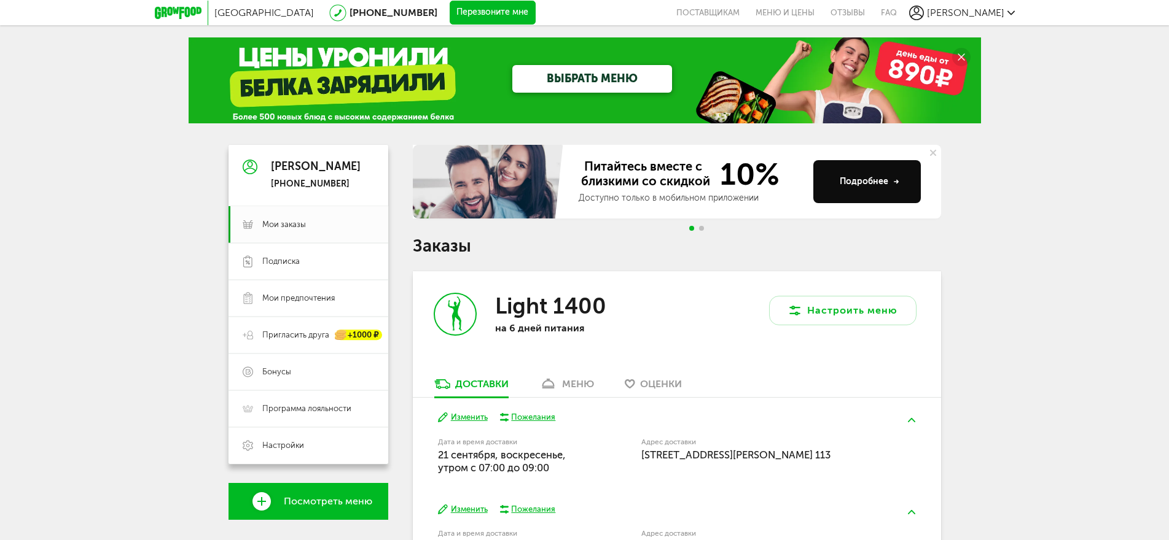
click at [315, 506] on span "Посмотреть меню" at bounding box center [328, 501] width 88 height 11
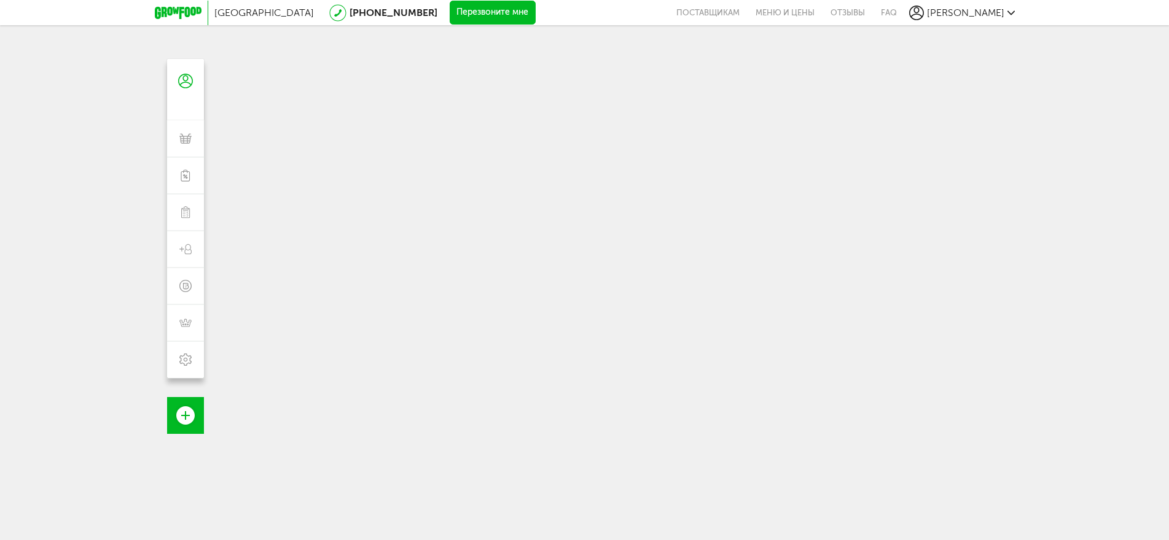
click at [233, 15] on span "[GEOGRAPHIC_DATA]" at bounding box center [264, 13] width 100 height 12
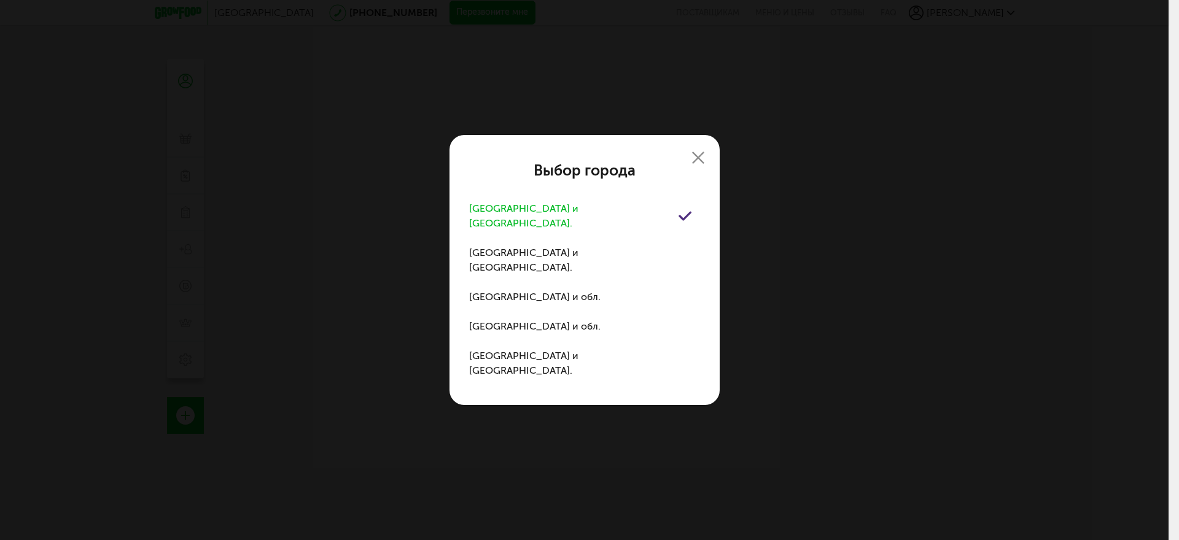
click at [698, 164] on use at bounding box center [698, 158] width 12 height 12
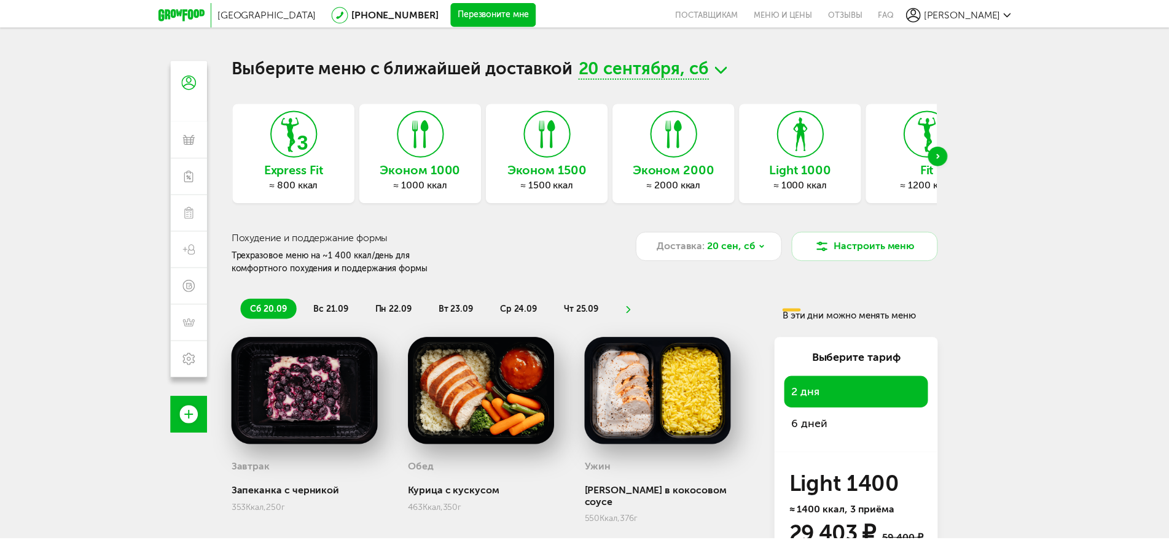
scroll to position [108, 0]
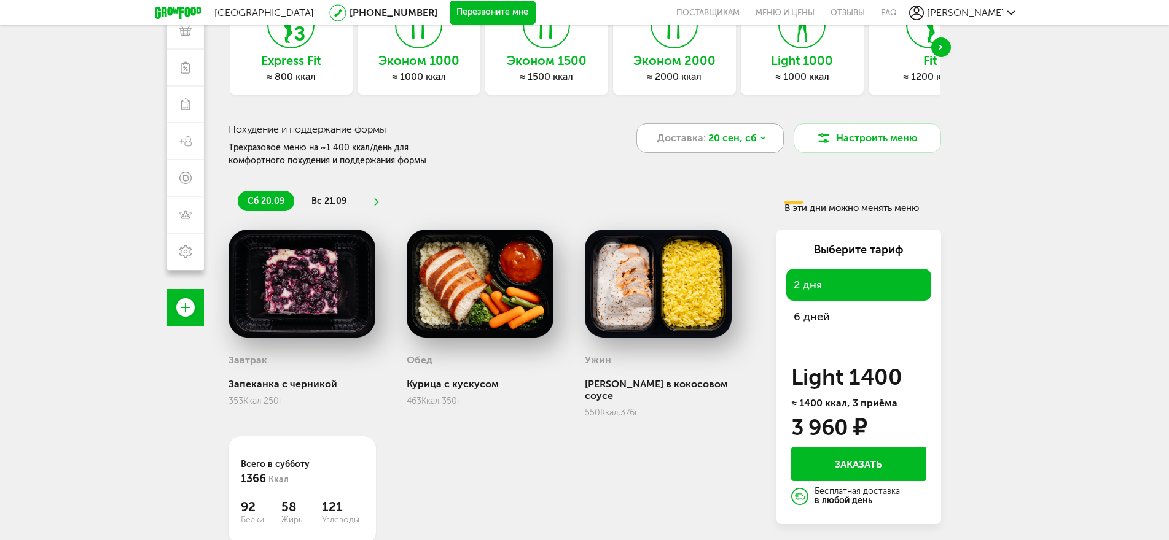
click at [761, 137] on icon at bounding box center [763, 138] width 4 height 2
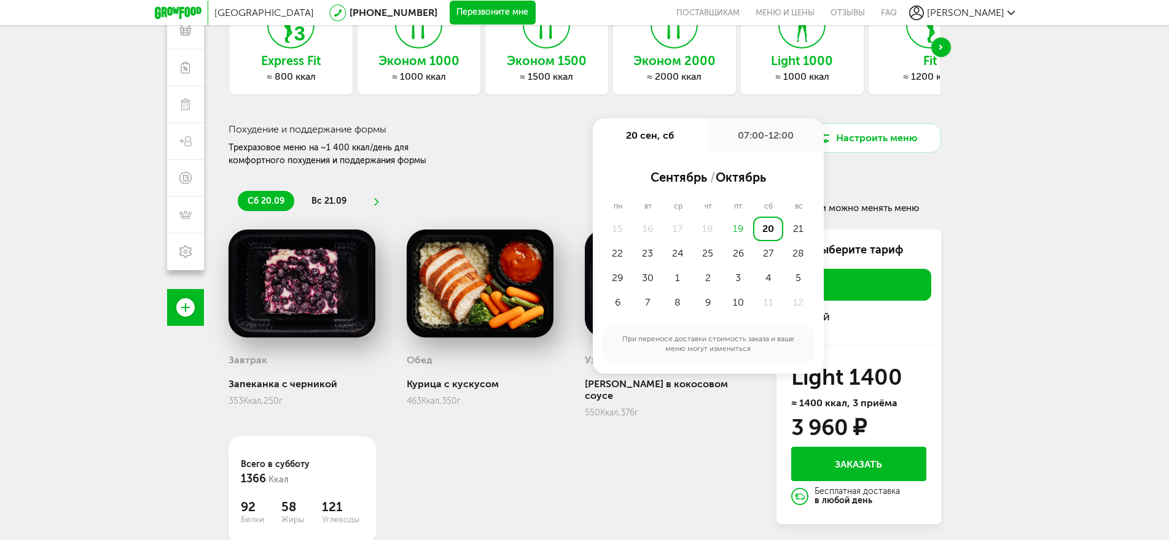
click at [768, 227] on div "20" at bounding box center [768, 229] width 30 height 25
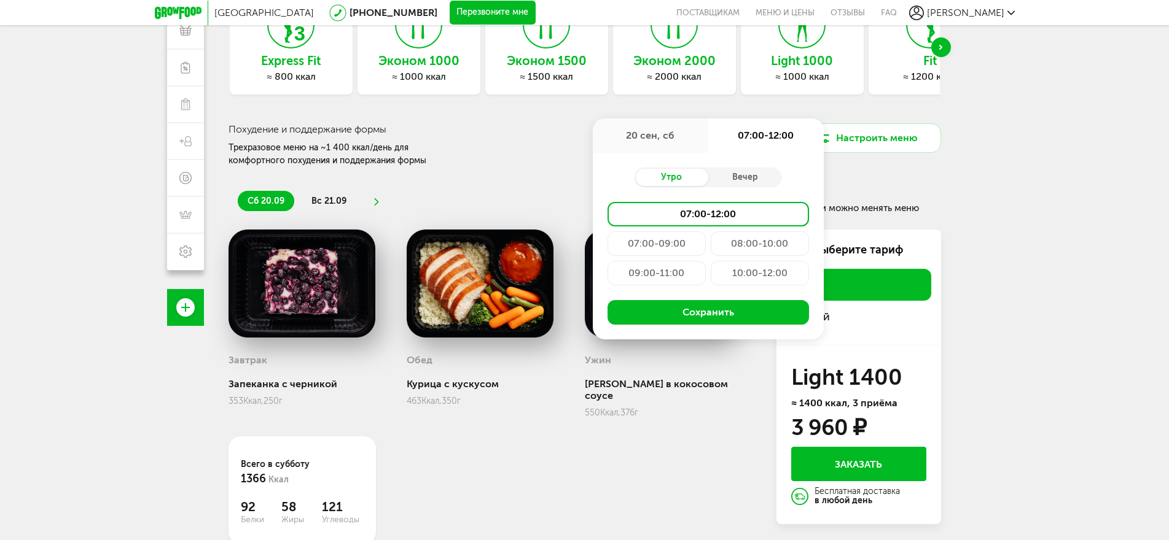
click at [656, 178] on div "Утро" at bounding box center [671, 177] width 74 height 17
drag, startPoint x: 714, startPoint y: 134, endPoint x: 953, endPoint y: 196, distance: 247.4
click at [953, 196] on div "Москва [PHONE_NUMBER] Перезвоните мне поставщикам Меню и цены Отзывы FAQ [PERSO…" at bounding box center [584, 216] width 1169 height 649
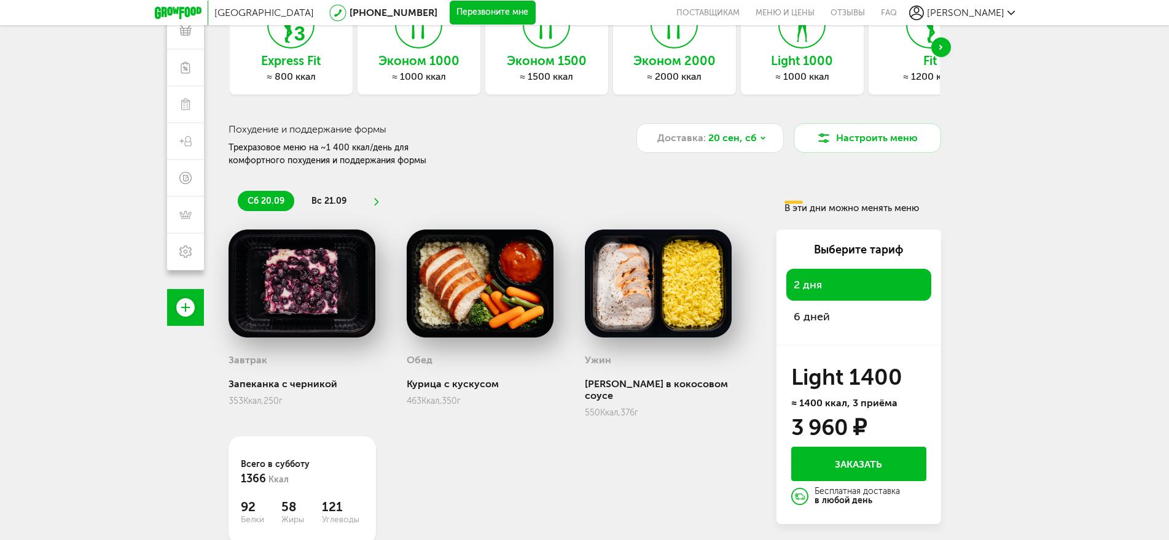
click at [1035, 239] on div "Москва [PHONE_NUMBER] Перезвоните мне поставщикам Меню и цены Отзывы FAQ [PERSO…" at bounding box center [584, 216] width 1169 height 649
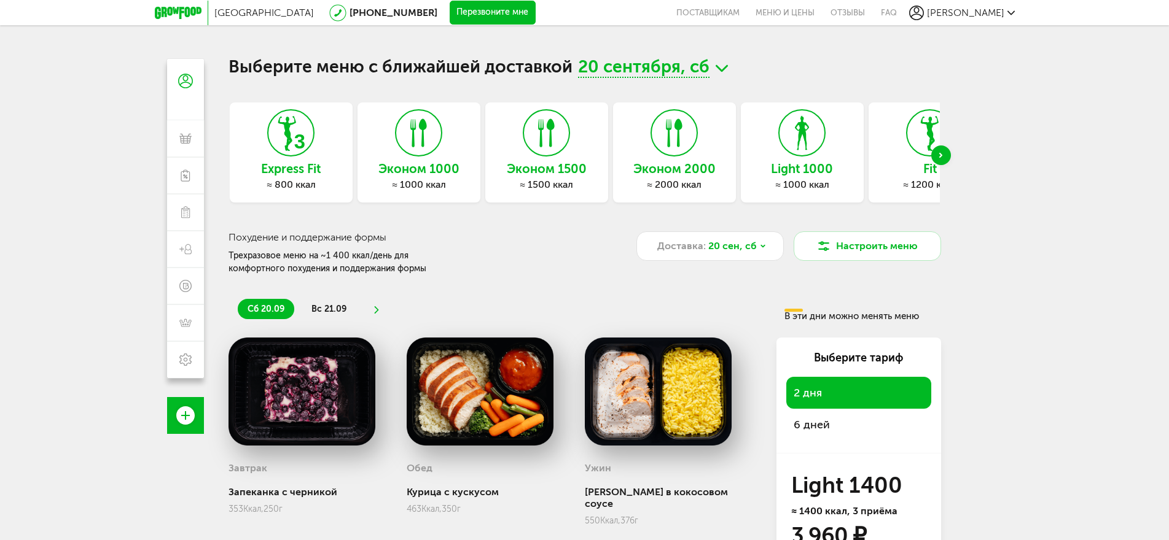
click at [980, 12] on span "[PERSON_NAME]" at bounding box center [965, 13] width 77 height 12
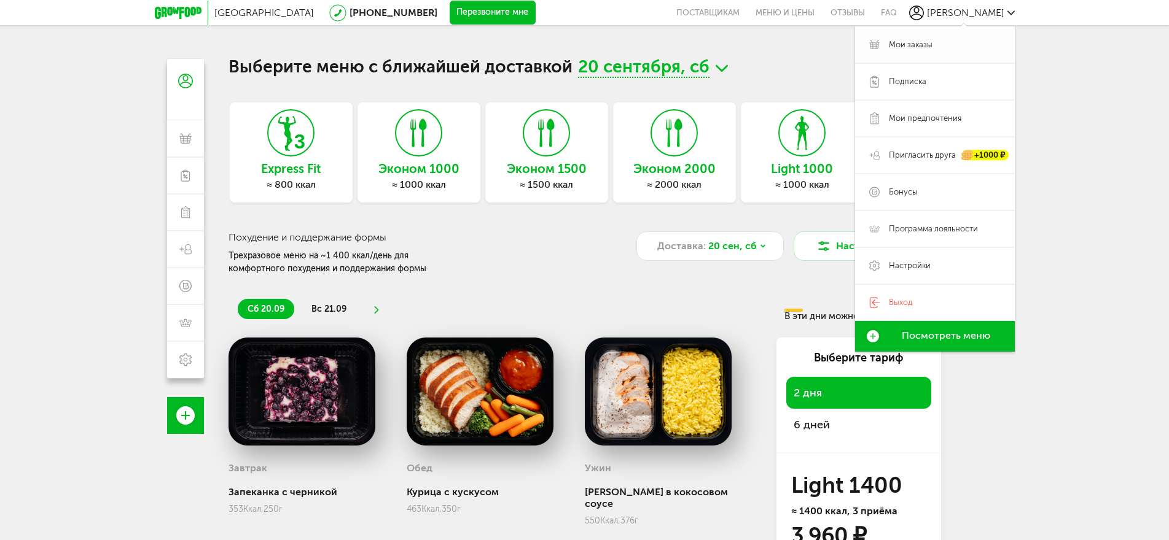
click at [903, 44] on span "Мои заказы" at bounding box center [911, 44] width 44 height 11
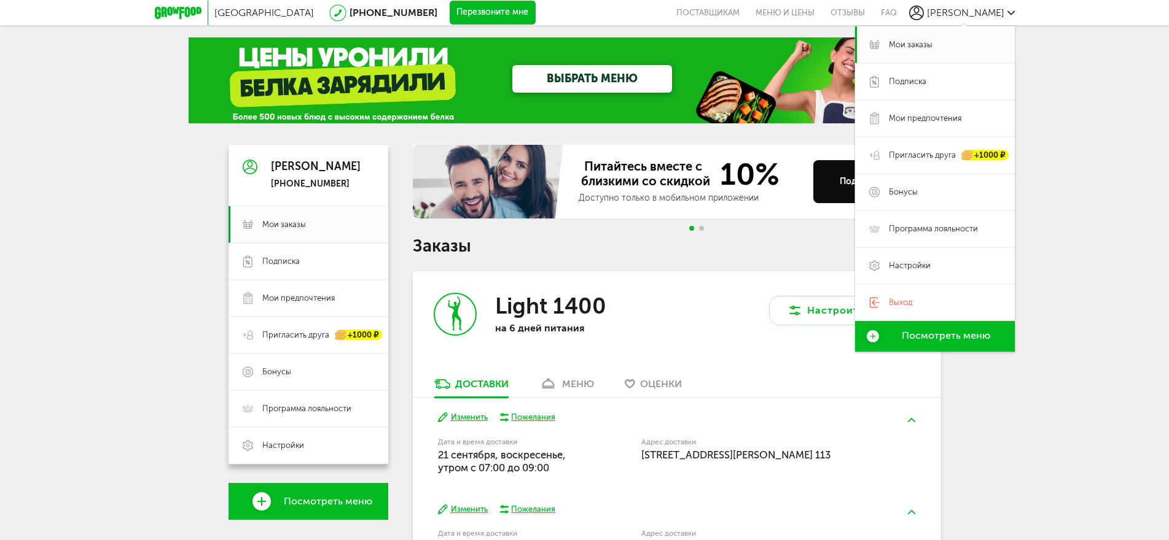
click at [1039, 198] on div "Москва [PHONE_NUMBER] Перезвоните мне поставщикам Меню и цены Отзывы FAQ [PERSO…" at bounding box center [584, 367] width 1169 height 735
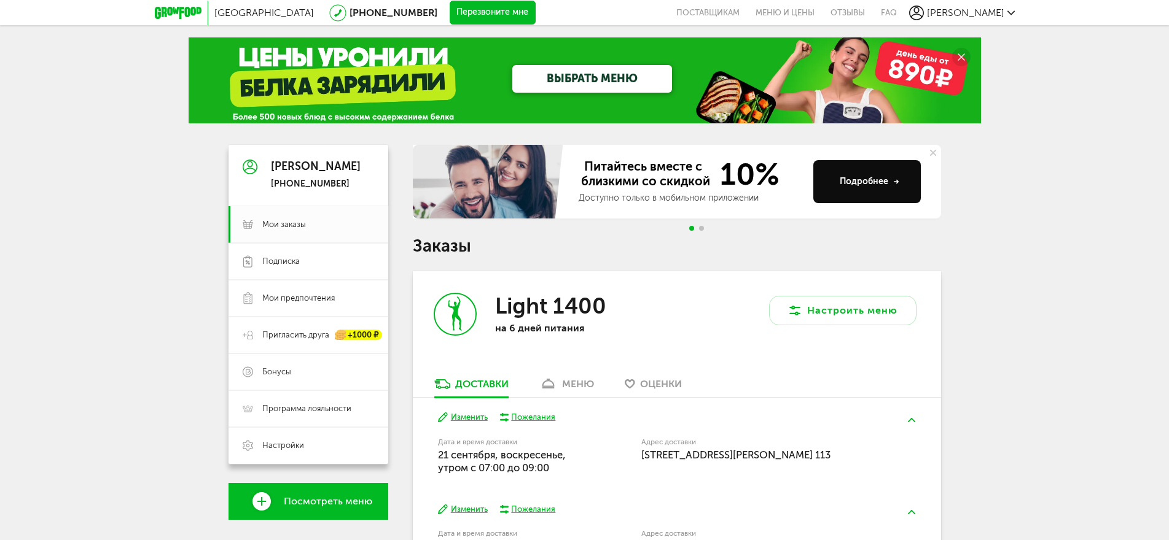
click at [295, 176] on div "[PERSON_NAME] [PHONE_NUMBER]" at bounding box center [316, 175] width 90 height 29
click at [292, 227] on span "Мои заказы" at bounding box center [284, 224] width 44 height 11
click at [335, 170] on div "[PERSON_NAME]" at bounding box center [316, 167] width 90 height 12
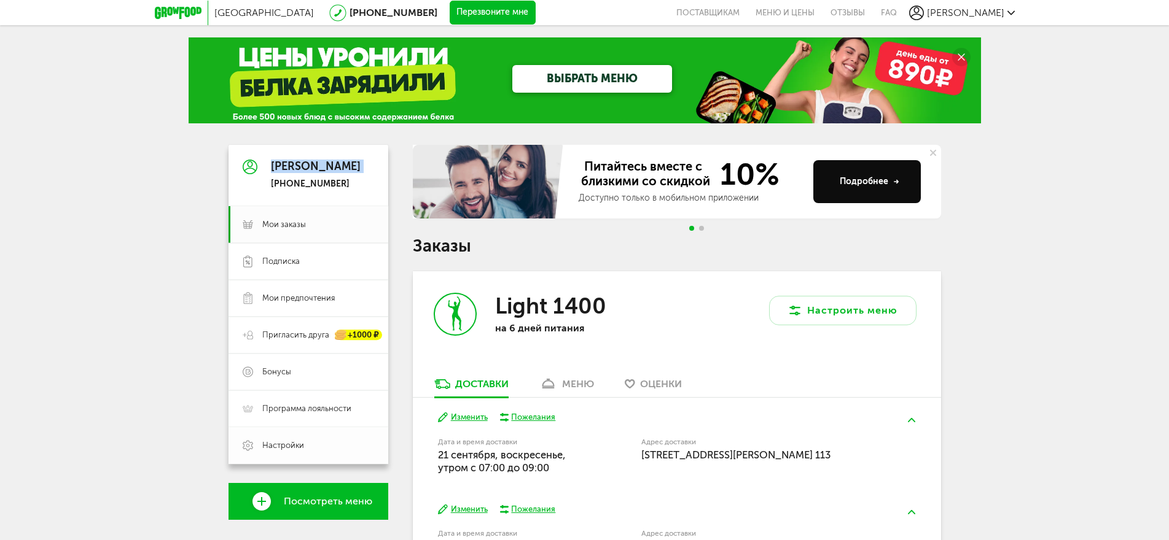
click at [280, 443] on span "Настройки" at bounding box center [283, 445] width 42 height 11
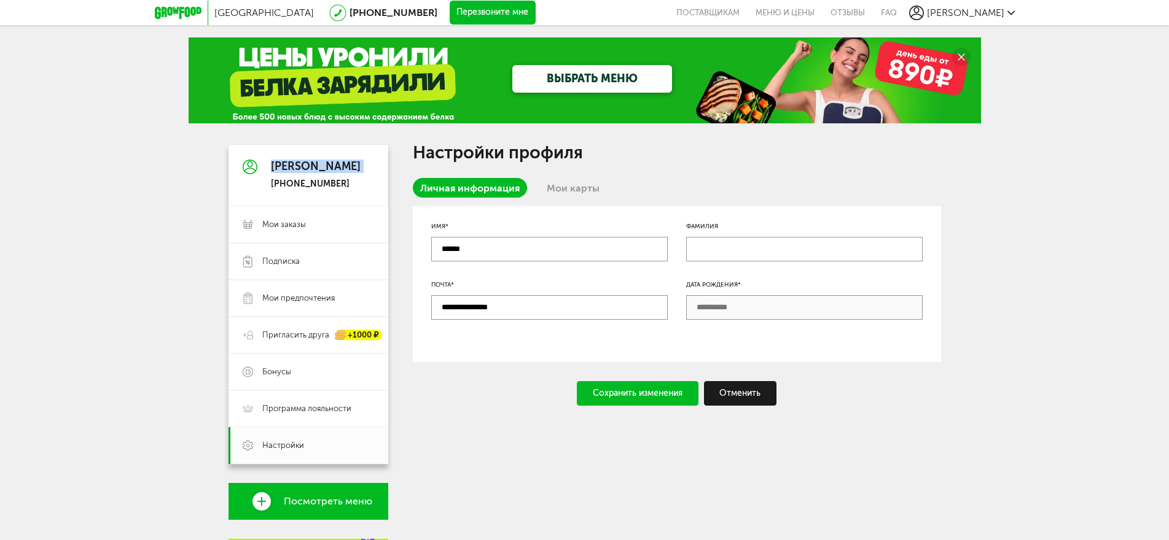
click at [582, 189] on link "Мои карты" at bounding box center [573, 188] width 68 height 20
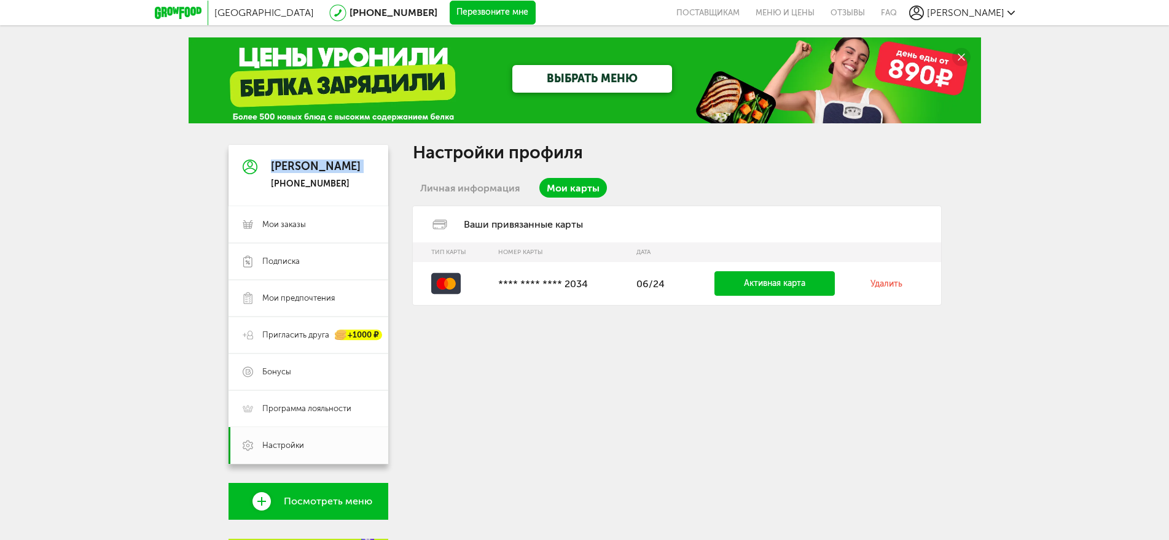
click at [891, 284] on link "Удалить" at bounding box center [886, 284] width 32 height 10
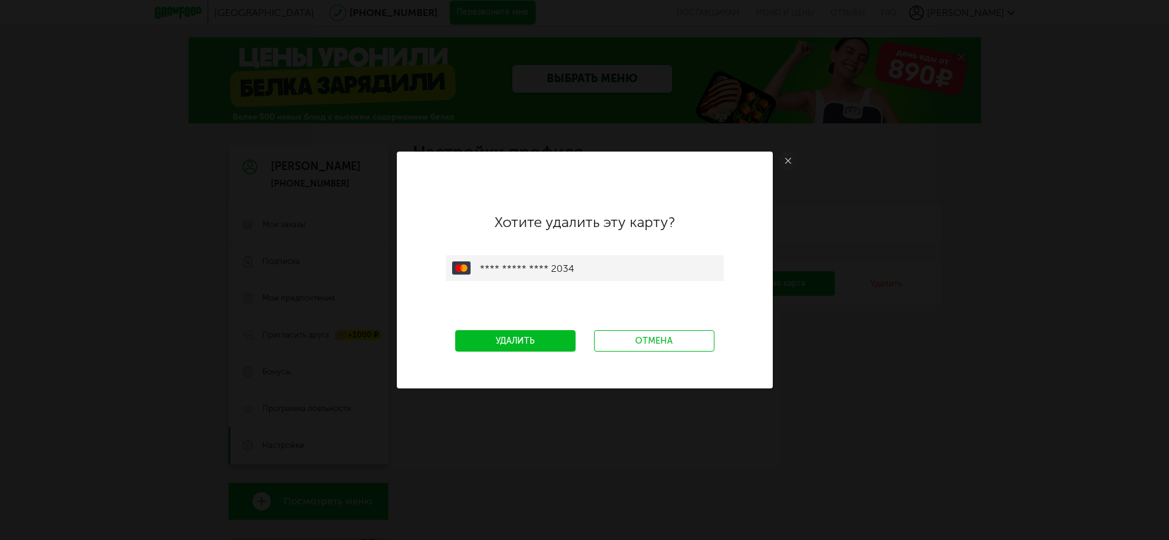
click at [526, 339] on link "Удалить" at bounding box center [515, 340] width 120 height 21
